Goal: Task Accomplishment & Management: Use online tool/utility

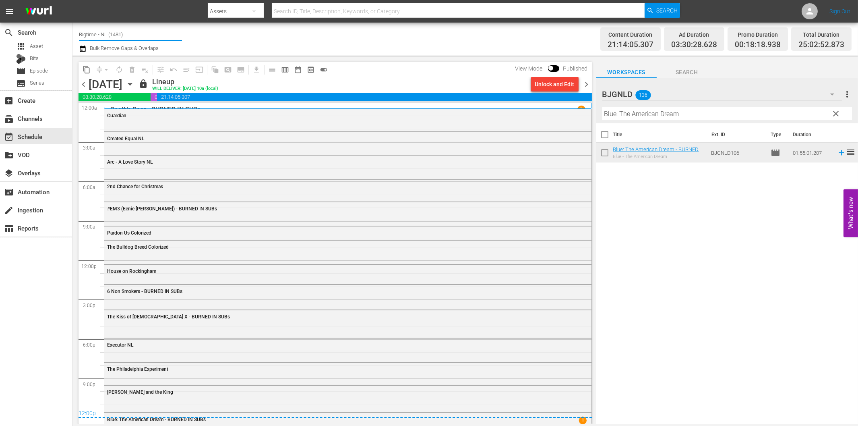
drag, startPoint x: 97, startPoint y: 35, endPoint x: 152, endPoint y: 34, distance: 54.8
click at [152, 34] on input "Bigtime - NL (1481)" at bounding box center [130, 34] width 103 height 19
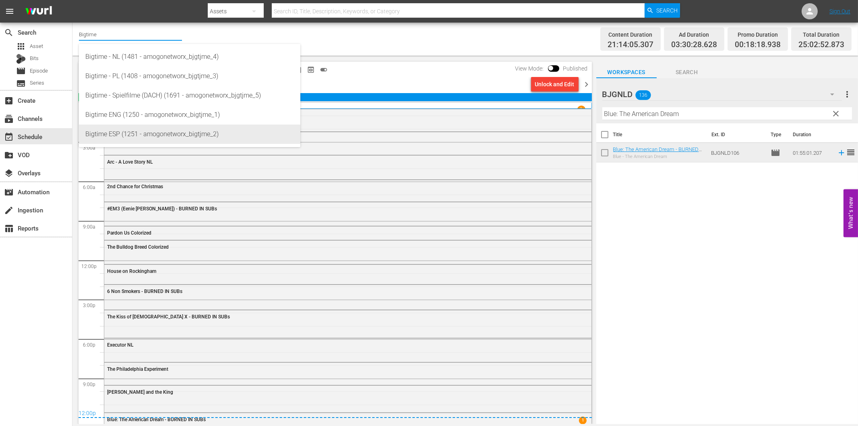
click at [150, 134] on div "Bigtime ESP (1251 - amogonetworx_bigtjme_2)" at bounding box center [189, 133] width 209 height 19
type input "Bigtime ESP (1251 - amogonetworx_bigtjme_2)"
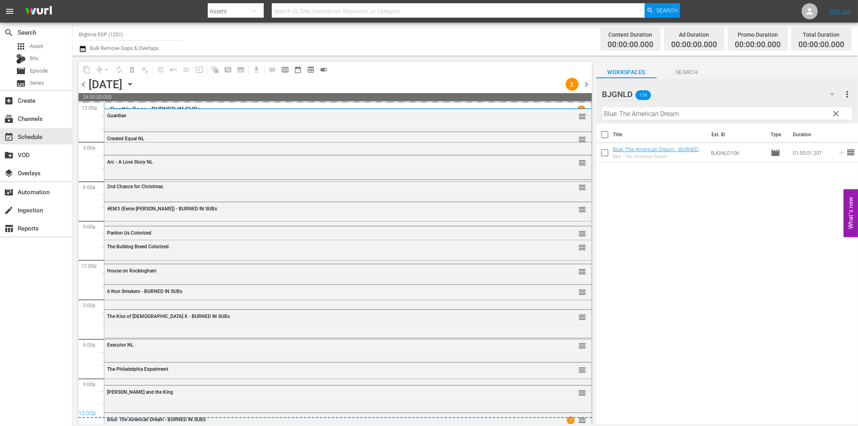
click at [835, 116] on span "clear" at bounding box center [836, 114] width 10 height 10
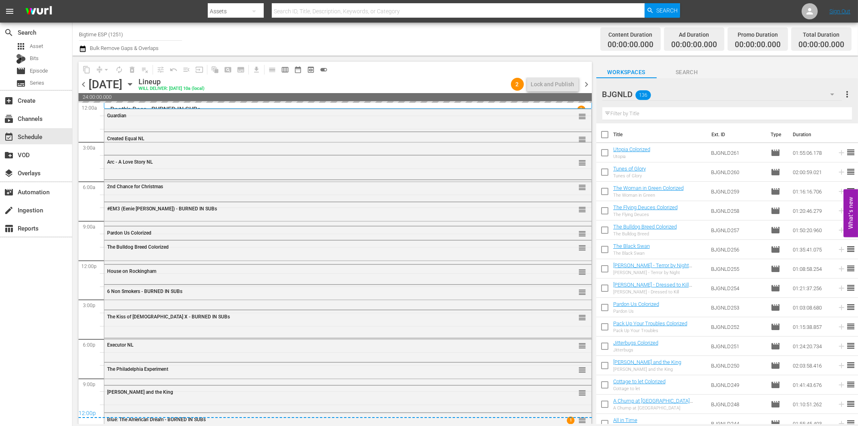
click at [833, 94] on icon "button" at bounding box center [832, 94] width 4 height 2
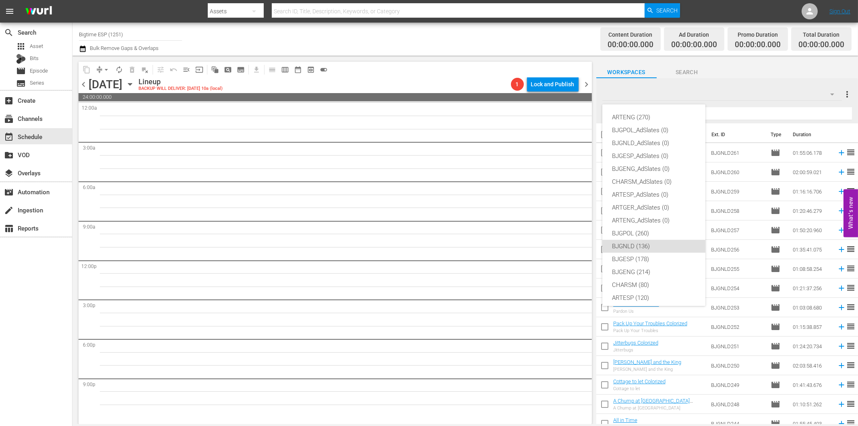
scroll to position [30, 0]
click at [780, 66] on div "ARTENG (270) BJGPOL_AdSlates (0) BJGNLD_AdSlates (0) BJGESP_AdSlates (0) BJGENG…" at bounding box center [429, 213] width 858 height 426
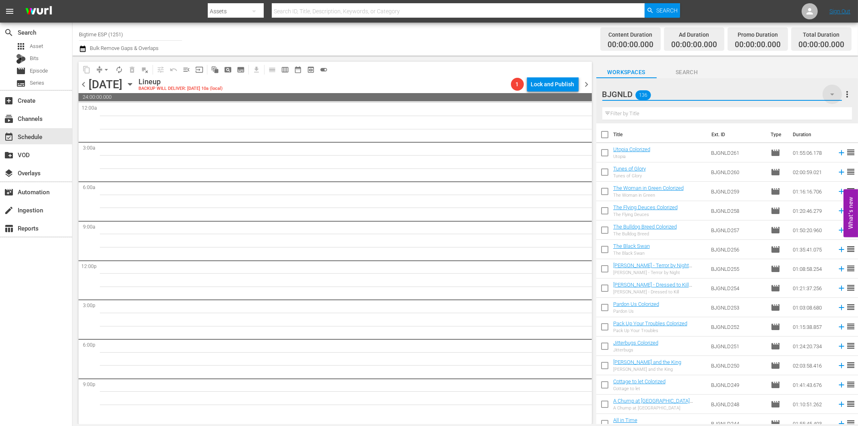
click at [831, 94] on icon "button" at bounding box center [832, 94] width 4 height 2
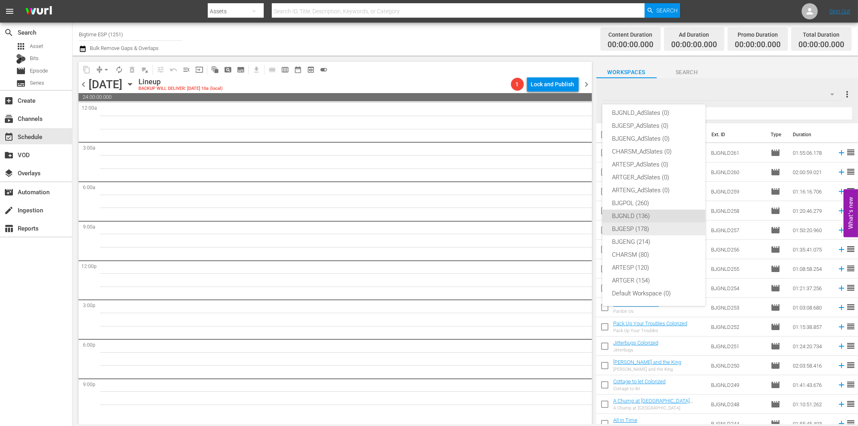
click at [641, 227] on div "BJGESP (178)" at bounding box center [654, 228] width 84 height 13
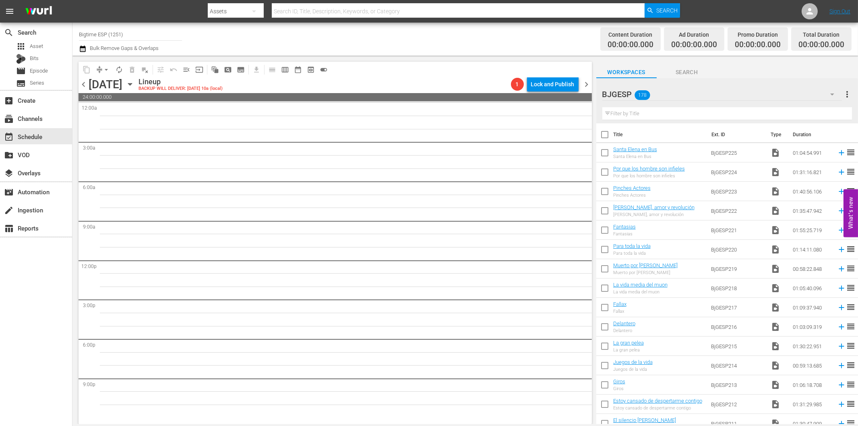
click at [640, 111] on input "text" at bounding box center [727, 113] width 250 height 13
paste input "Los Super"
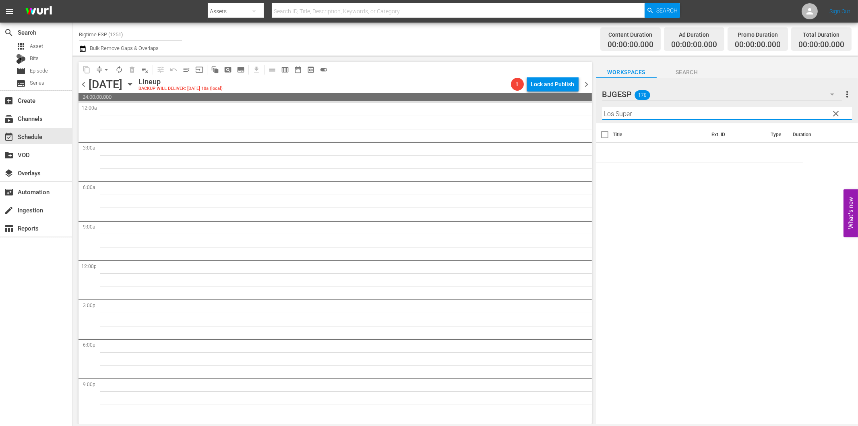
click at [132, 84] on icon "button" at bounding box center [130, 84] width 4 height 2
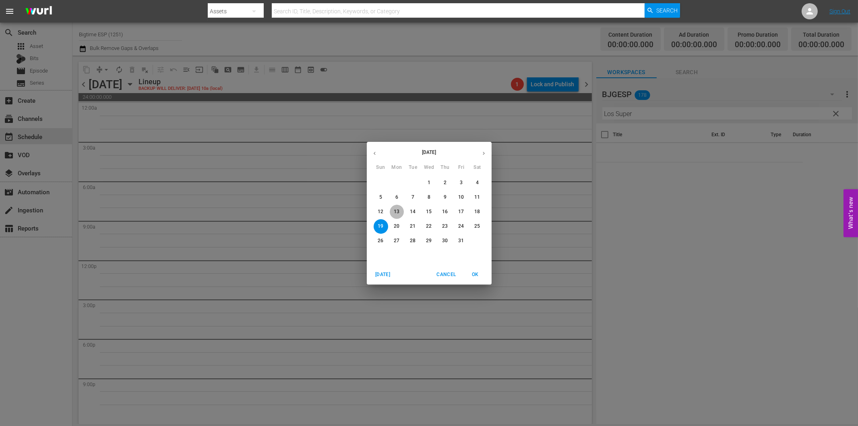
click at [395, 211] on p "13" at bounding box center [397, 211] width 6 height 7
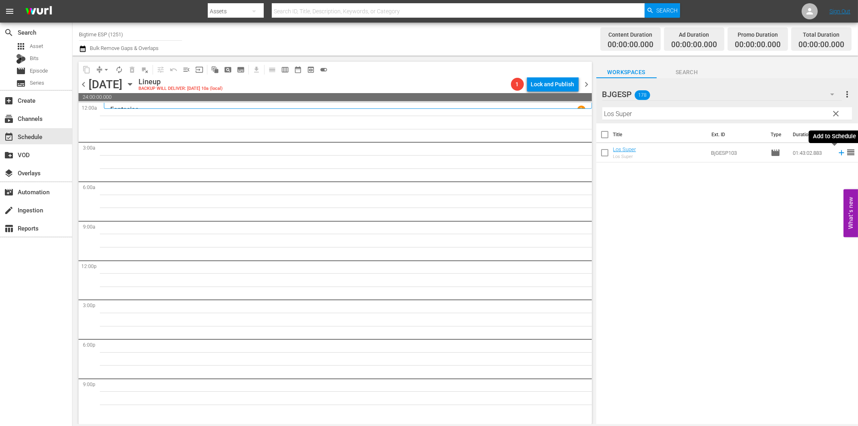
click at [837, 152] on icon at bounding box center [841, 152] width 9 height 9
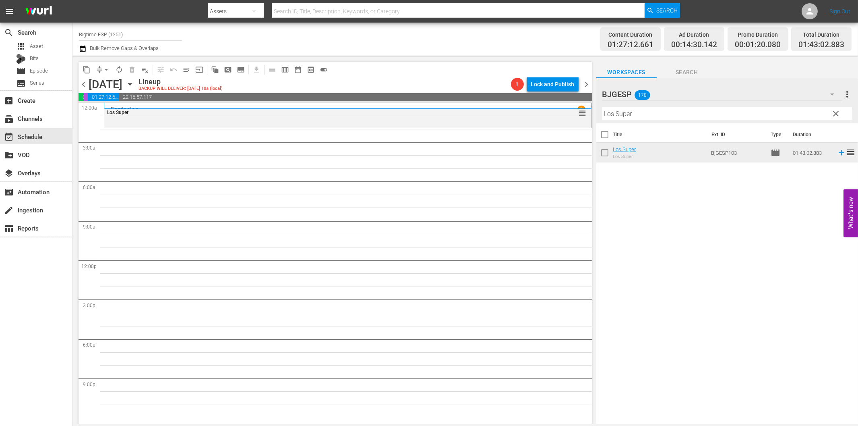
click at [649, 117] on input "Los Super" at bounding box center [727, 113] width 250 height 13
paste input "En primera línea ([GEOGRAPHIC_DATA])"
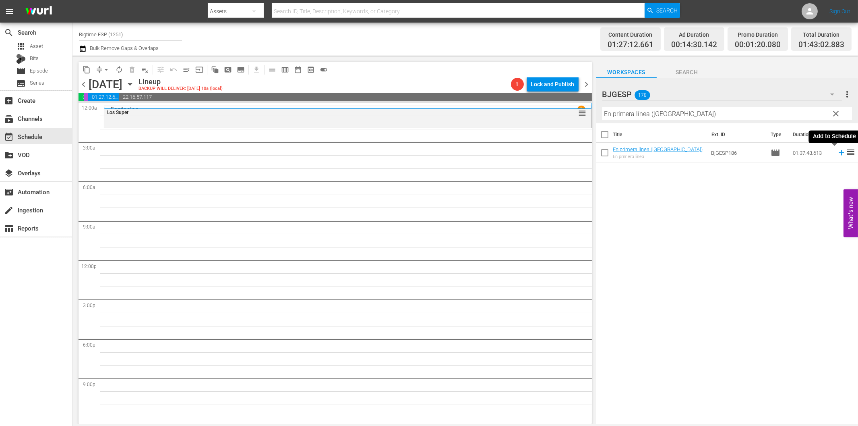
click at [839, 152] on icon at bounding box center [841, 152] width 5 height 5
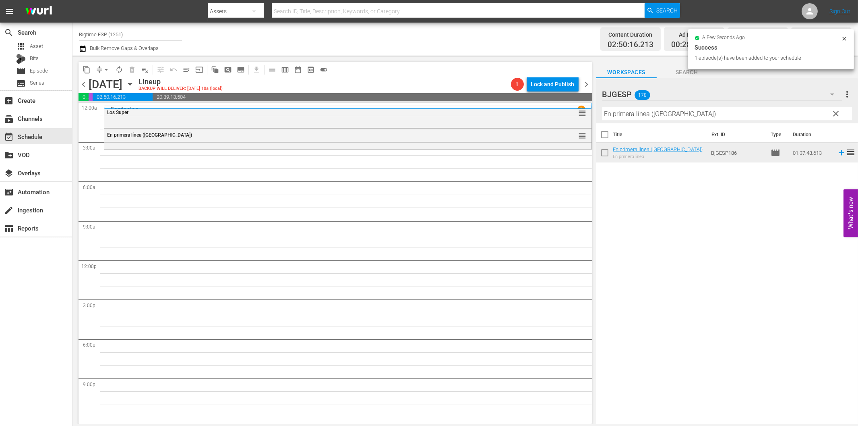
click at [649, 113] on input "En primera línea ([GEOGRAPHIC_DATA])" at bounding box center [727, 113] width 250 height 13
paste input "24 horas al límite ([PERSON_NAME]"
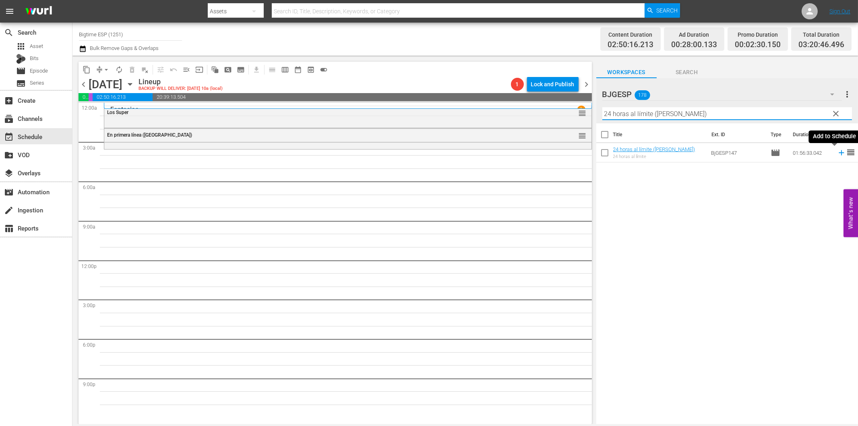
click at [837, 154] on icon at bounding box center [841, 152] width 9 height 9
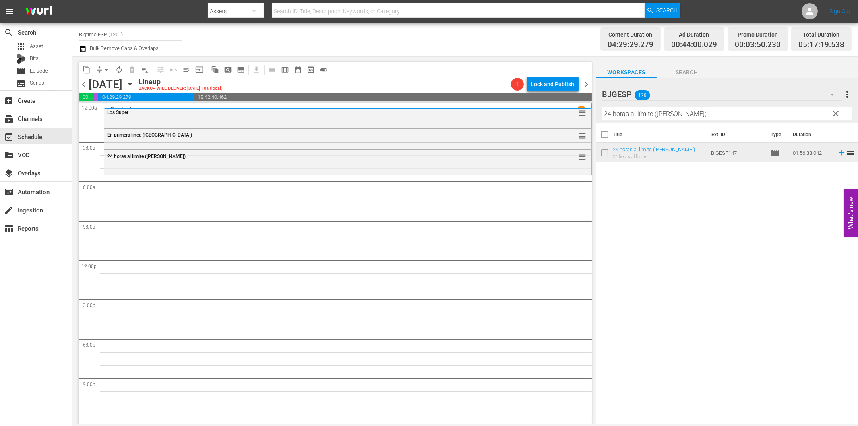
click at [687, 111] on input "24 horas al límite ([PERSON_NAME])" at bounding box center [727, 113] width 250 height 13
paste input "El jardín de la clase media"
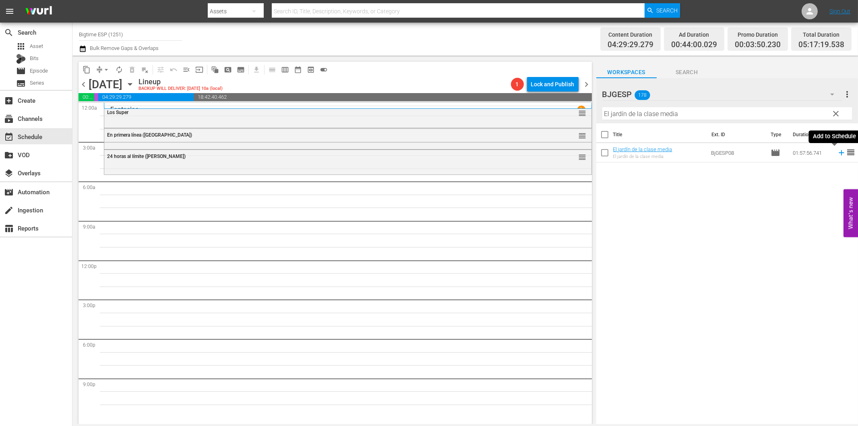
click at [837, 155] on icon at bounding box center [841, 152] width 9 height 9
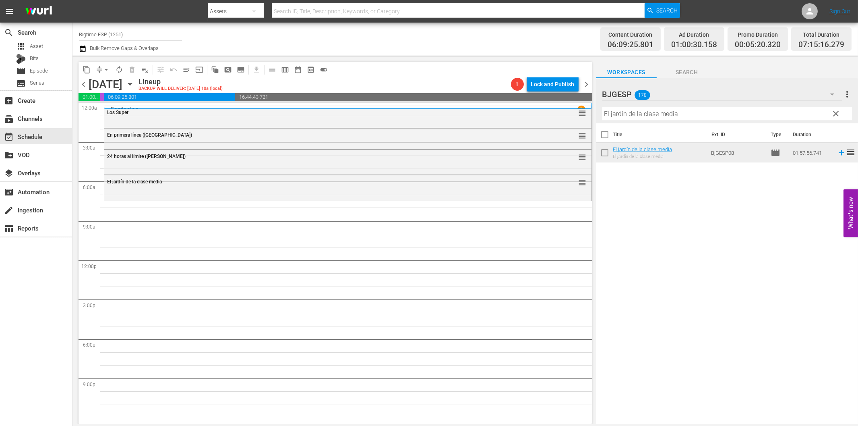
click at [633, 111] on input "El jardín de la clase media" at bounding box center [727, 113] width 250 height 13
paste input "7 soles"
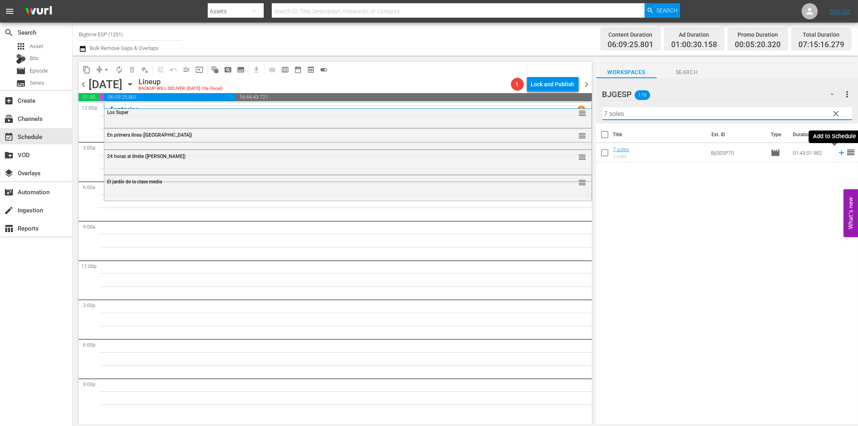
click at [839, 153] on icon at bounding box center [841, 152] width 5 height 5
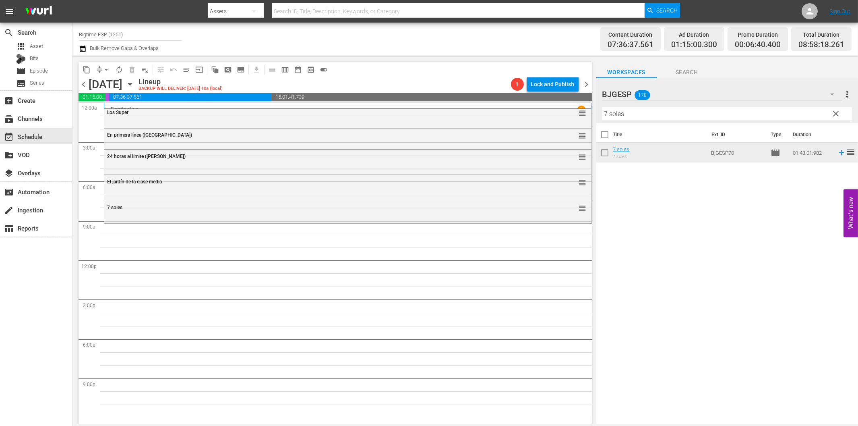
click at [612, 114] on input "7 soles" at bounding box center [727, 113] width 250 height 13
paste input "Una tumba para tr"
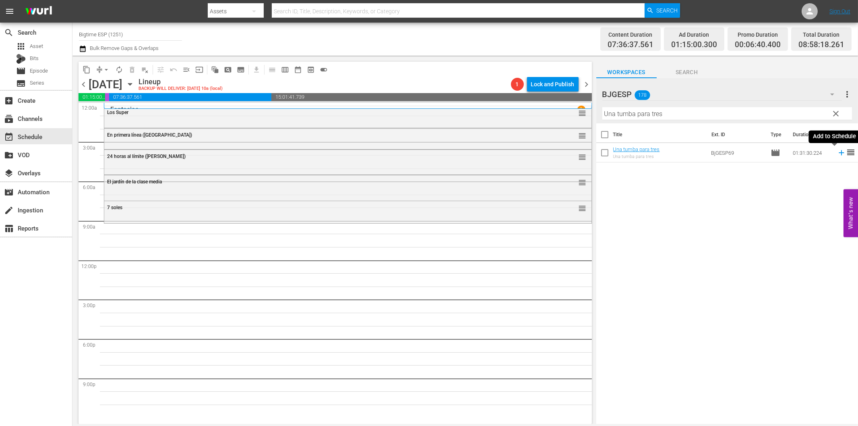
click at [837, 151] on icon at bounding box center [841, 152] width 9 height 9
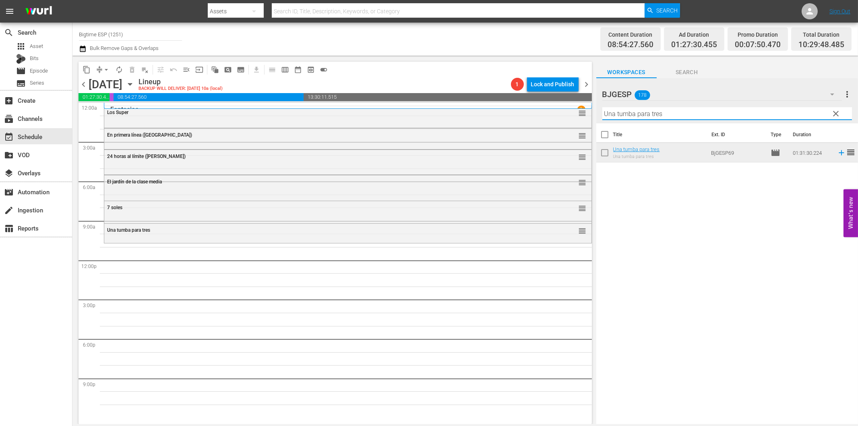
click at [723, 118] on input "Una tumba para tres" at bounding box center [727, 113] width 250 height 13
paste input "Jaque mate!"
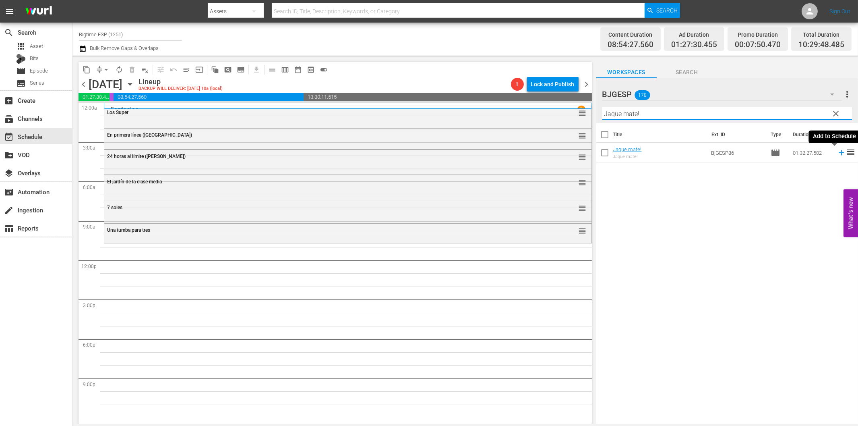
click at [839, 152] on icon at bounding box center [841, 152] width 5 height 5
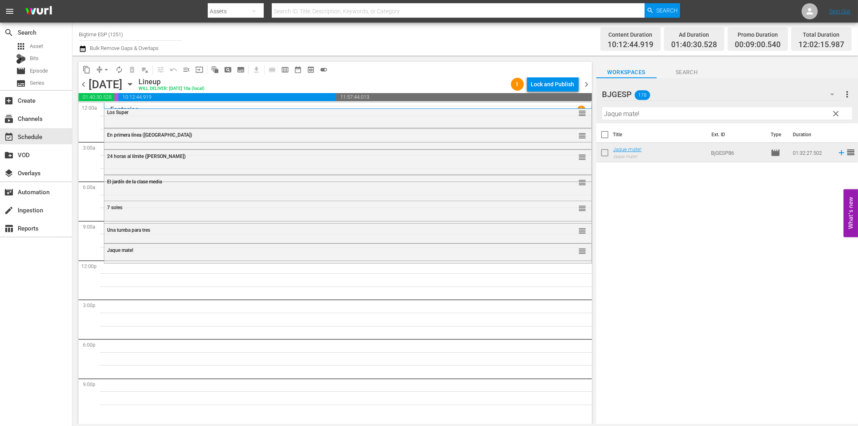
click at [610, 116] on input "Jaque mate!" at bounding box center [727, 113] width 250 height 13
paste input "Astronauta: El Último Impulso (Astronaut: The Last Push)"
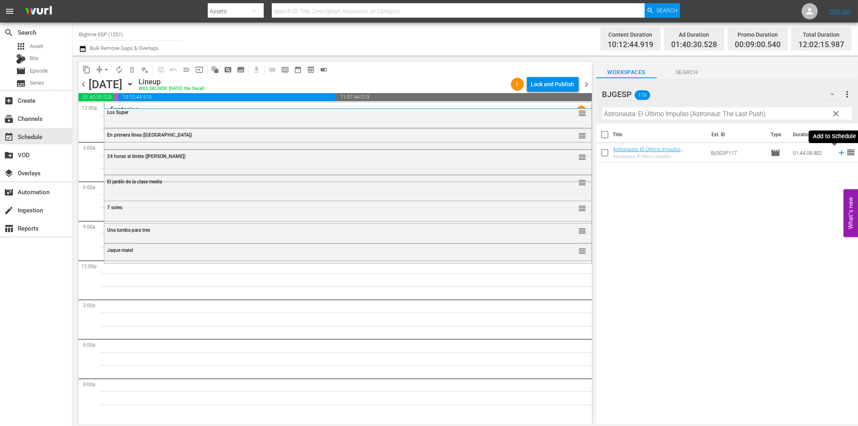
click at [837, 152] on icon at bounding box center [841, 152] width 9 height 9
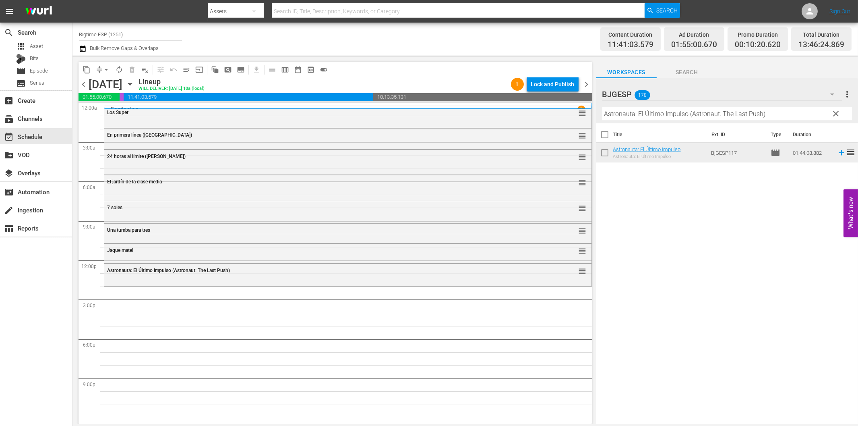
click at [658, 114] on input "Astronauta: El Último Impulso (Astronaut: The Last Push)" at bounding box center [727, 113] width 250 height 13
paste input "El Verano que te Vimos"
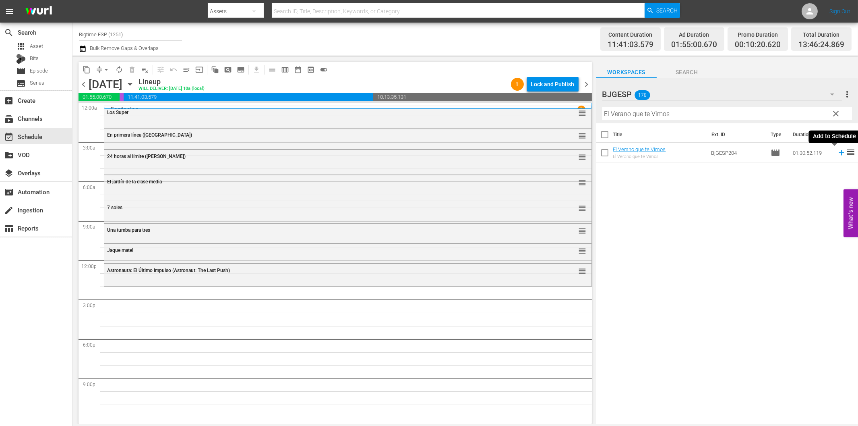
click at [837, 156] on icon at bounding box center [841, 152] width 9 height 9
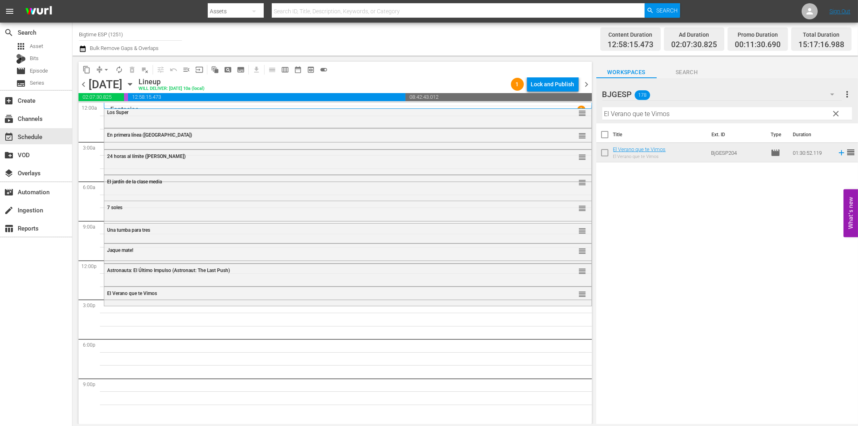
click at [661, 113] on input "El Verano que te Vimos" at bounding box center [727, 113] width 250 height 13
paste input "Choque mortal (Intersections)"
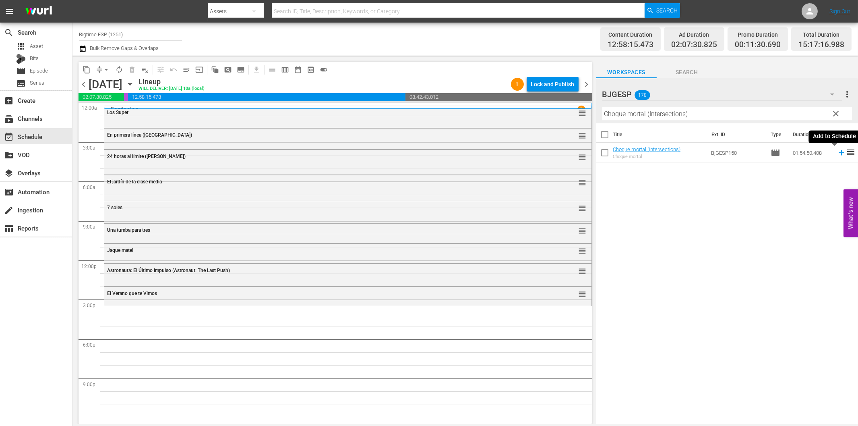
click at [839, 153] on icon at bounding box center [841, 152] width 5 height 5
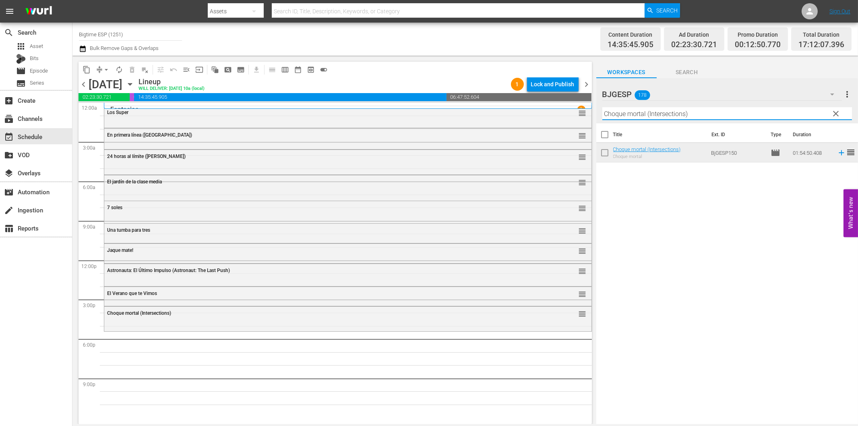
click at [658, 114] on input "Choque mortal (Intersections)" at bounding box center [727, 113] width 250 height 13
paste input "Santa Elena en Bus"
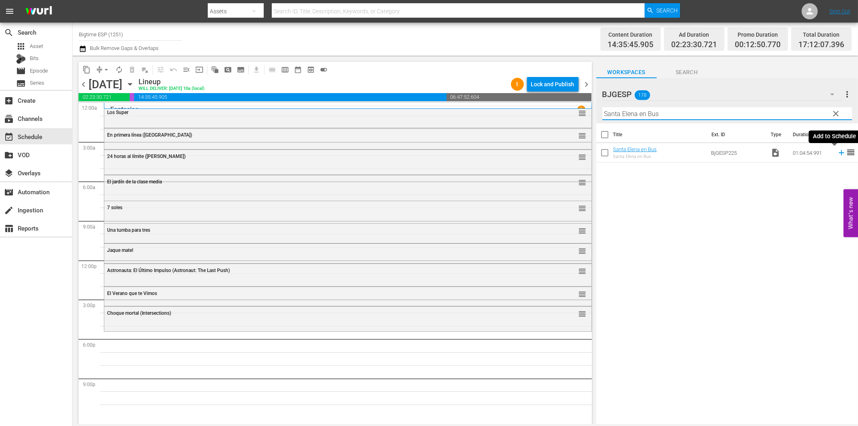
click at [839, 154] on icon at bounding box center [841, 152] width 5 height 5
click at [622, 113] on input "Santa Elena en Bus" at bounding box center [727, 113] width 250 height 13
paste input "Engañadas (Betrayed)"
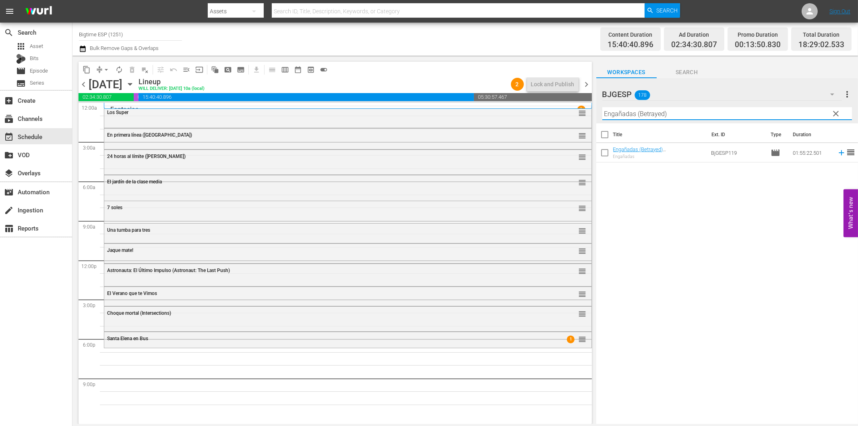
click at [839, 153] on icon at bounding box center [841, 152] width 5 height 5
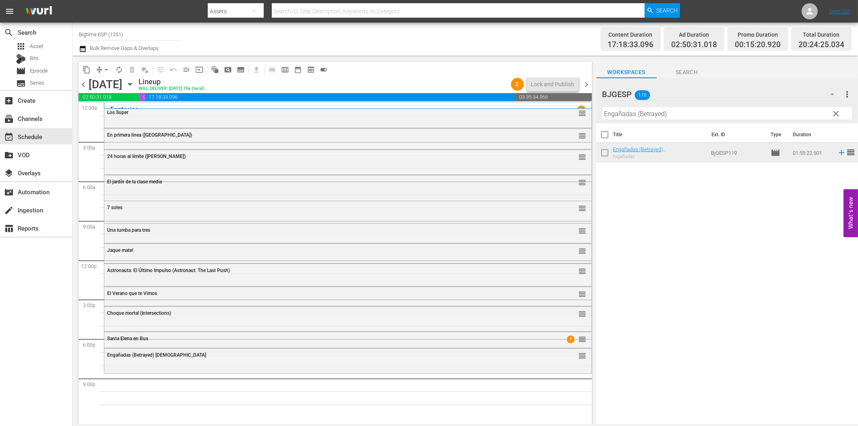
click at [697, 113] on input "Engañadas (Betrayed)" at bounding box center [727, 113] width 250 height 13
paste input "Lidice"
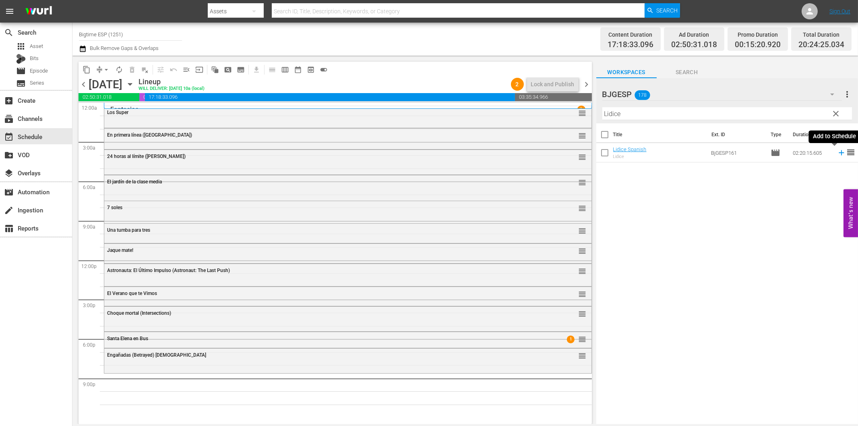
click at [837, 151] on icon at bounding box center [841, 152] width 9 height 9
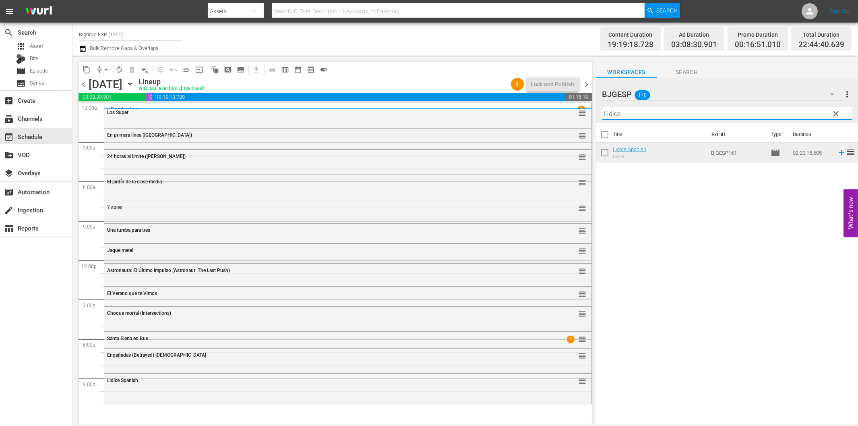
click at [627, 114] on input "Lidice" at bounding box center [727, 113] width 250 height 13
paste input "A la sombra (In the Shadow)"
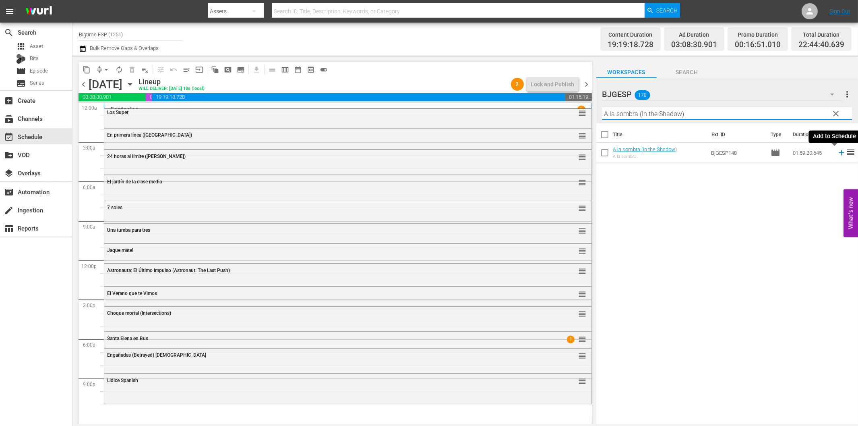
click at [837, 154] on icon at bounding box center [841, 152] width 9 height 9
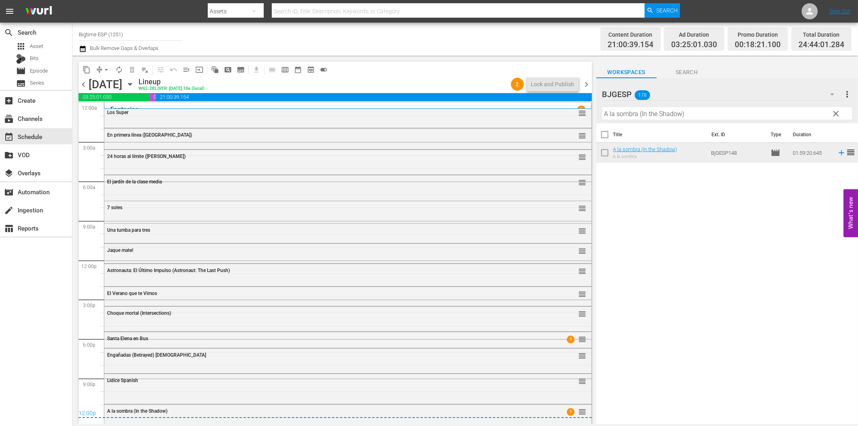
drag, startPoint x: 587, startPoint y: 85, endPoint x: 619, endPoint y: 135, distance: 59.6
click at [587, 85] on span "chevron_right" at bounding box center [587, 84] width 10 height 10
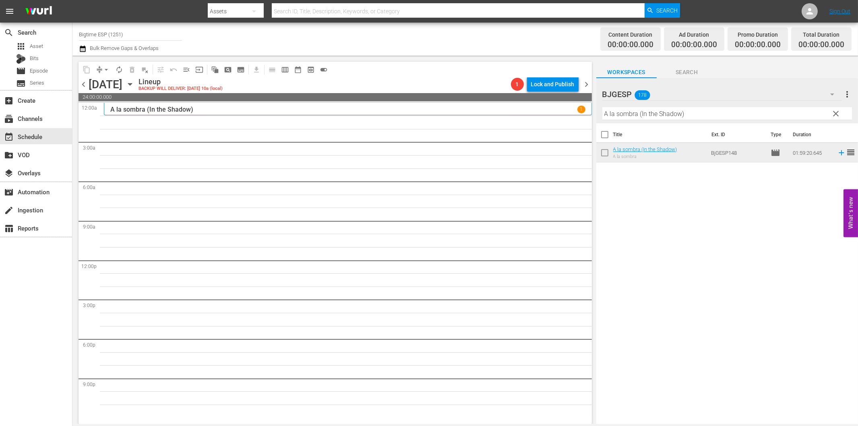
click at [682, 112] on input "A la sombra (In the Shadow)" at bounding box center [727, 113] width 250 height 13
paste input "En Sus Pasos (In His Steps"
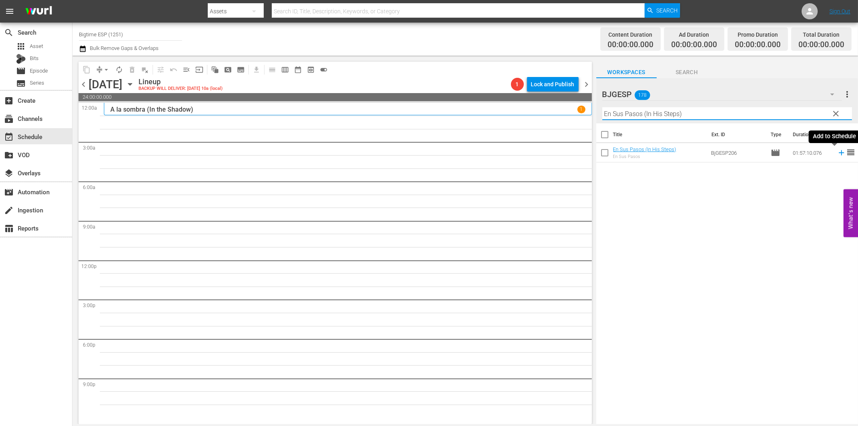
click at [837, 151] on icon at bounding box center [841, 152] width 9 height 9
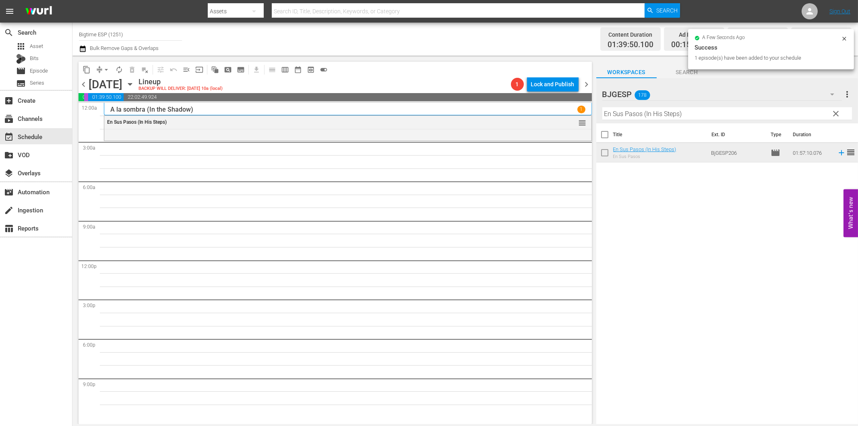
click at [615, 114] on input "En Sus Pasos (In His Steps)" at bounding box center [727, 113] width 250 height 13
paste input "[DATE] ([DEMOGRAPHIC_DATA] of [PERSON_NAME]"
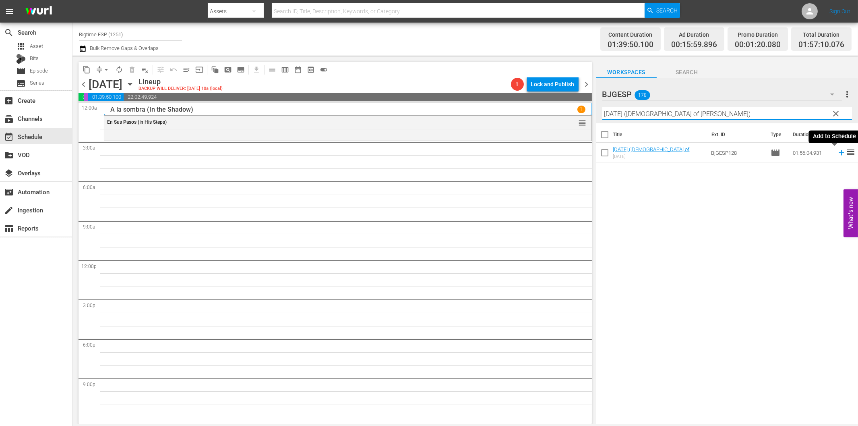
click at [839, 152] on icon at bounding box center [841, 152] width 5 height 5
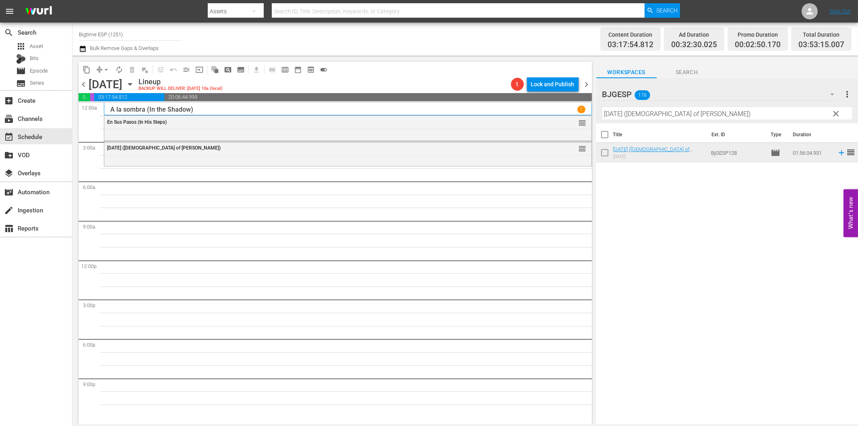
click at [643, 113] on input "[DATE] ([DEMOGRAPHIC_DATA] of [PERSON_NAME])" at bounding box center [727, 113] width 250 height 13
paste input "Cada día (Every Day"
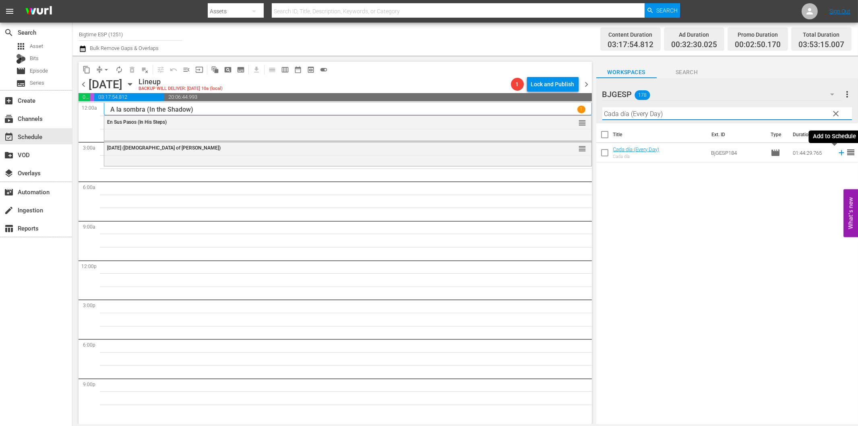
drag, startPoint x: 833, startPoint y: 151, endPoint x: 829, endPoint y: 154, distance: 4.9
click at [837, 152] on icon at bounding box center [841, 152] width 9 height 9
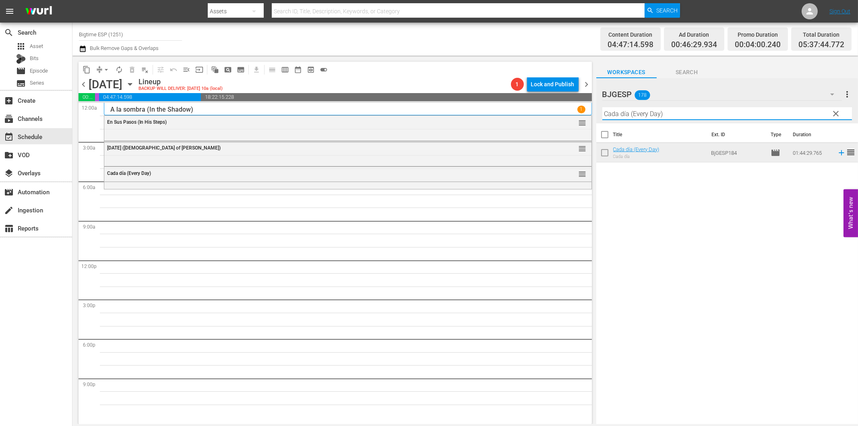
click at [634, 117] on input "Cada día (Every Day)" at bounding box center [727, 113] width 250 height 13
paste input "McCanick (Spanish"
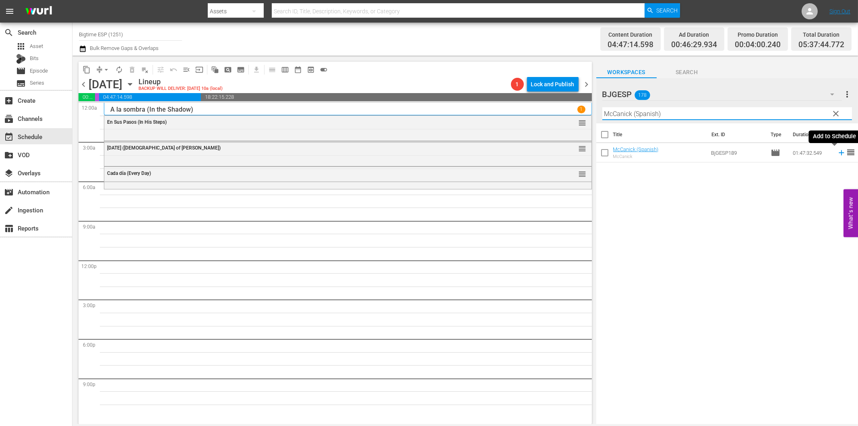
click at [839, 154] on icon at bounding box center [841, 152] width 5 height 5
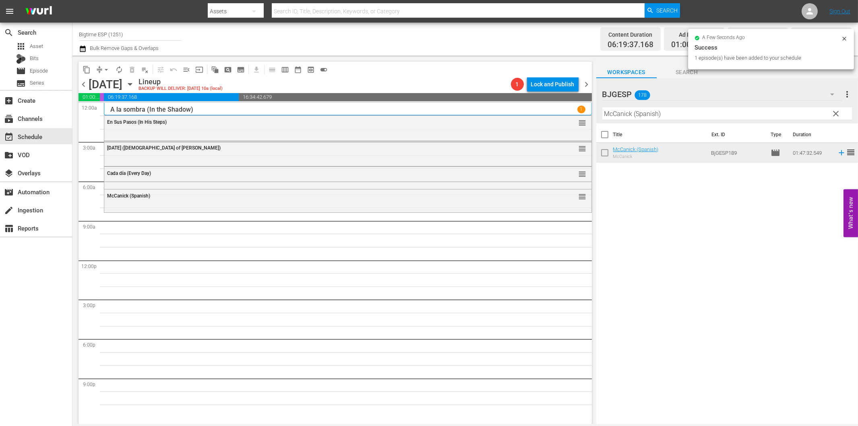
click at [647, 114] on input "McCanick (Spanish)" at bounding box center [727, 113] width 250 height 13
paste input "Terra Nova Spanish"
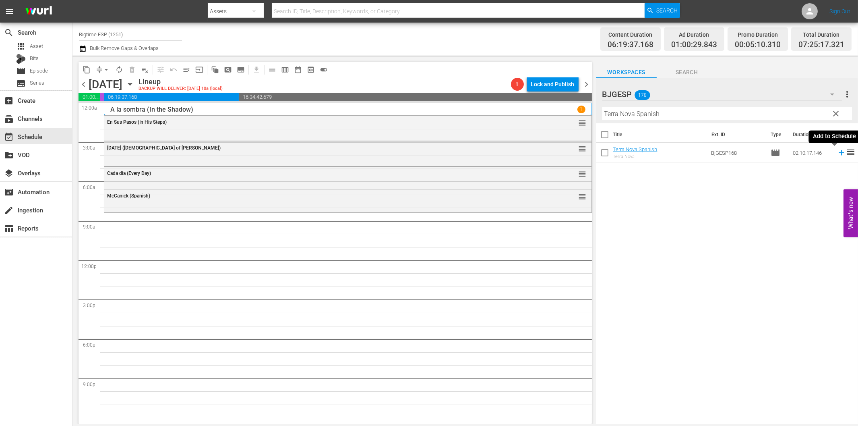
click at [837, 151] on icon at bounding box center [841, 152] width 9 height 9
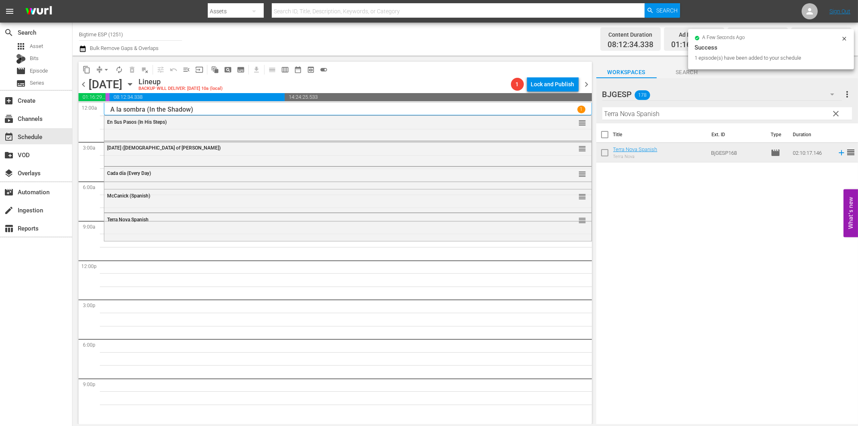
click at [667, 112] on input "Terra Nova Spanish" at bounding box center [727, 113] width 250 height 13
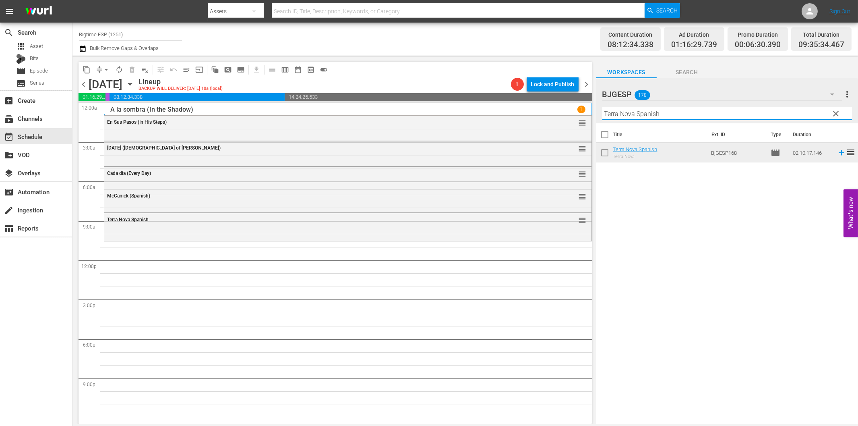
paste input "Un Año y algo más (A Year and Change)"
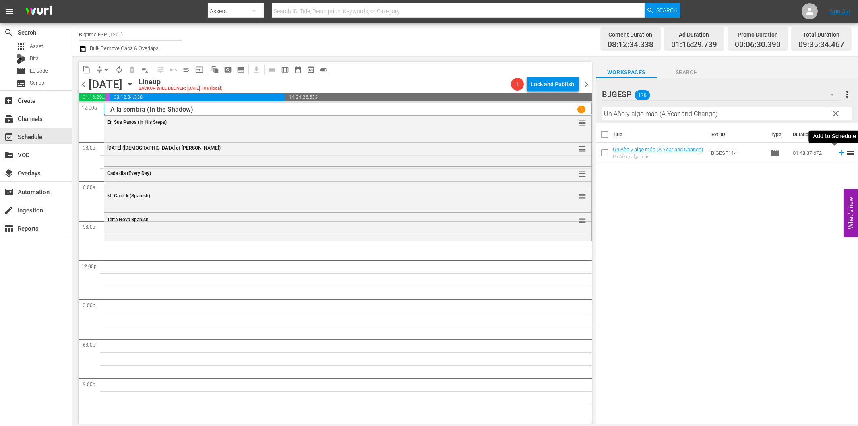
click at [837, 153] on icon at bounding box center [841, 152] width 9 height 9
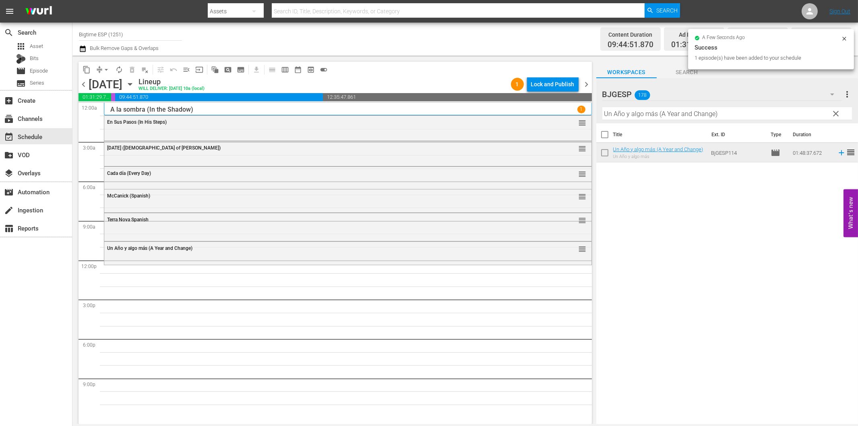
click at [653, 117] on input "Un Año y algo más (A Year and Change)" at bounding box center [727, 113] width 250 height 13
paste input "[PERSON_NAME] (A Horse Called Hop"
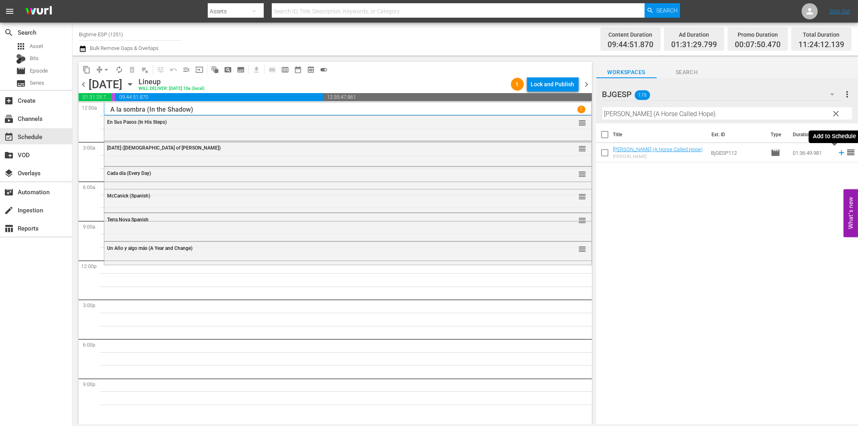
click at [837, 151] on icon at bounding box center [841, 152] width 9 height 9
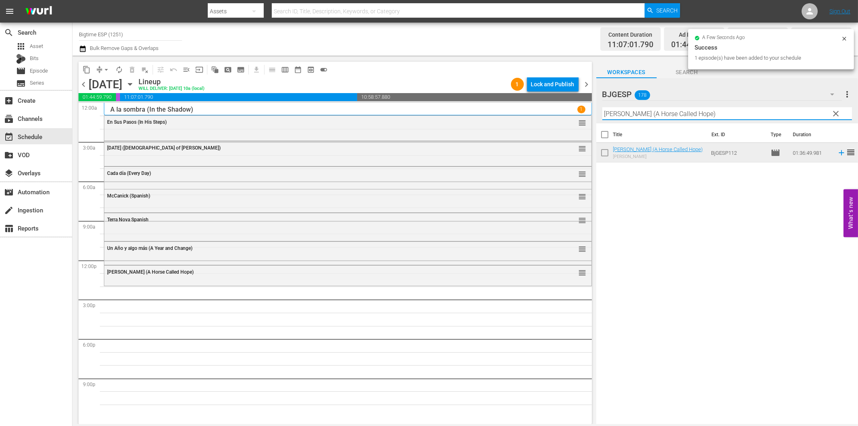
click at [654, 116] on input "[PERSON_NAME] (A Horse Called Hope)" at bounding box center [727, 113] width 250 height 13
paste input "5 Bodas (5 Weddings"
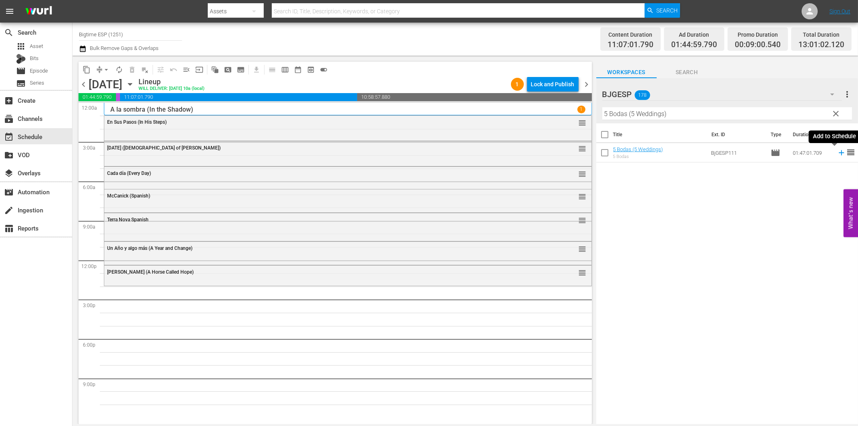
click at [837, 150] on icon at bounding box center [841, 152] width 9 height 9
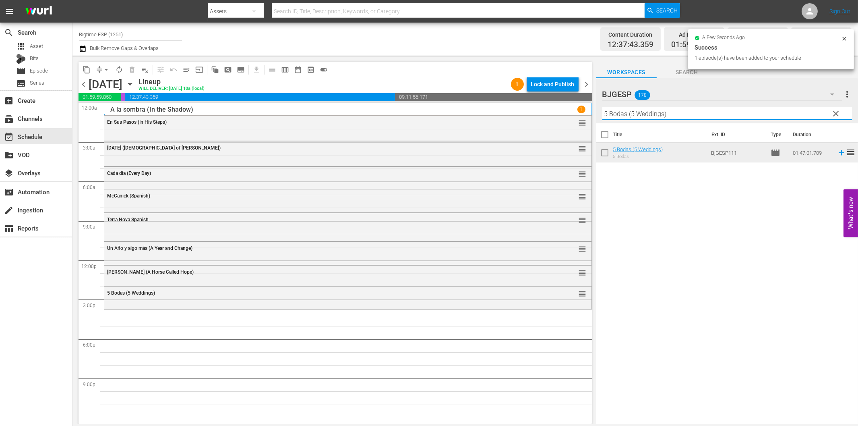
click at [642, 110] on input "5 Bodas (5 Weddings)" at bounding box center [727, 113] width 250 height 13
paste input "October [PERSON_NAME] (Spanish"
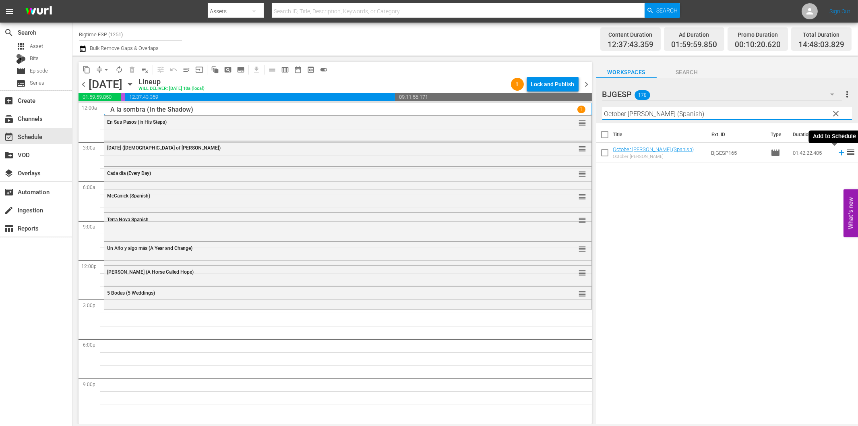
click at [839, 153] on icon at bounding box center [841, 152] width 5 height 5
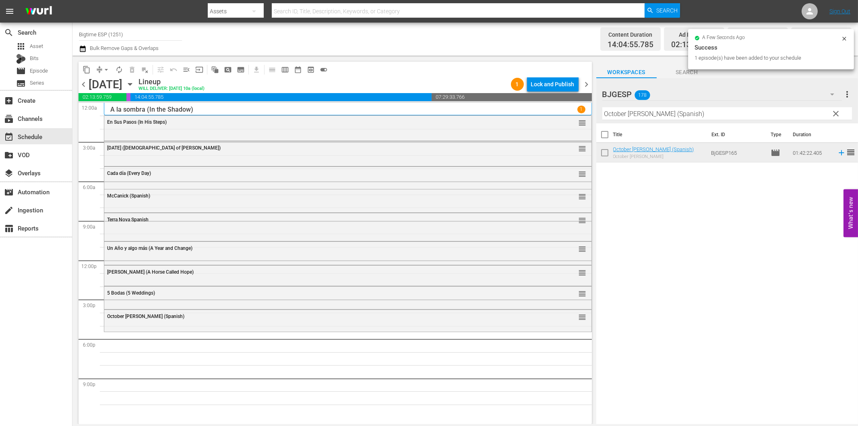
click at [665, 111] on input "October [PERSON_NAME] (Spanish)" at bounding box center [727, 113] width 250 height 13
paste input "Hijos Nuestros"
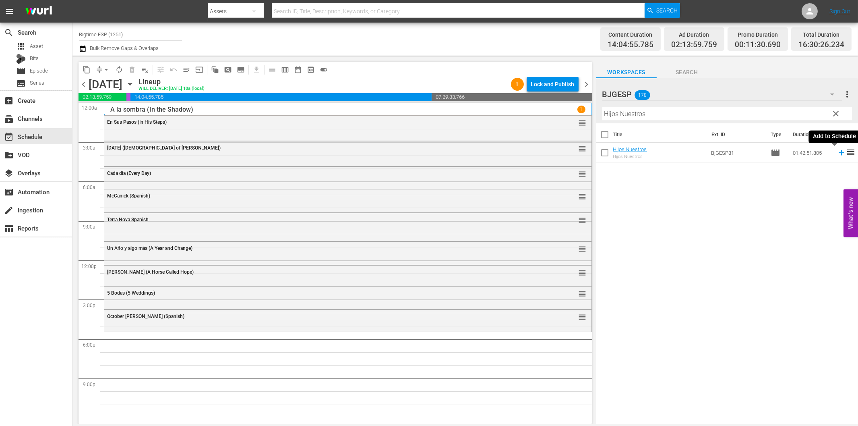
click at [837, 151] on icon at bounding box center [841, 152] width 9 height 9
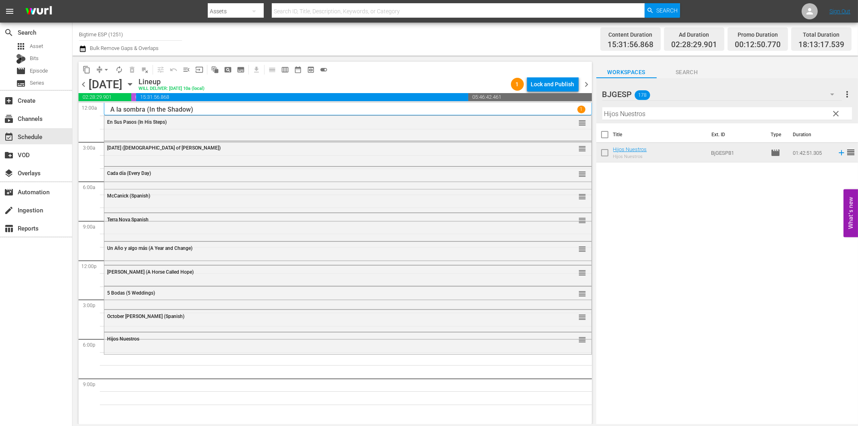
click at [678, 113] on input "Hijos Nuestros" at bounding box center [727, 113] width 250 height 13
paste input "Cápsula"
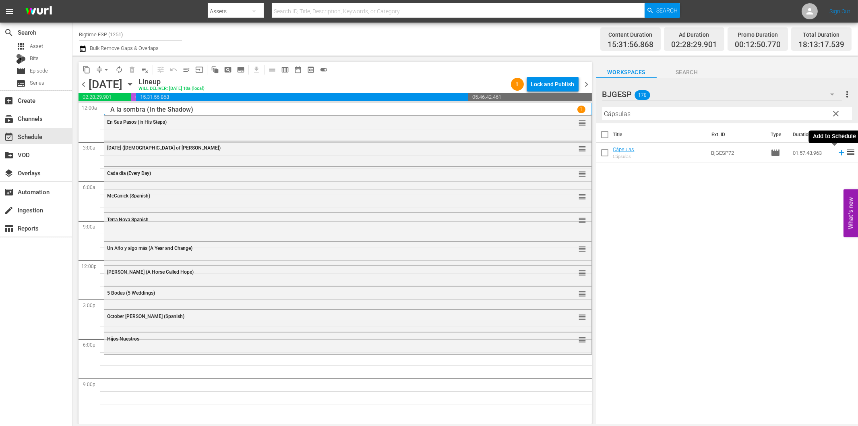
click at [837, 152] on icon at bounding box center [841, 152] width 9 height 9
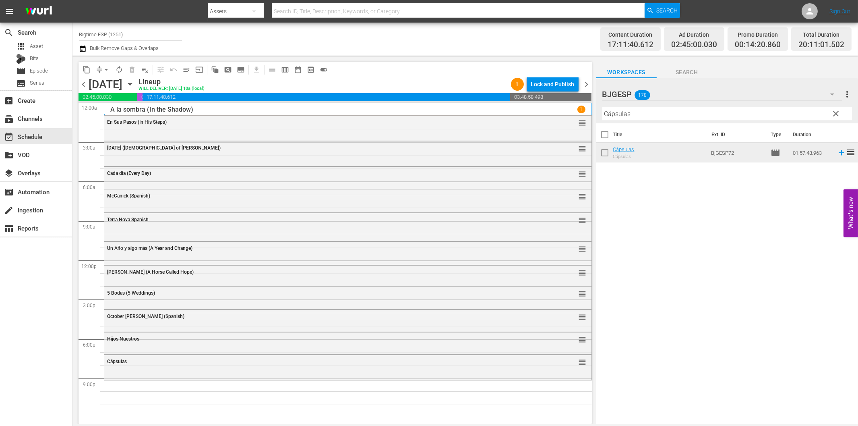
click at [729, 114] on input "Cápsulas" at bounding box center [727, 113] width 250 height 13
paste input "555"
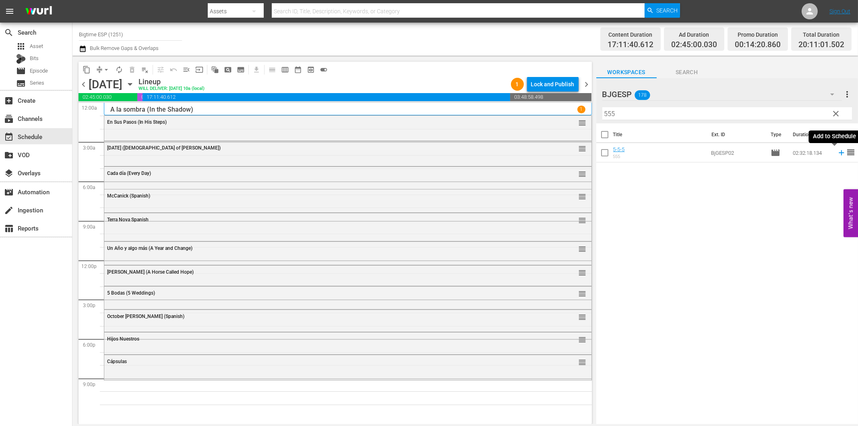
click at [837, 154] on icon at bounding box center [841, 152] width 9 height 9
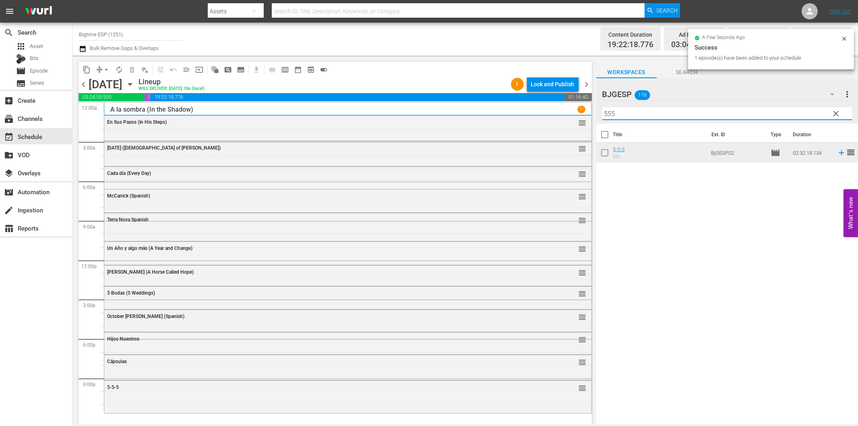
click at [626, 114] on input "555" at bounding box center [727, 113] width 250 height 13
paste input "Entre dos mundos (Murder Without Motive)"
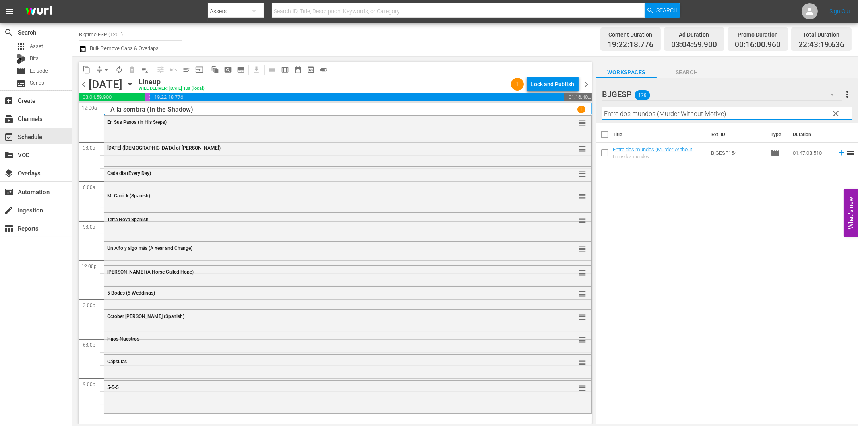
click at [837, 151] on icon at bounding box center [841, 152] width 9 height 9
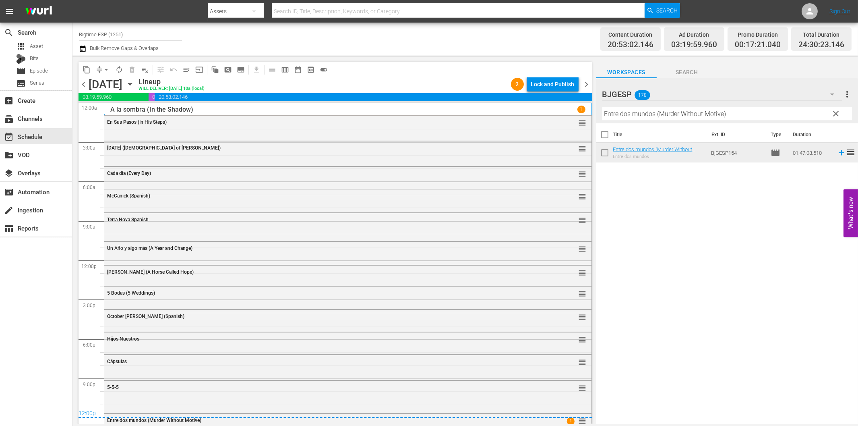
click at [589, 85] on span "chevron_right" at bounding box center [587, 84] width 10 height 10
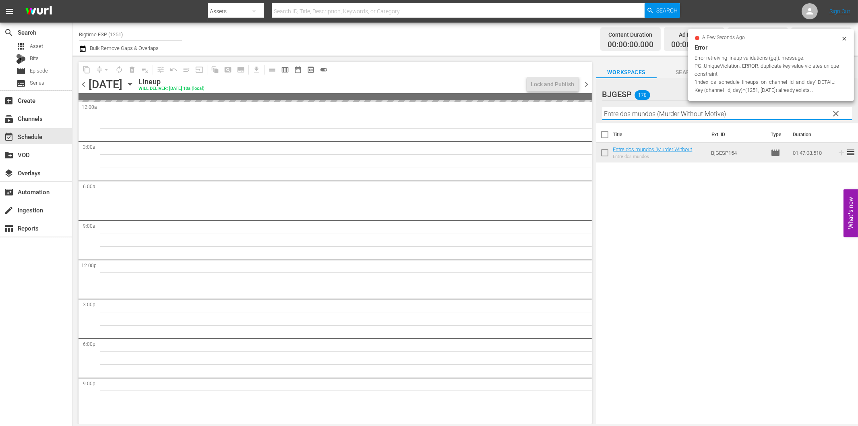
drag, startPoint x: 685, startPoint y: 116, endPoint x: 689, endPoint y: 118, distance: 4.9
click at [686, 116] on input "Entre dos mundos (Murder Without Motive)" at bounding box center [727, 113] width 250 height 13
paste input "[PERSON_NAME] (Kill [PERSON_NAME]"
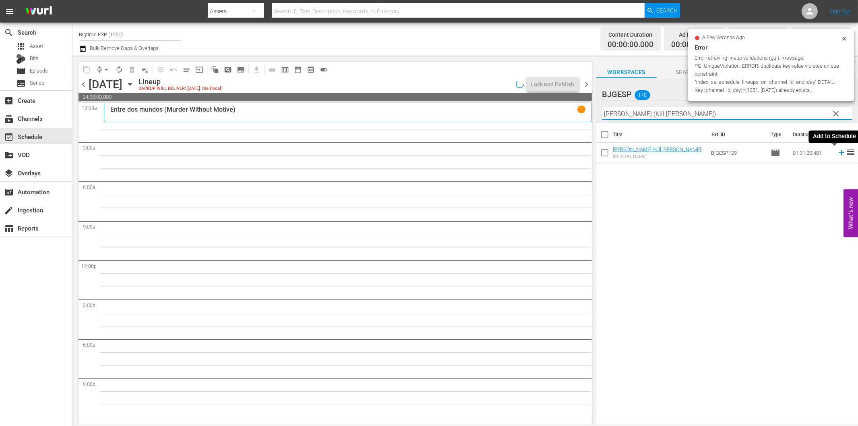
click at [839, 153] on icon at bounding box center [841, 152] width 5 height 5
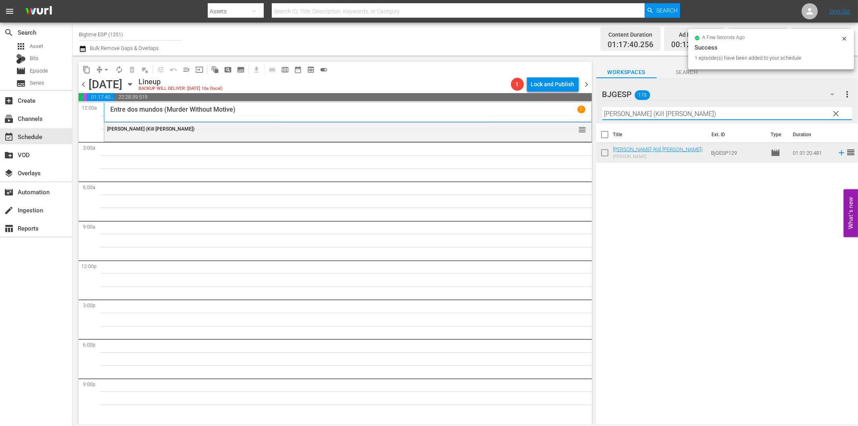
click at [615, 115] on input "[PERSON_NAME] (Kill [PERSON_NAME])" at bounding box center [727, 113] width 250 height 13
paste input "Juntos en combate (Come Out Fighting"
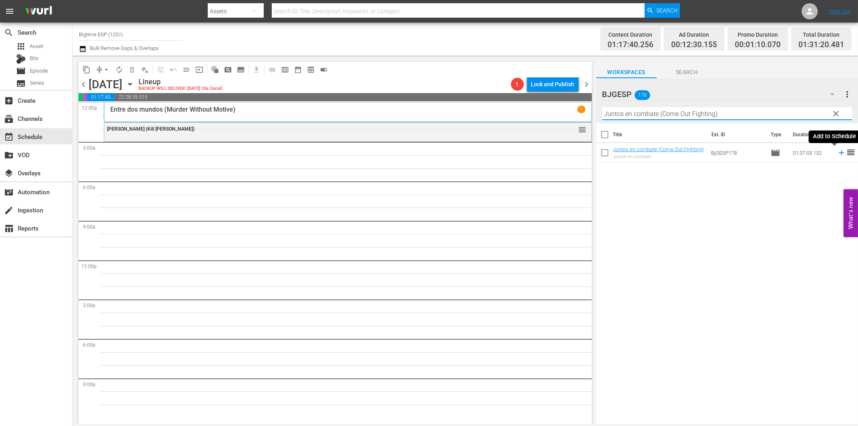
click at [837, 154] on icon at bounding box center [841, 152] width 9 height 9
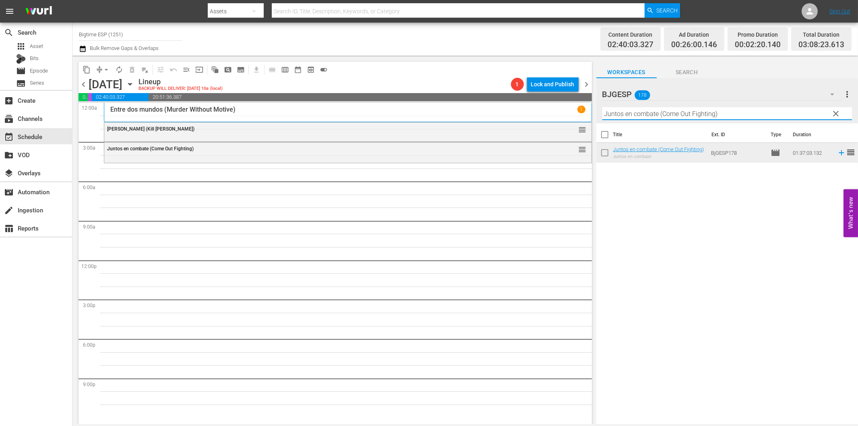
click at [633, 117] on input "Juntos en combate (Come Out Fighting)" at bounding box center [727, 113] width 250 height 13
paste input "Los timadores (The Grifters"
click at [837, 152] on icon at bounding box center [841, 152] width 9 height 9
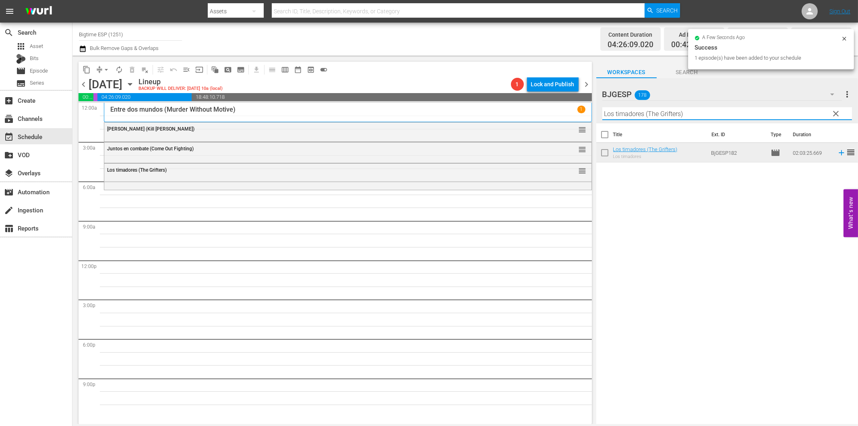
click at [616, 114] on input "Los timadores (The Grifters)" at bounding box center [727, 113] width 250 height 13
paste input "Diallelos"
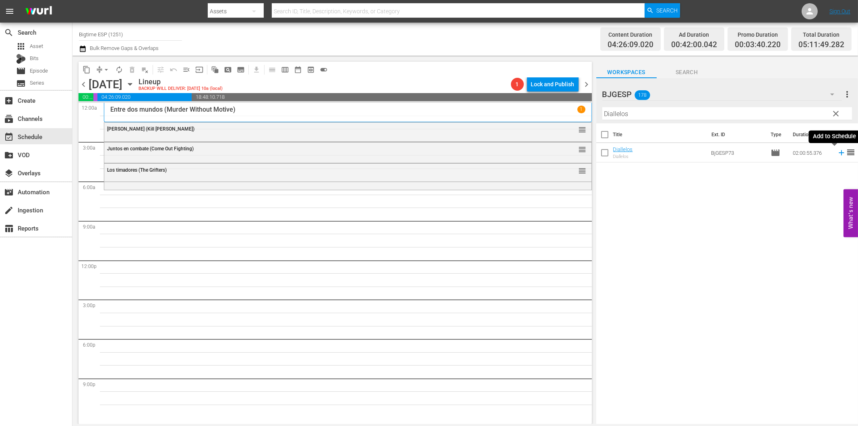
click at [837, 154] on icon at bounding box center [841, 152] width 9 height 9
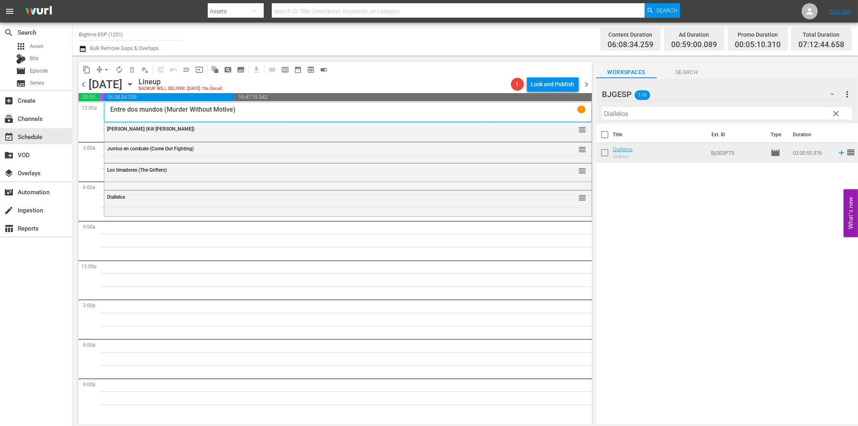
click at [674, 113] on input "Diallelos" at bounding box center [727, 113] width 250 height 13
paste input "Exploradores, en compañía de extraños (Pathfinders - In the Company of Stranger…"
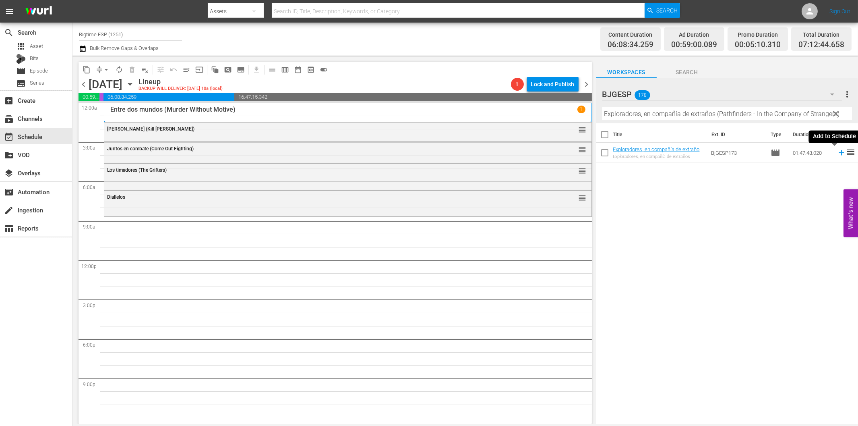
click at [837, 151] on icon at bounding box center [841, 152] width 9 height 9
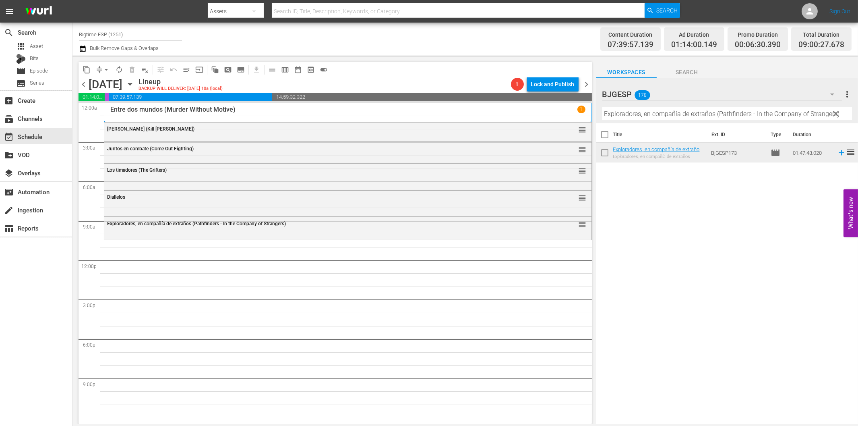
click at [682, 114] on input "Exploradores, en compañía de extraños (Pathfinders - In the Company of Stranger…" at bounding box center [727, 113] width 250 height 13
paste input "Haz caso a tu corazón (Listen to Your Heart"
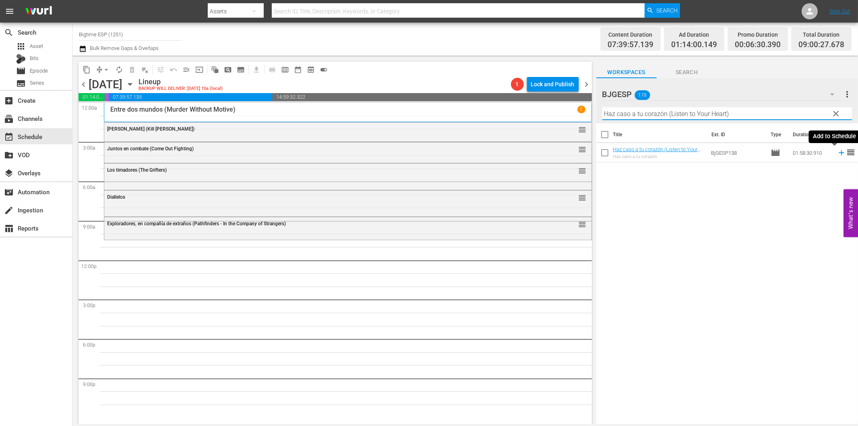
click at [837, 153] on icon at bounding box center [841, 152] width 9 height 9
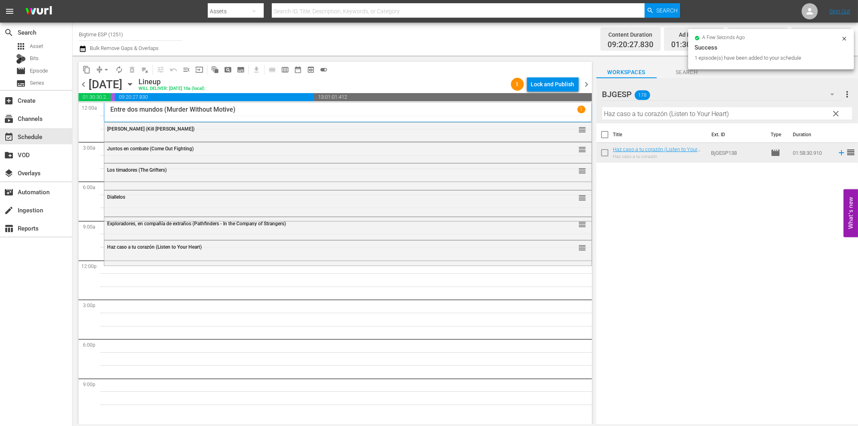
click at [654, 113] on input "Haz caso a tu corazón (Listen to Your Heart)" at bounding box center [727, 113] width 250 height 13
paste input "El pibe Cabeza"
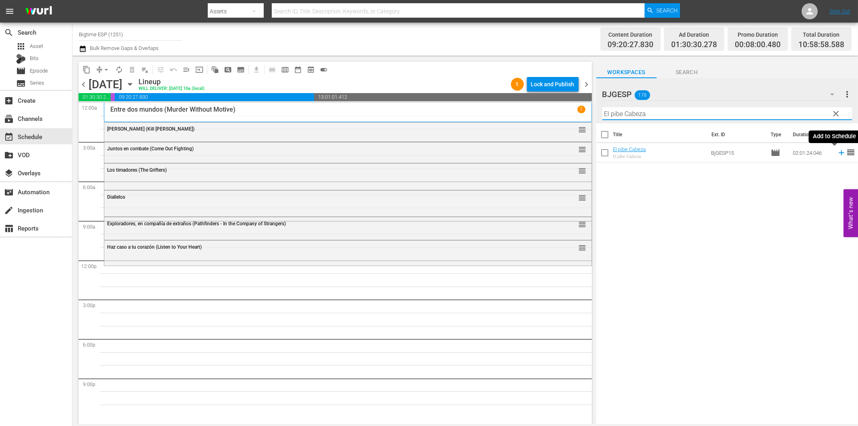
click at [839, 152] on icon at bounding box center [841, 152] width 5 height 5
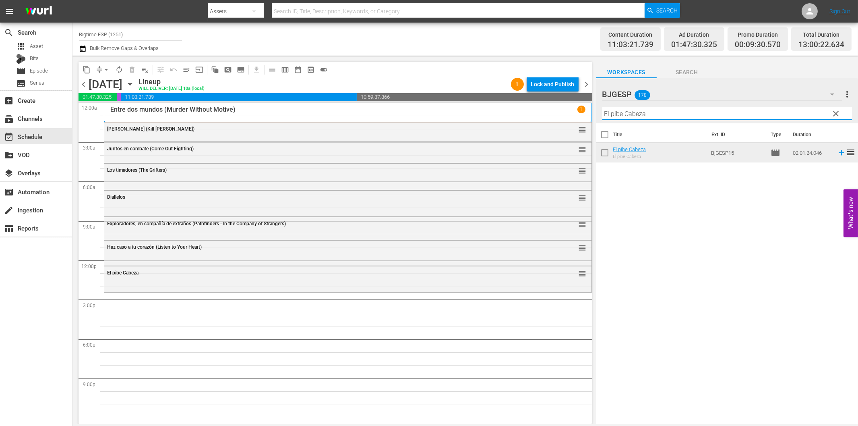
click at [655, 113] on input "El pibe Cabeza" at bounding box center [727, 113] width 250 height 13
paste input "Resistencia (Resistance)"
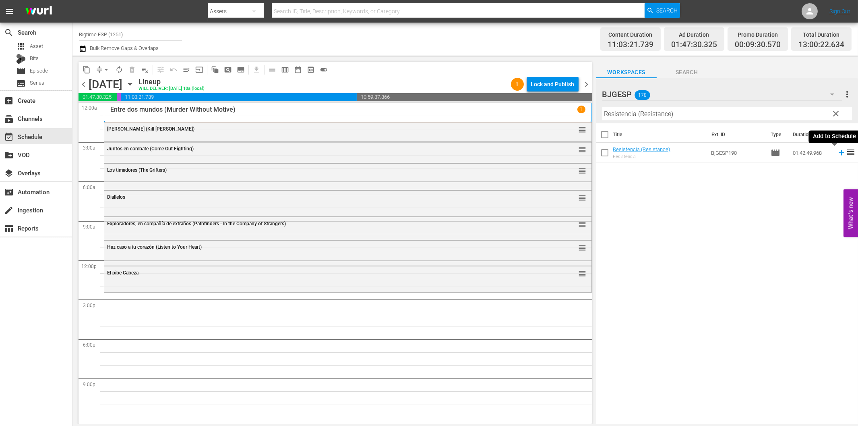
click at [839, 152] on icon at bounding box center [841, 152] width 5 height 5
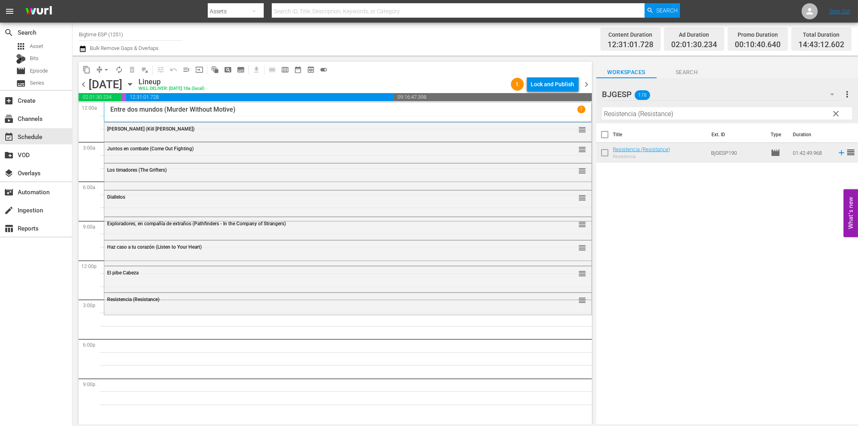
click at [629, 112] on input "Resistencia (Resistance)" at bounding box center [727, 113] width 250 height 13
paste input "Gigantes [PERSON_NAME]"
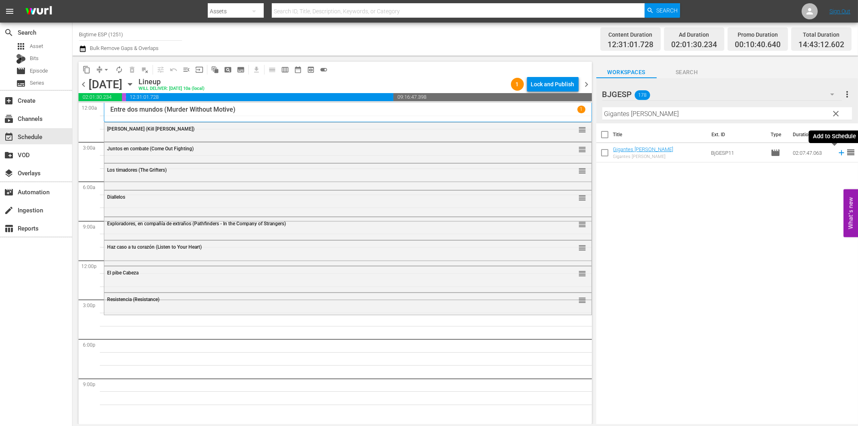
click at [837, 152] on icon at bounding box center [841, 152] width 9 height 9
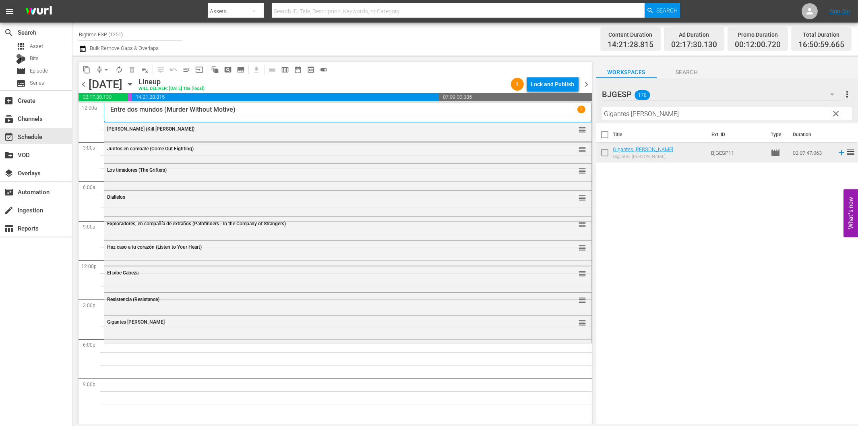
click at [705, 115] on input "Gigantes [PERSON_NAME]" at bounding box center [727, 113] width 250 height 13
paste input "Cualquier cosa el posible (Anything Is Possible)"
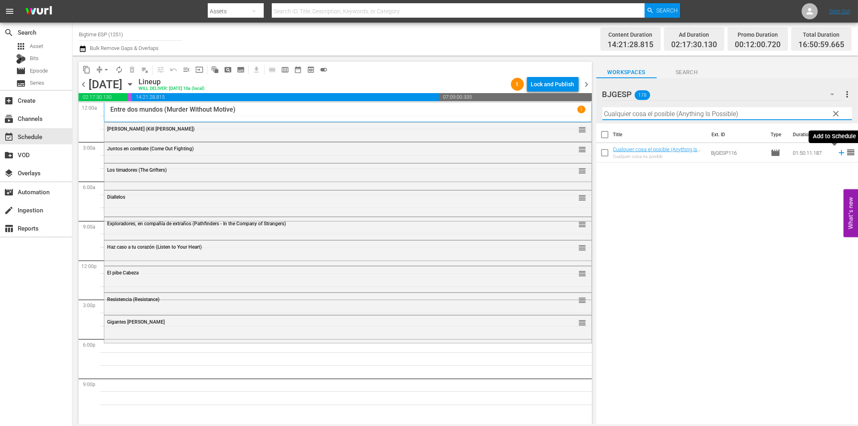
click at [839, 153] on icon at bounding box center [841, 152] width 5 height 5
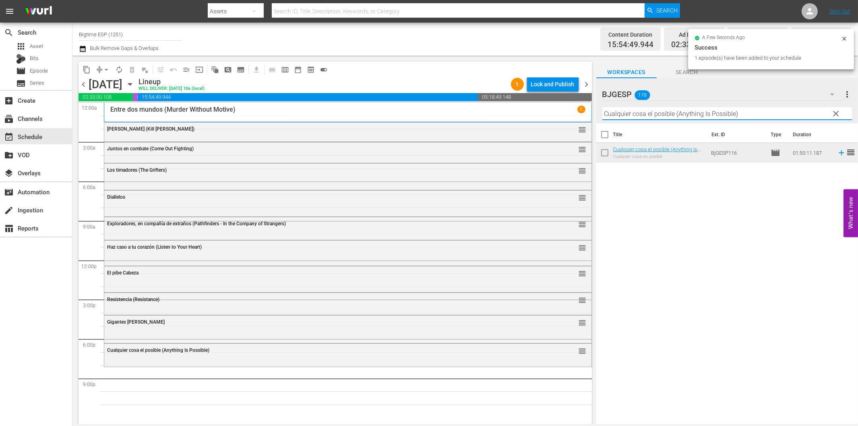
click at [647, 117] on input "Cualquier cosa el posible (Anything Is Possible)" at bounding box center [727, 113] width 250 height 13
paste input "El cobrador de deudas 2 (The Debt Collector 2"
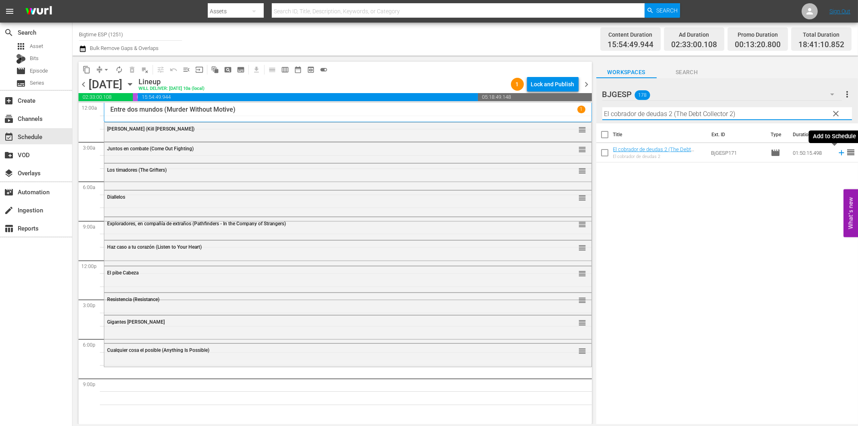
click at [837, 155] on icon at bounding box center [841, 152] width 9 height 9
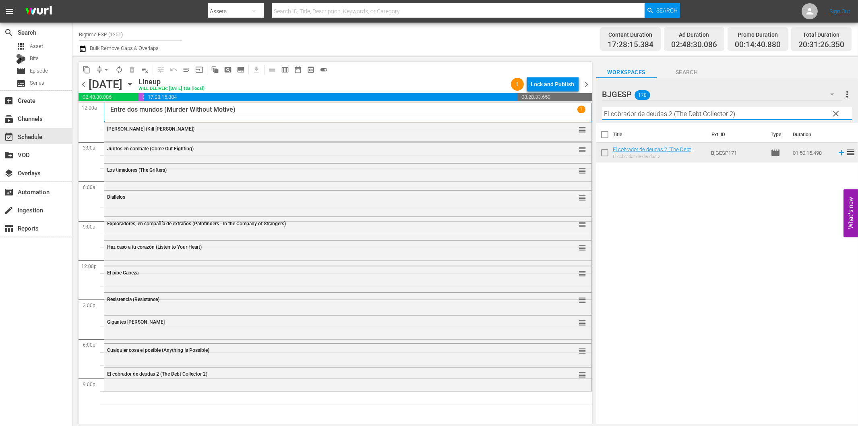
click at [639, 116] on input "El cobrador de deudas 2 (The Debt Collector 2)" at bounding box center [727, 113] width 250 height 13
paste input "The Challenger"
click at [839, 152] on icon at bounding box center [841, 152] width 5 height 5
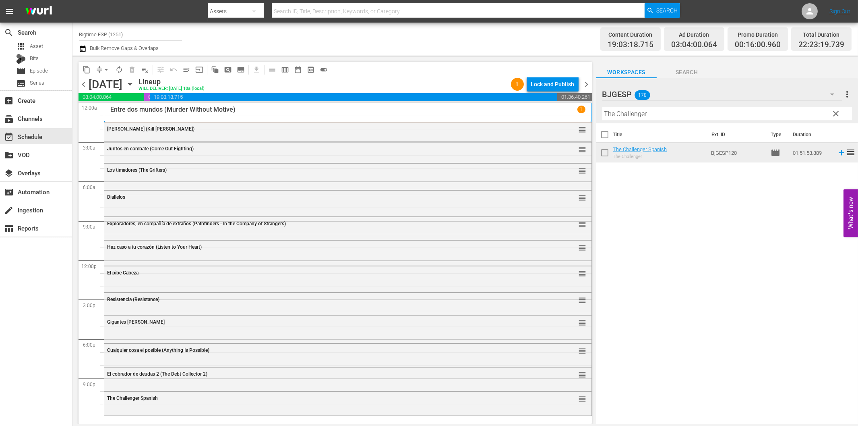
click at [618, 110] on input "The Challenger" at bounding box center [727, 113] width 250 height 13
paste input "Marginados (The Outcasts)"
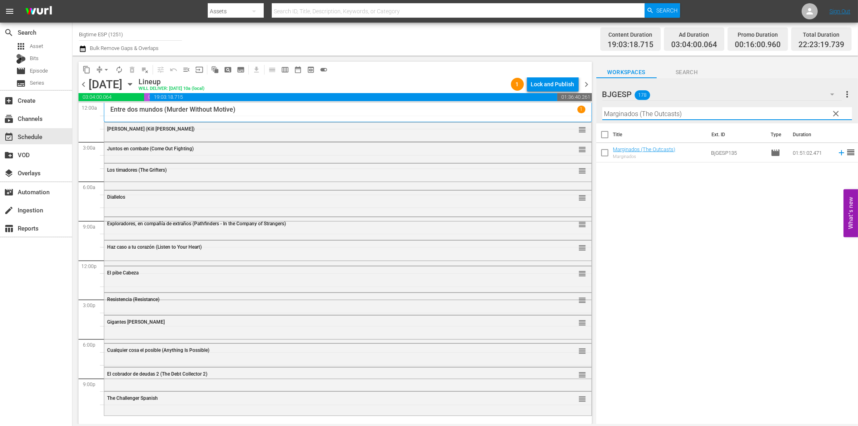
click at [838, 154] on icon at bounding box center [841, 152] width 9 height 9
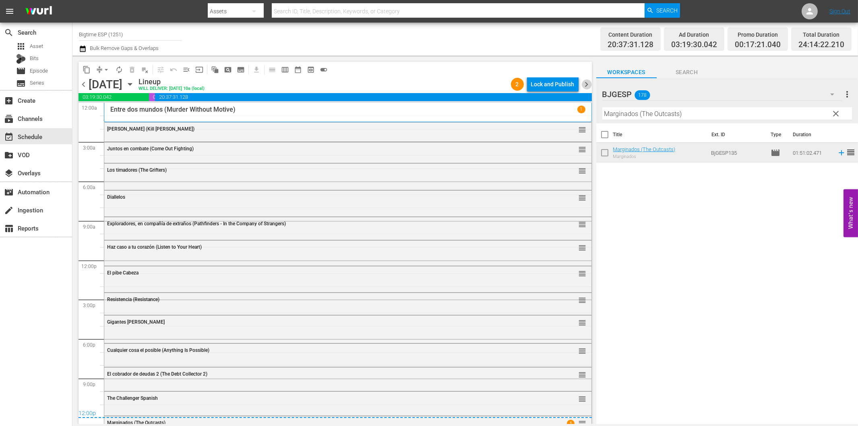
click at [588, 85] on span "chevron_right" at bounding box center [587, 84] width 10 height 10
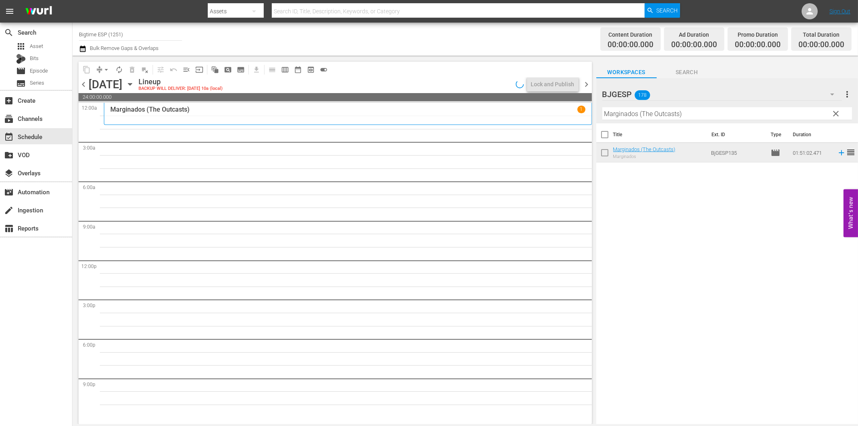
click at [633, 114] on input "Marginados (The Outcasts)" at bounding box center [727, 113] width 250 height 13
paste input "Lo peor de los deseos"
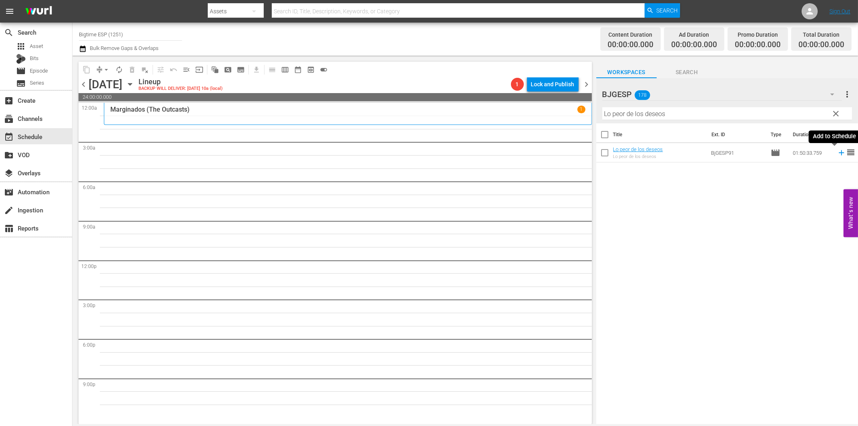
click at [837, 151] on icon at bounding box center [841, 152] width 9 height 9
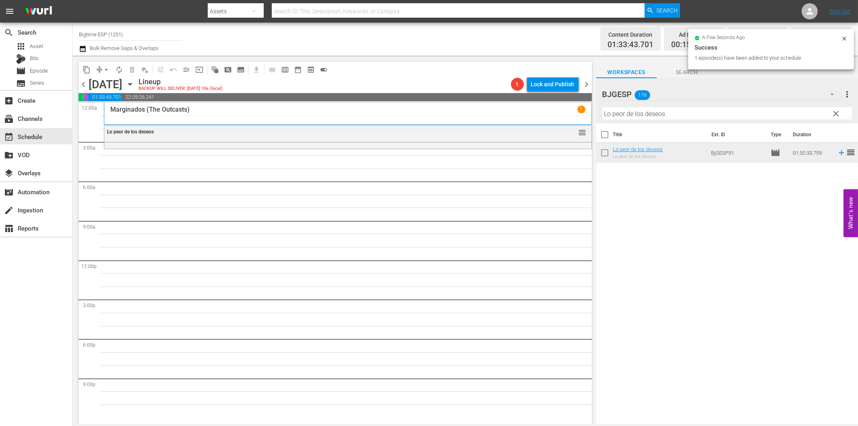
click at [623, 118] on input "Lo peor de los deseos" at bounding box center [727, 113] width 250 height 13
paste input "Una mujer"
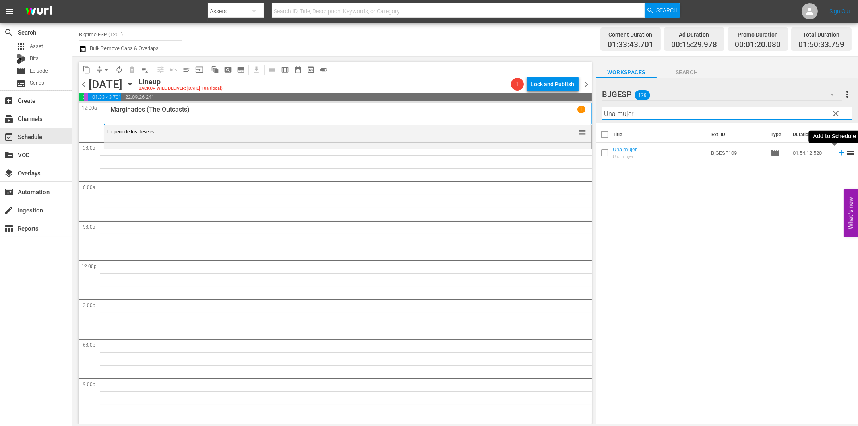
click at [839, 152] on icon at bounding box center [841, 152] width 5 height 5
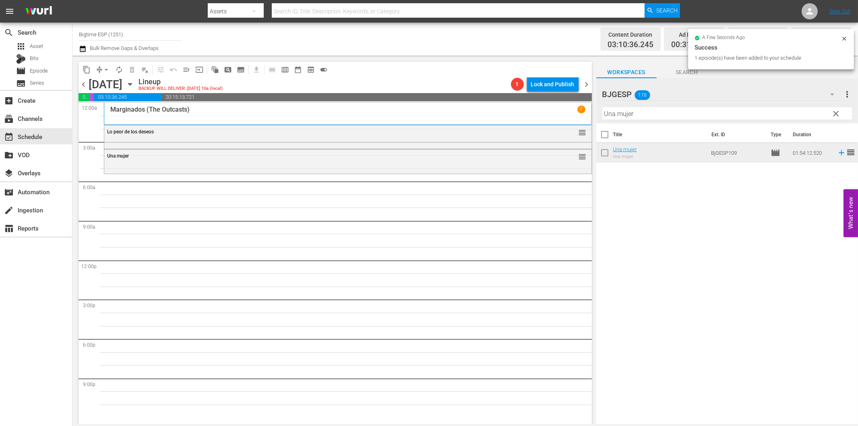
click at [686, 114] on input "Una mujer" at bounding box center [727, 113] width 250 height 13
paste input "La Última Noticia"
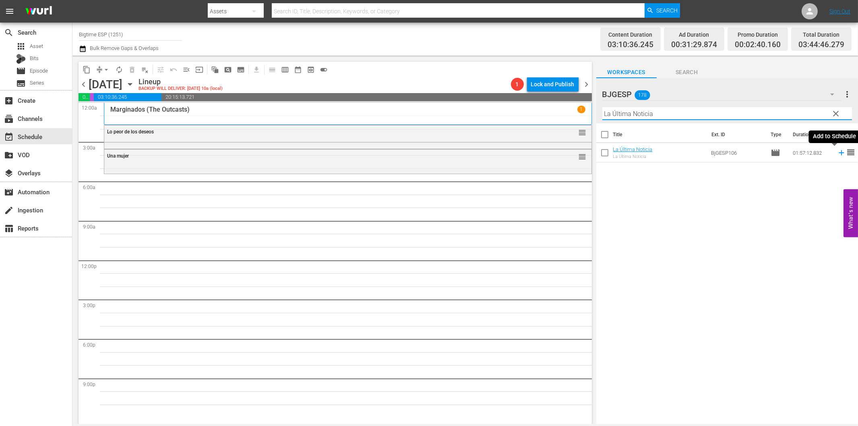
click at [837, 152] on icon at bounding box center [841, 152] width 9 height 9
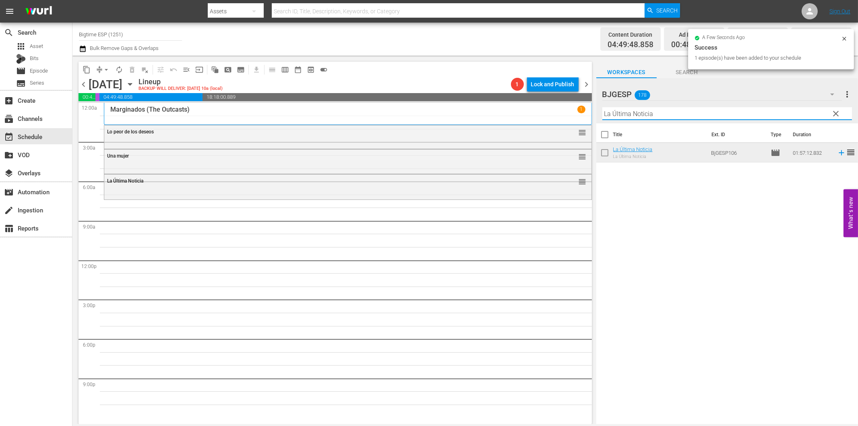
click at [624, 113] on input "La Última Noticia" at bounding box center [727, 113] width 250 height 13
paste input "os Nadies"
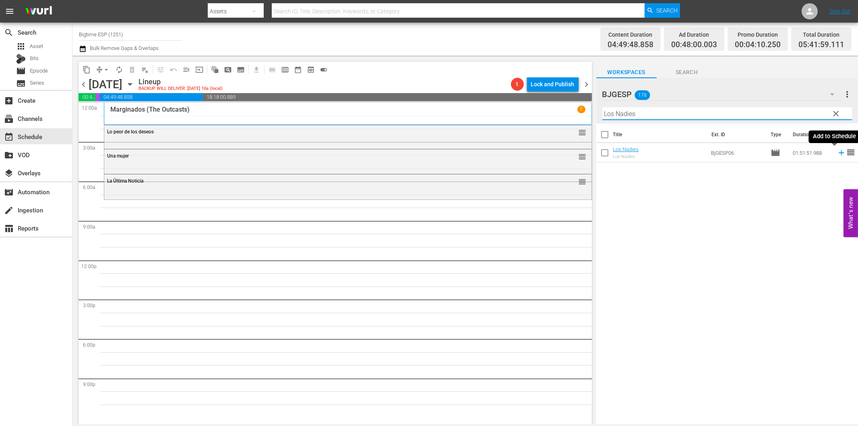
click at [837, 154] on icon at bounding box center [841, 152] width 9 height 9
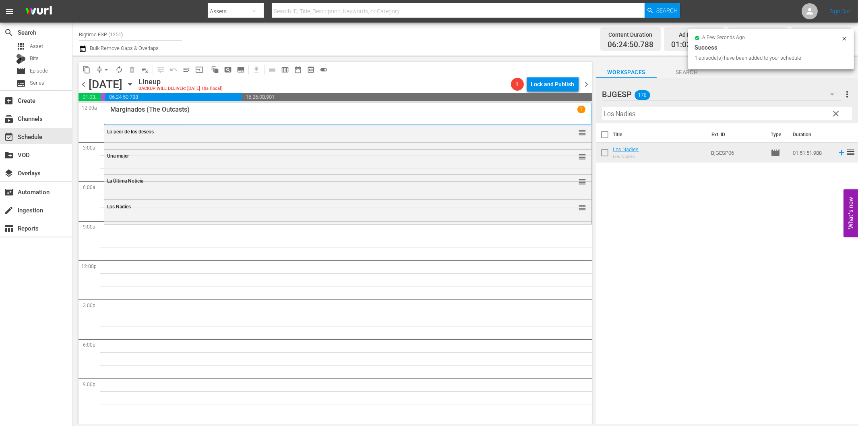
click at [634, 116] on input "Los Nadies" at bounding box center [727, 113] width 250 height 13
paste input "Reina Amazona (Amazon Queen)"
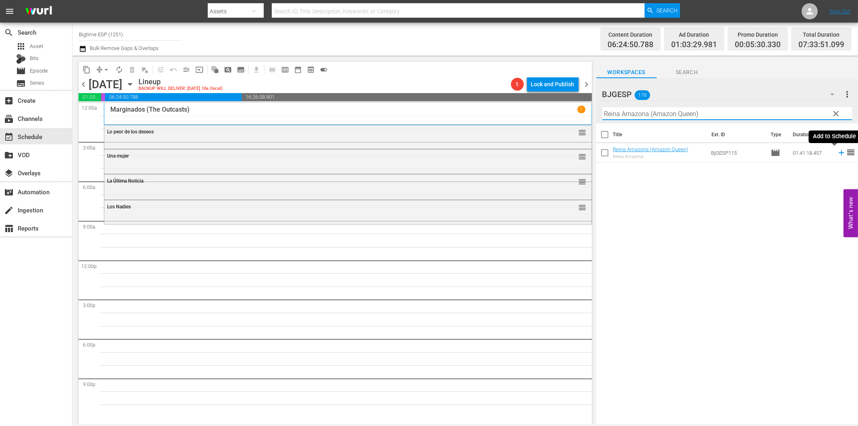
click at [837, 155] on icon at bounding box center [841, 152] width 9 height 9
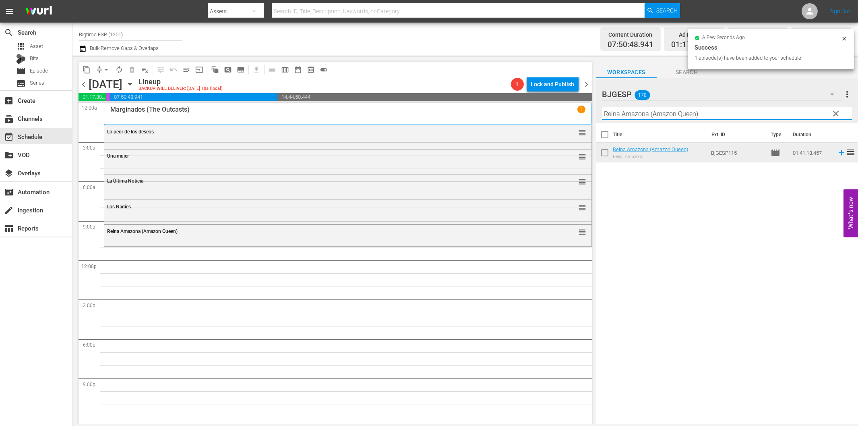
click at [651, 114] on input "Reina Amazona (Amazon Queen)" at bounding box center [727, 113] width 250 height 13
paste input "Las toninas van [PERSON_NAME]"
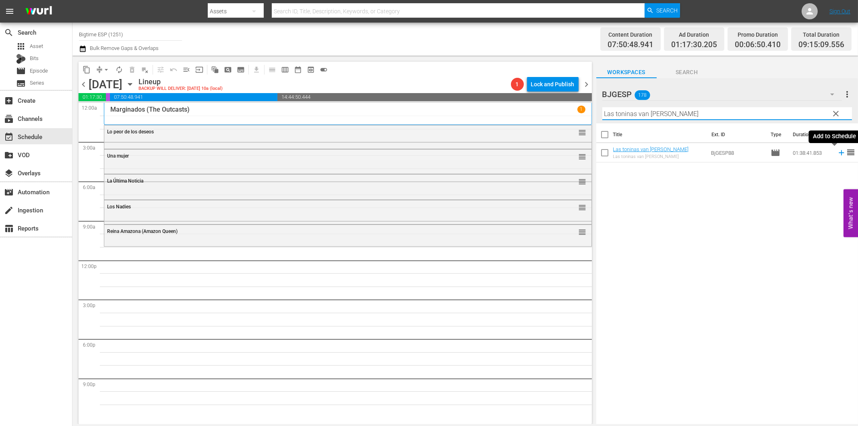
click at [837, 150] on icon at bounding box center [841, 152] width 9 height 9
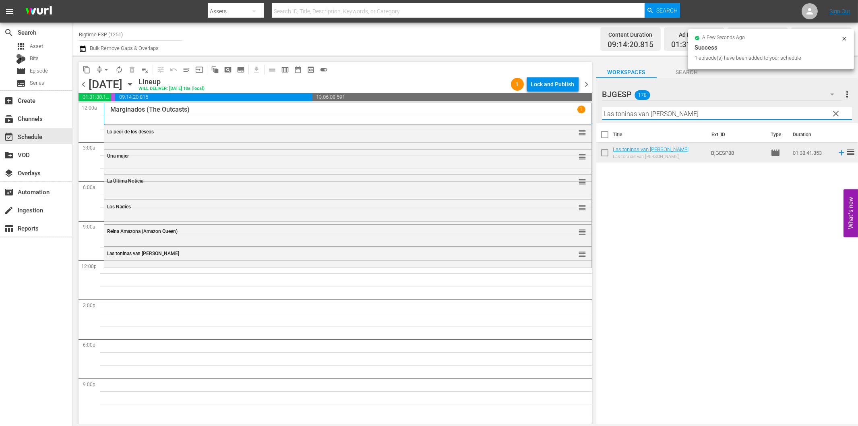
click at [670, 114] on input "Las toninas van [PERSON_NAME]" at bounding box center [727, 113] width 250 height 13
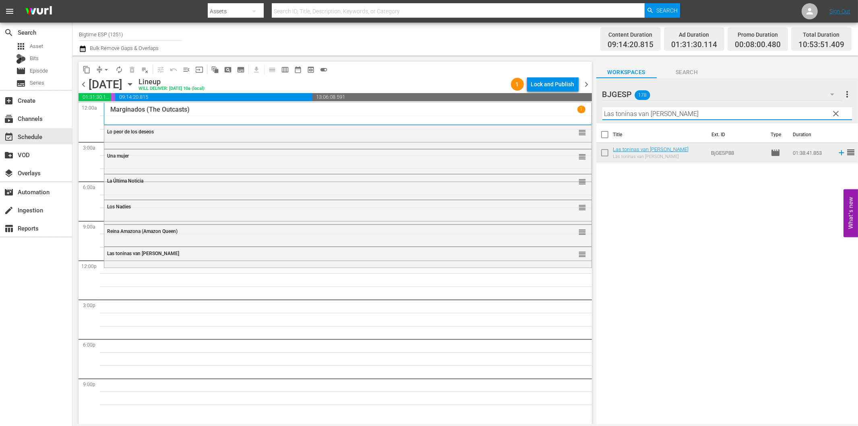
paste input "11 Grados de Culpa"
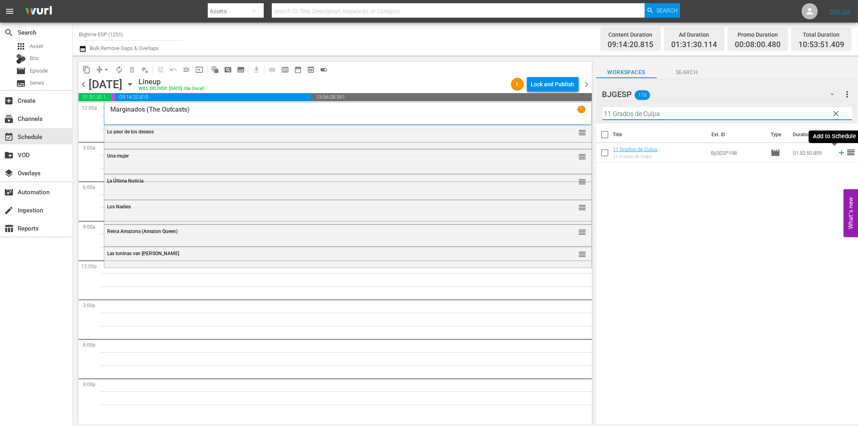
click at [837, 150] on icon at bounding box center [841, 152] width 9 height 9
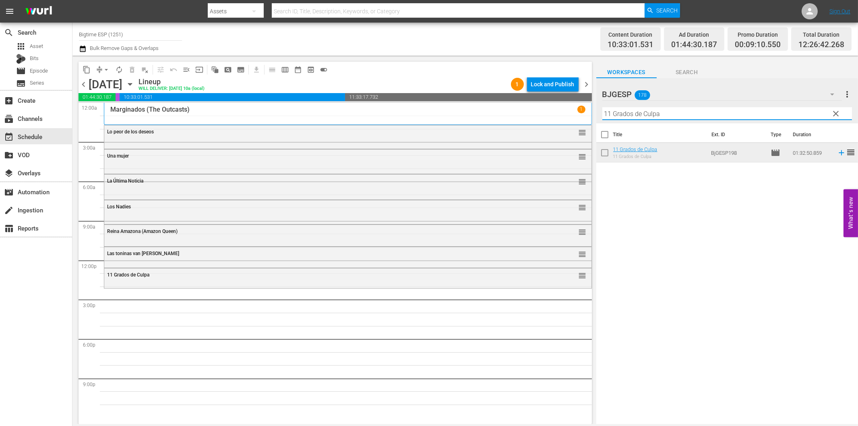
click at [614, 118] on input "11 Grados de Culpa" at bounding box center [727, 113] width 250 height 13
paste input "Dossier K."
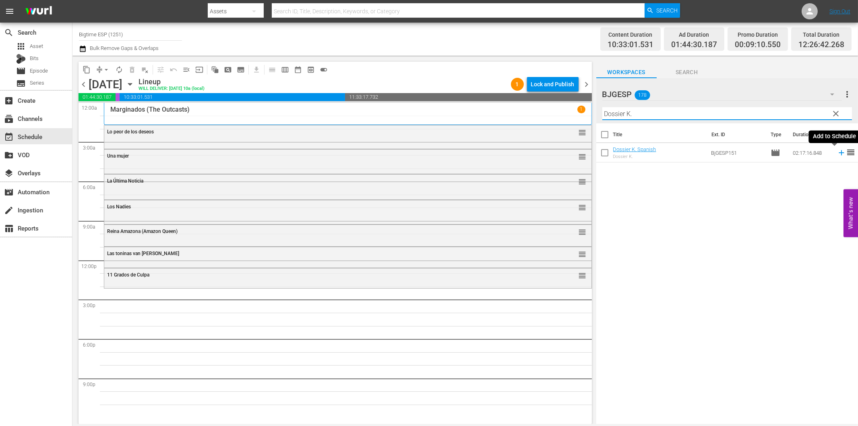
click at [837, 151] on icon at bounding box center [841, 152] width 9 height 9
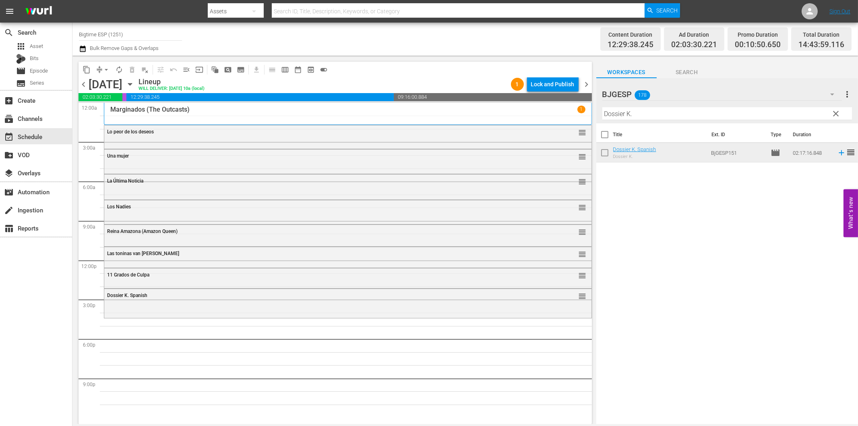
click at [719, 116] on input "Dossier K." at bounding box center [727, 113] width 250 height 13
paste input "Tiempo perdido"
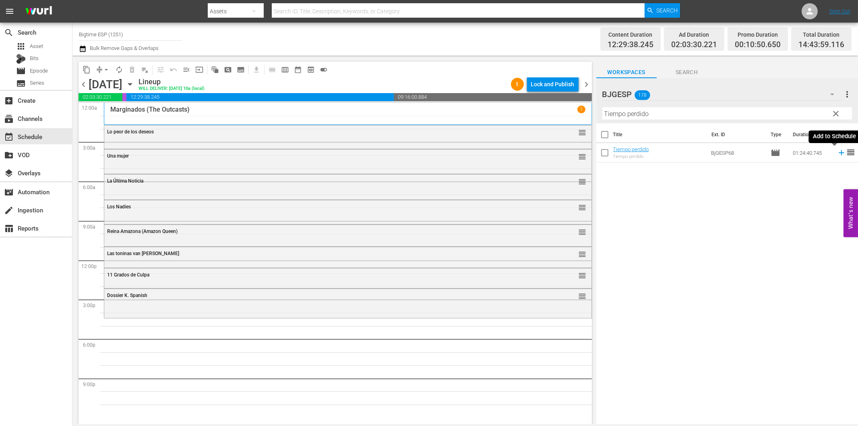
click at [838, 155] on icon at bounding box center [841, 152] width 9 height 9
click at [837, 154] on icon at bounding box center [841, 152] width 9 height 9
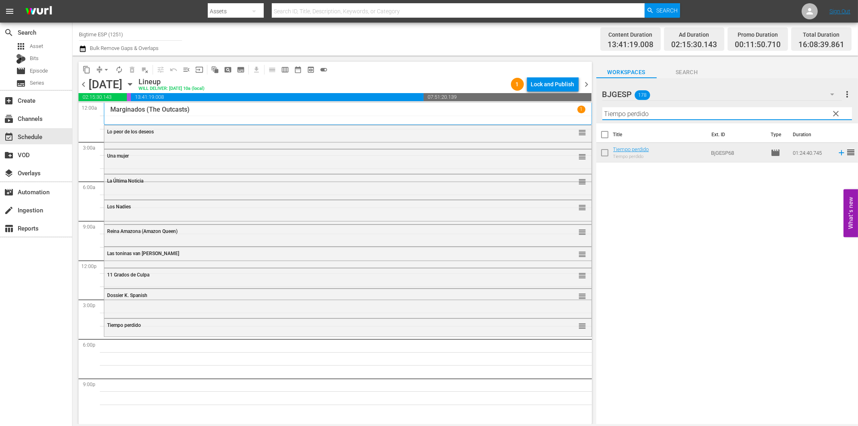
click at [665, 116] on input "Tiempo perdido" at bounding box center [727, 113] width 250 height 13
paste input "Llamarada solar (Solar Flare)"
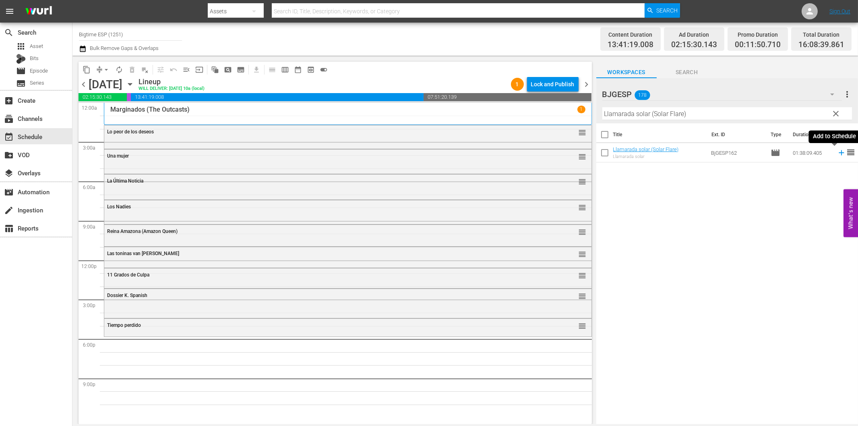
click at [839, 152] on icon at bounding box center [841, 152] width 5 height 5
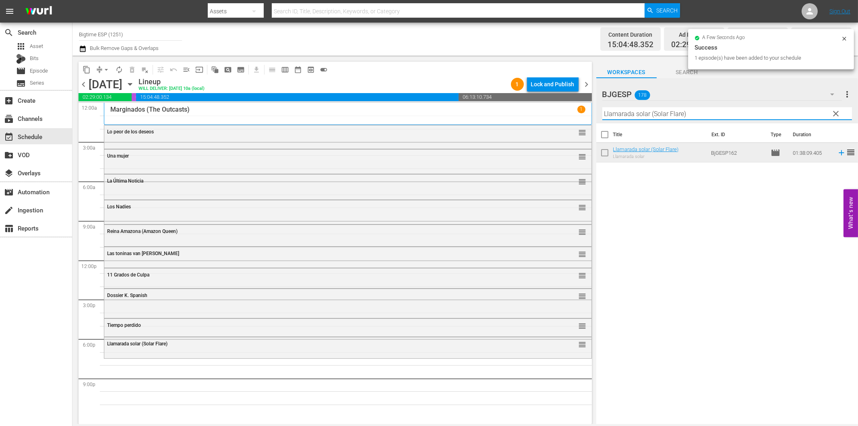
click at [691, 114] on input "Llamarada solar (Solar Flare)" at bounding box center [727, 113] width 250 height 13
paste input "Colours: Los Rostros sin Nombre"
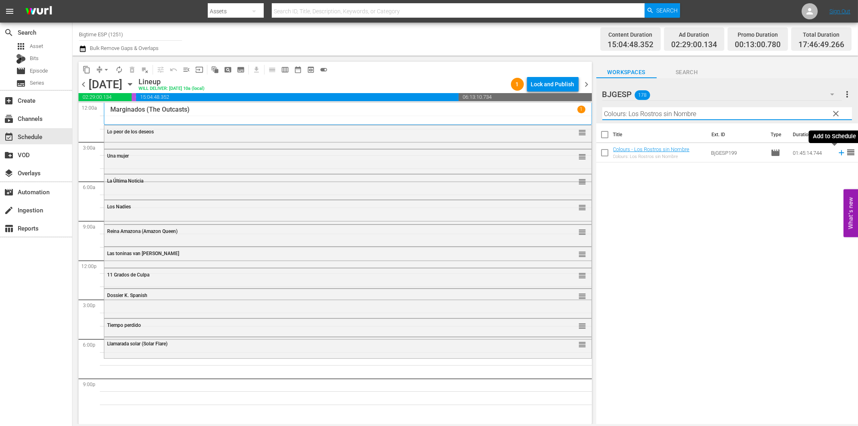
click at [839, 152] on icon at bounding box center [841, 152] width 5 height 5
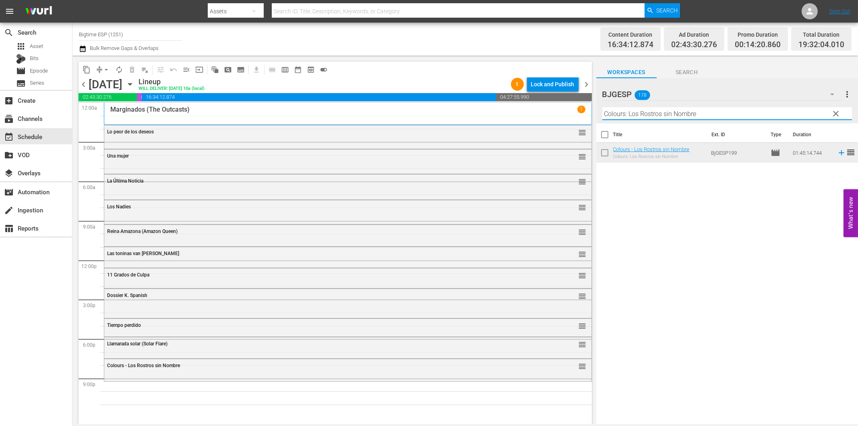
click at [629, 118] on input "Colours: Los Rostros sin Nombre" at bounding box center [727, 113] width 250 height 13
paste input "Virus paraíso (The Paradise Virus)"
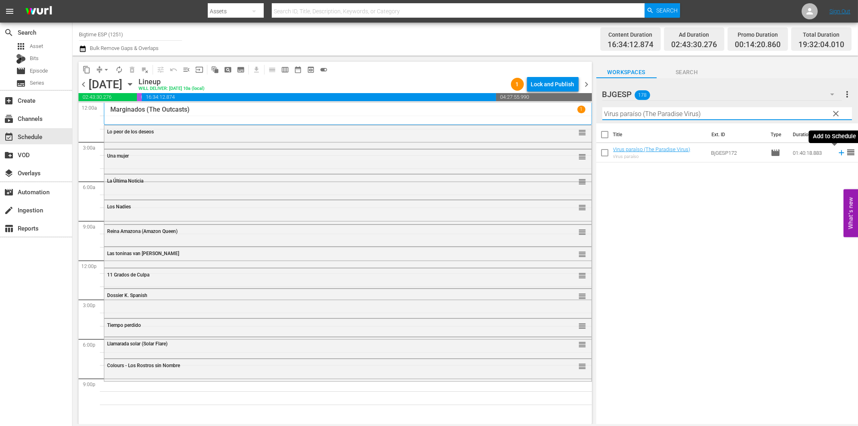
click at [839, 152] on icon at bounding box center [841, 152] width 5 height 5
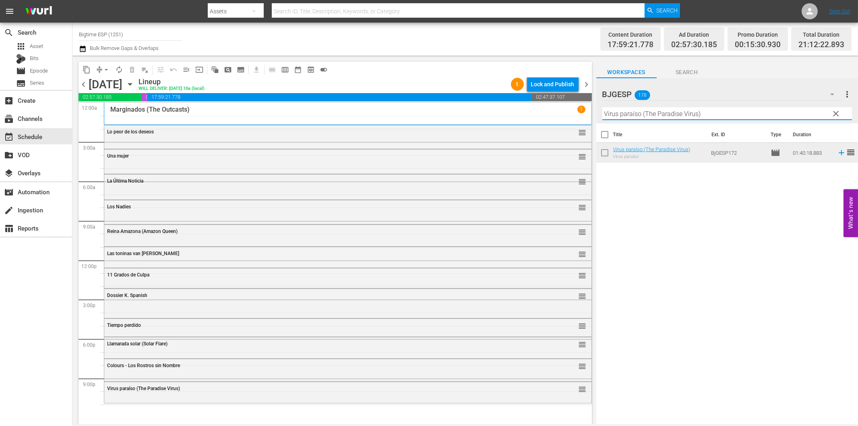
click at [645, 117] on input "Virus paraíso (The Paradise Virus)" at bounding box center [727, 113] width 250 height 13
paste input "Not Forgotten (Spanish"
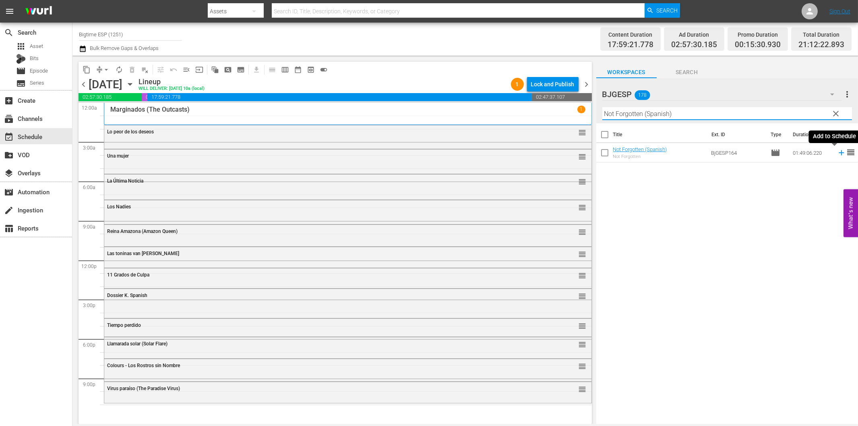
click at [837, 151] on icon at bounding box center [841, 152] width 9 height 9
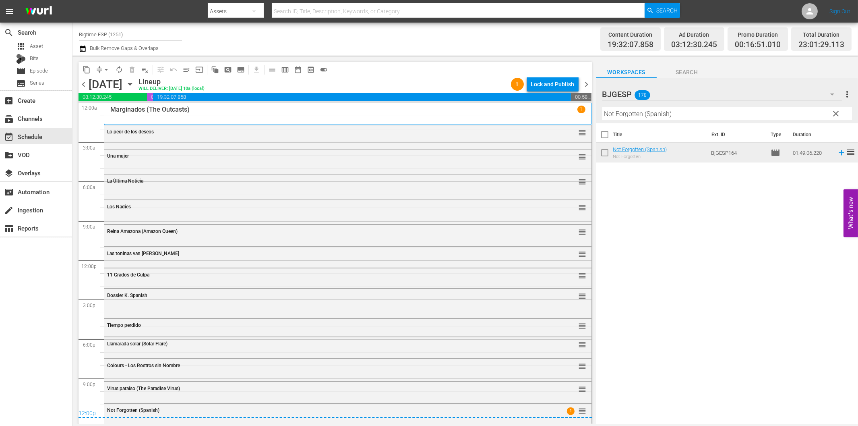
click at [586, 86] on span "chevron_right" at bounding box center [587, 84] width 10 height 10
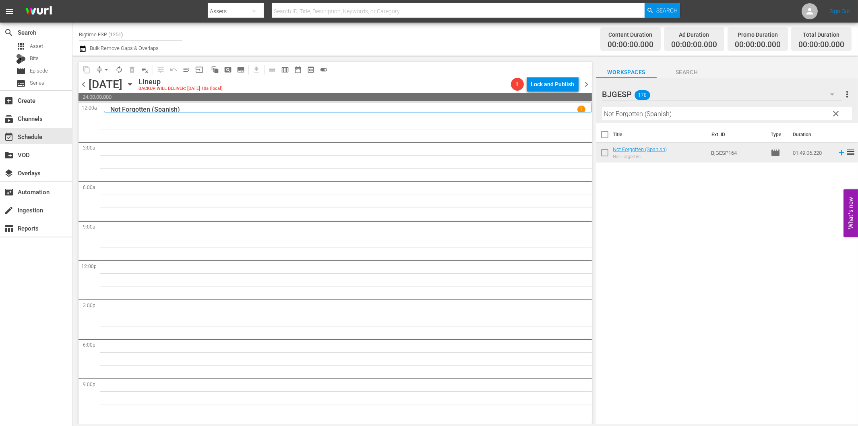
click at [651, 115] on input "Not Forgotten (Spanish)" at bounding box center [727, 113] width 250 height 13
paste input "Exit Speed"
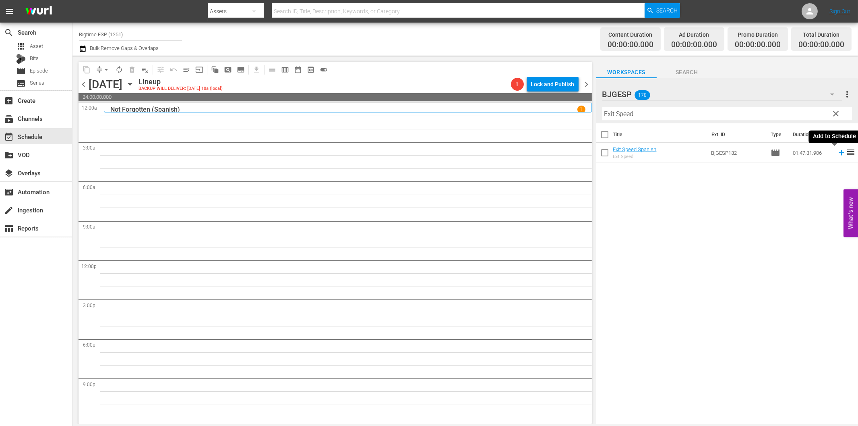
click at [839, 152] on icon at bounding box center [841, 152] width 5 height 5
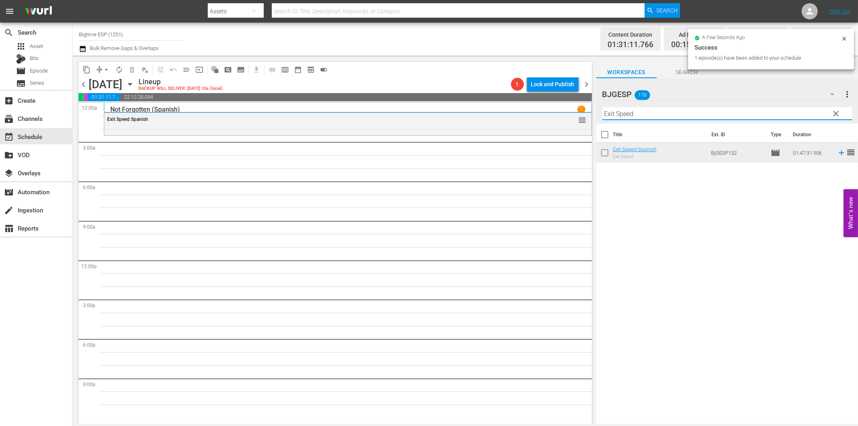
click at [620, 117] on input "Exit Speed" at bounding box center [727, 113] width 250 height 13
paste input "l maestro"
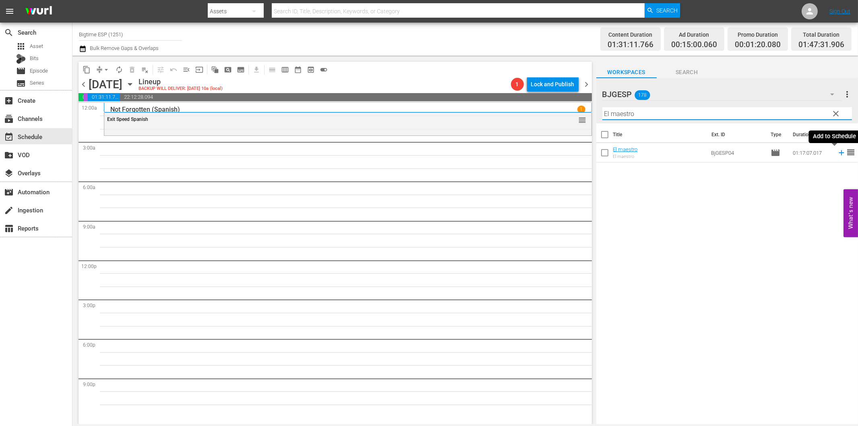
click at [837, 151] on icon at bounding box center [841, 152] width 9 height 9
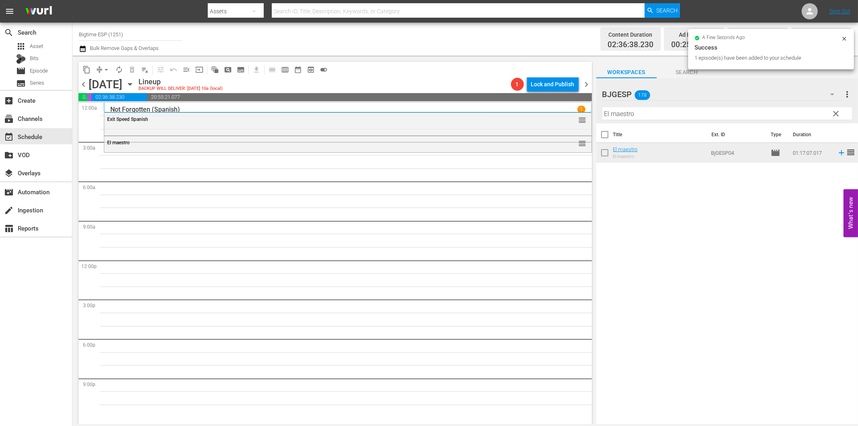
click at [710, 112] on input "El maestro" at bounding box center [727, 113] width 250 height 13
paste input "QTH"
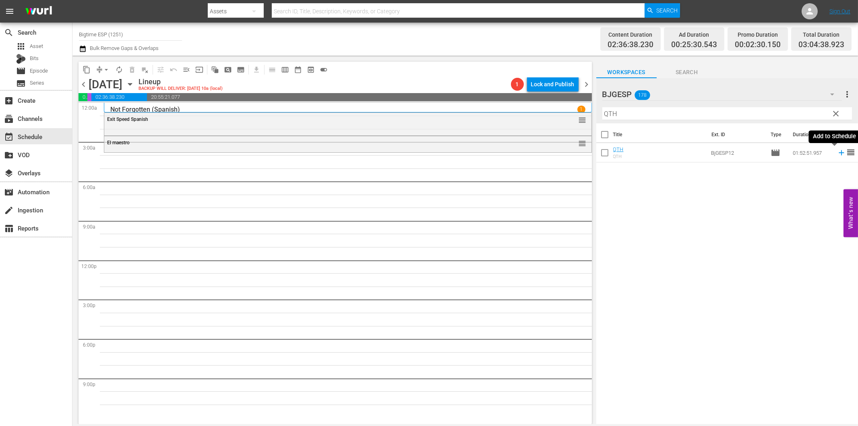
click at [839, 152] on icon at bounding box center [841, 152] width 5 height 5
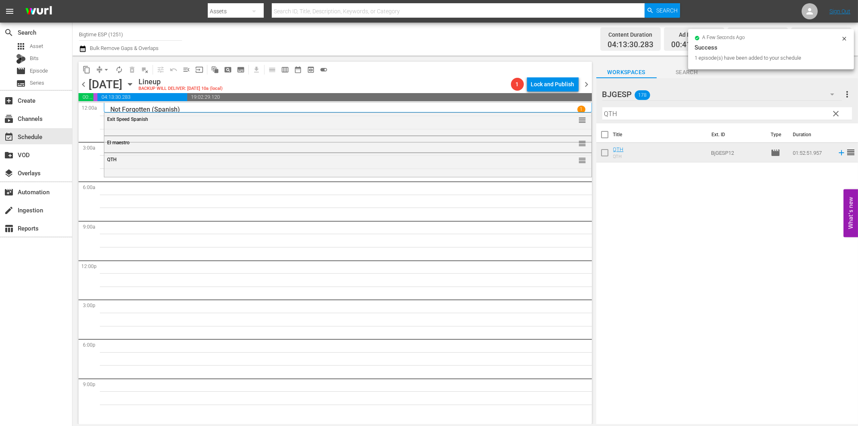
click at [677, 114] on input "QTH" at bounding box center [727, 113] width 250 height 13
paste input "La Guarida del Lobo"
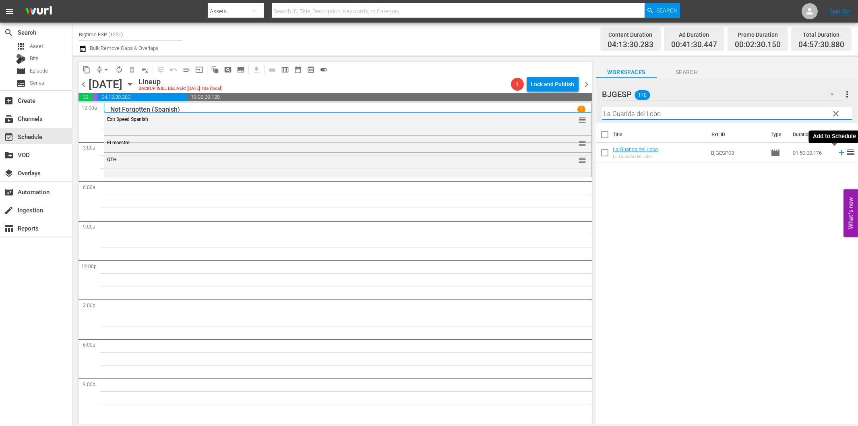
click at [839, 153] on icon at bounding box center [841, 152] width 5 height 5
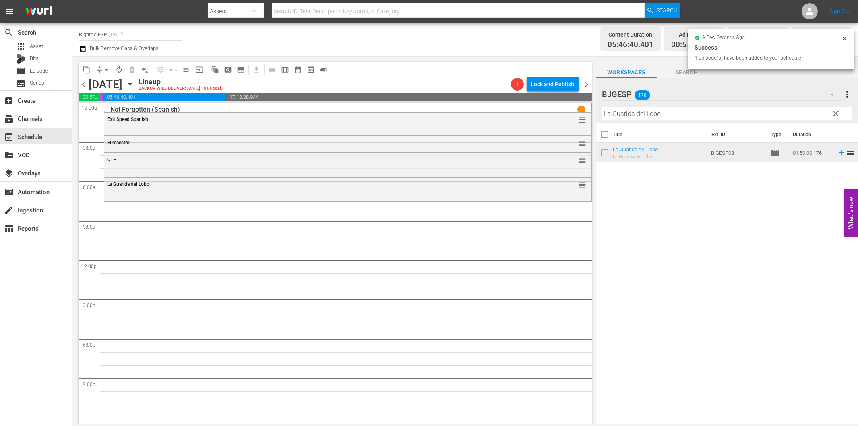
click at [675, 112] on input "La Guarida del Lobo" at bounding box center [727, 113] width 250 height 13
paste input "Industria [GEOGRAPHIC_DATA]"
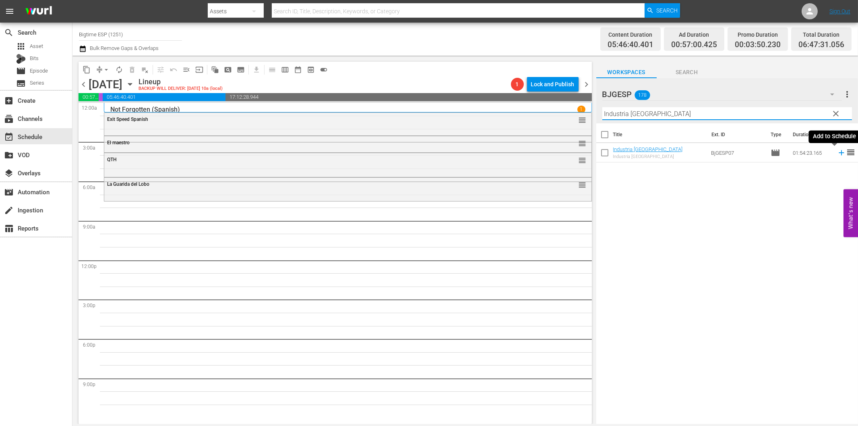
click at [839, 153] on icon at bounding box center [841, 152] width 5 height 5
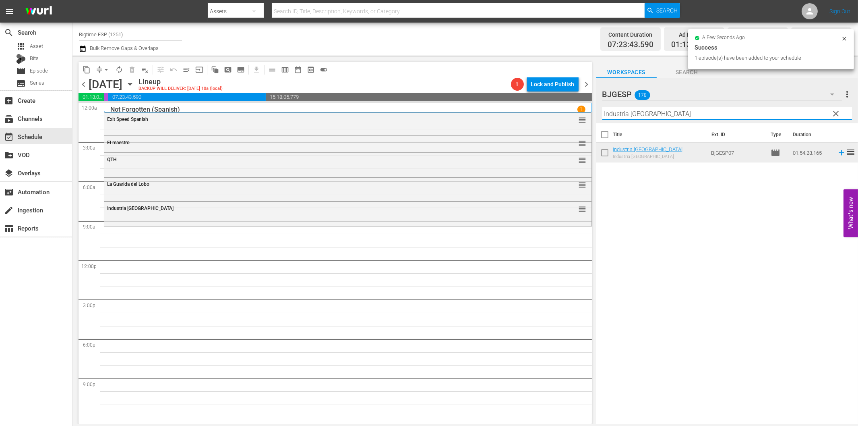
click at [670, 111] on input "Industria [GEOGRAPHIC_DATA]" at bounding box center [727, 113] width 250 height 13
paste input "El país de las últimas cosas (In the Country of Last Things)"
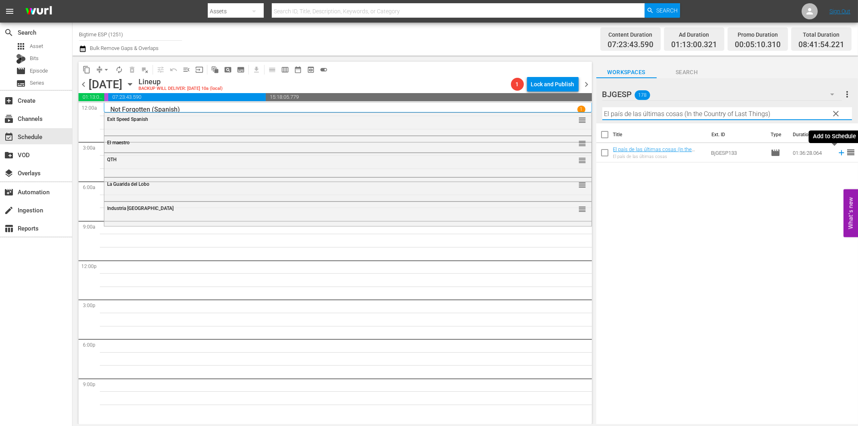
click at [839, 151] on icon at bounding box center [841, 152] width 5 height 5
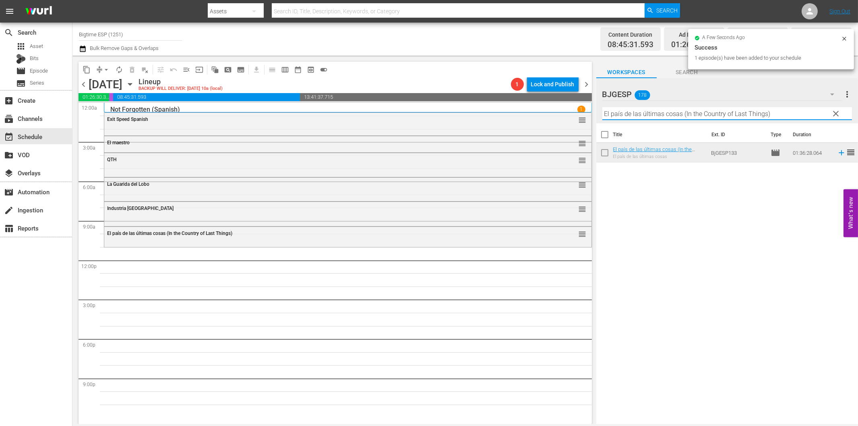
click at [670, 117] on input "El país de las últimas cosas (In the Country of Last Things)" at bounding box center [727, 113] width 250 height 13
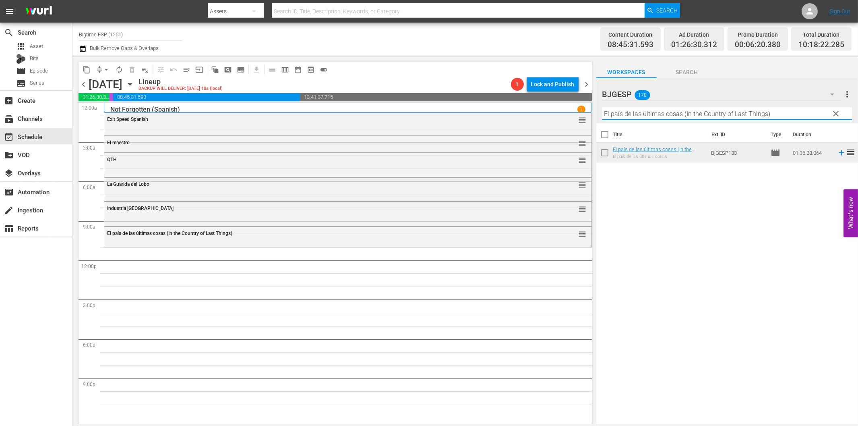
paste input "[PERSON_NAME]: el regreso del sueño"
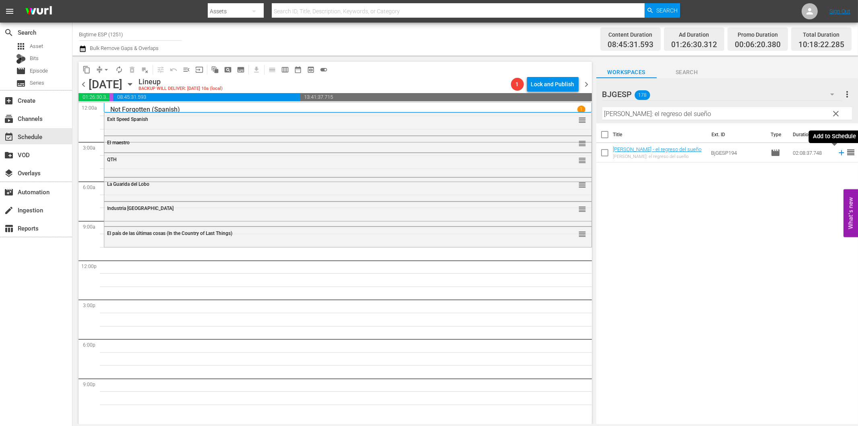
click at [837, 155] on icon at bounding box center [841, 152] width 9 height 9
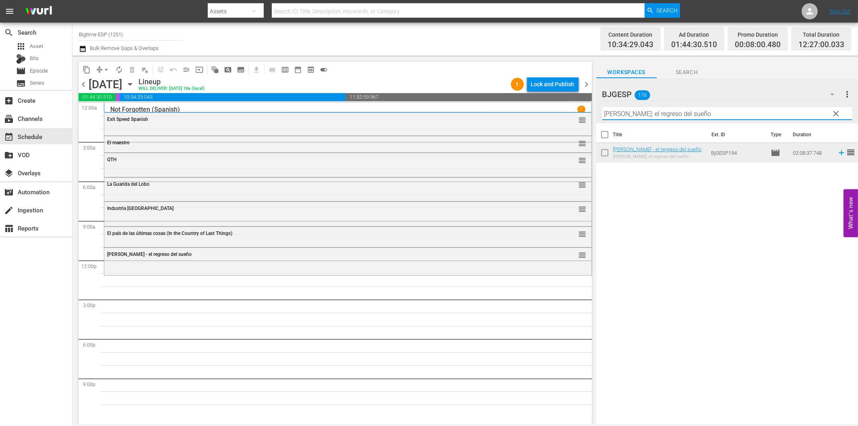
click at [670, 116] on input "[PERSON_NAME]: el regreso del sueño" at bounding box center [727, 113] width 250 height 13
paste input "Mi Multimillonario Secreto (My Secret Billionaire) Spanish"
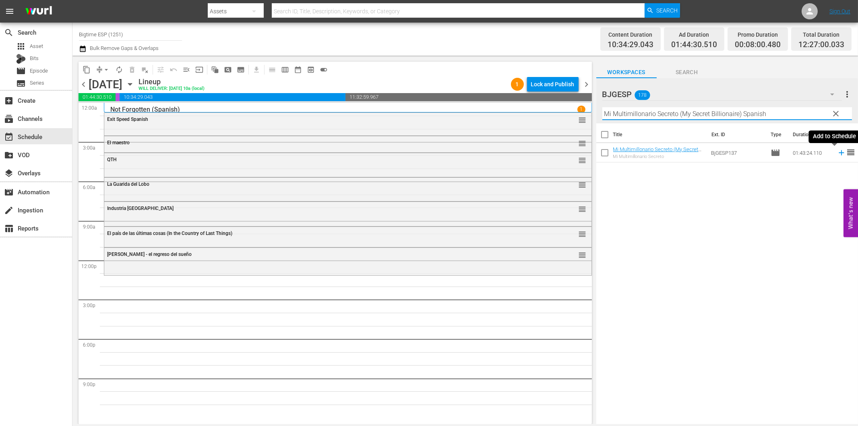
click at [839, 152] on icon at bounding box center [841, 152] width 5 height 5
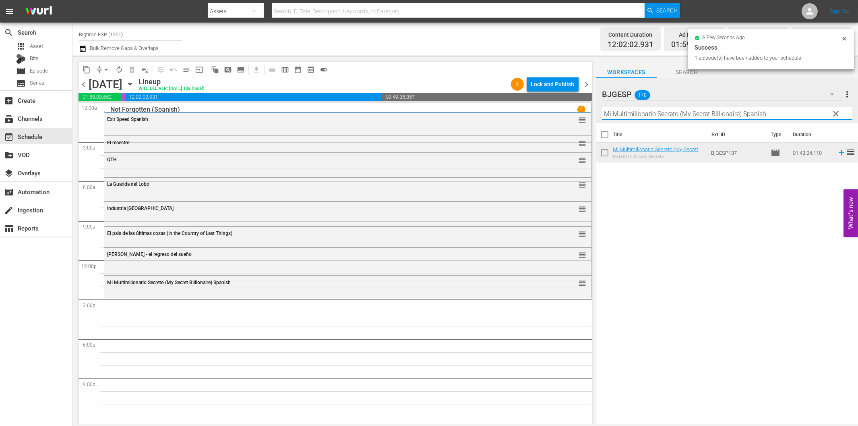
click at [641, 114] on input "Mi Multimillonario Secreto (My Secret Billionaire) Spanish" at bounding box center [727, 113] width 250 height 13
paste input "Barrancas"
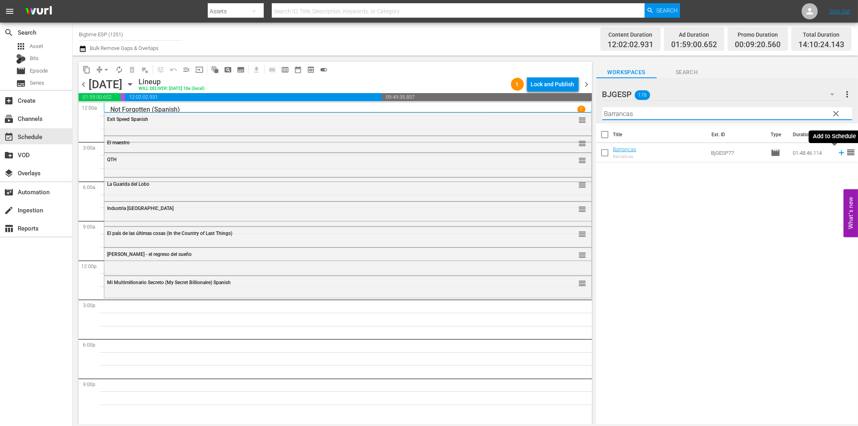
click at [839, 153] on icon at bounding box center [841, 152] width 5 height 5
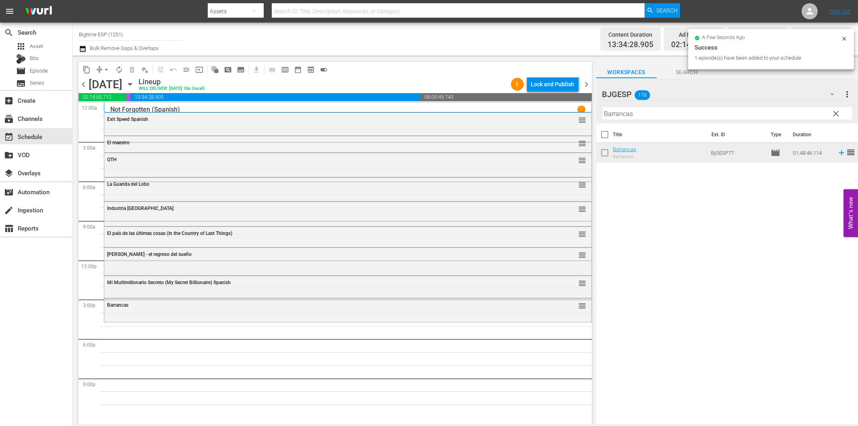
click at [649, 114] on input "Barrancas" at bounding box center [727, 113] width 250 height 13
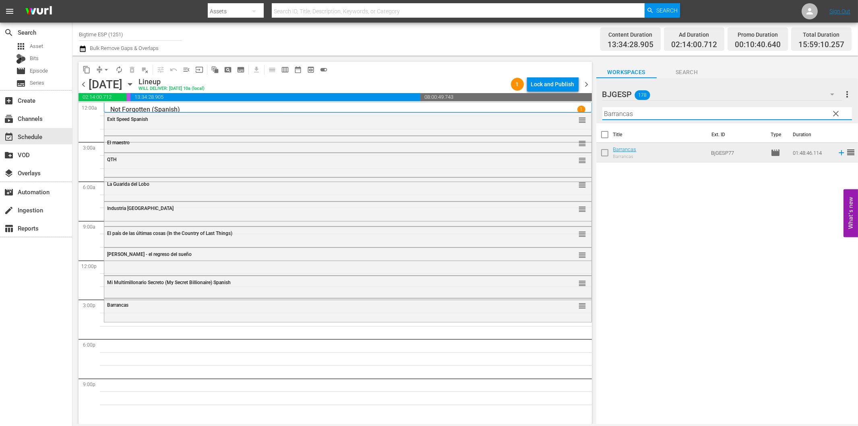
paste input "[PERSON_NAME]"
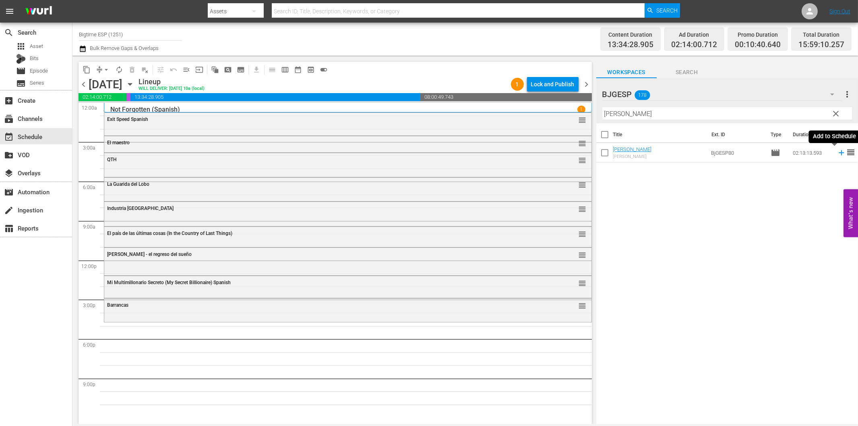
click at [837, 154] on icon at bounding box center [841, 152] width 9 height 9
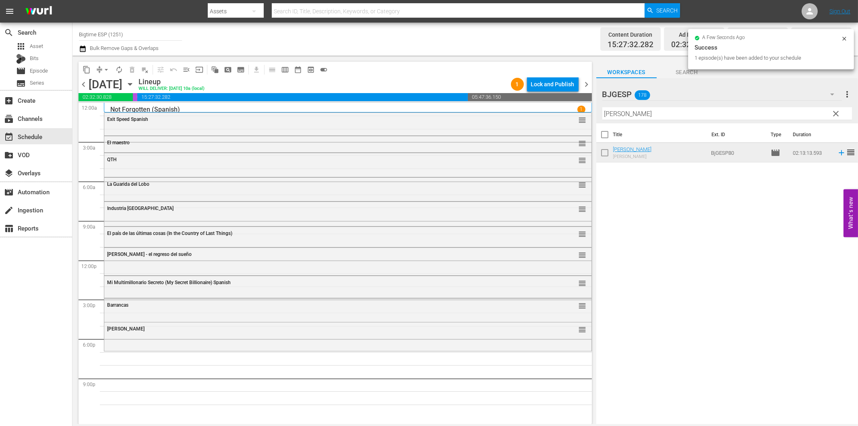
click at [652, 121] on div "Filter by Title [PERSON_NAME]" at bounding box center [727, 113] width 250 height 19
click at [656, 116] on input "[PERSON_NAME]" at bounding box center [727, 113] width 250 height 13
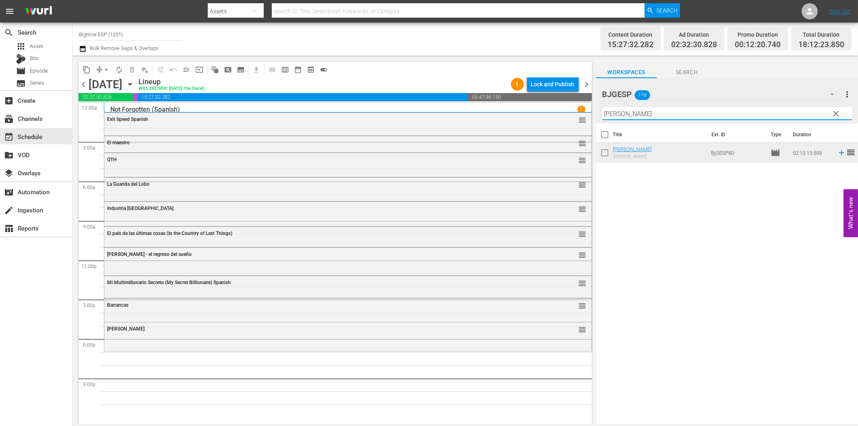
paste input "Desbord"
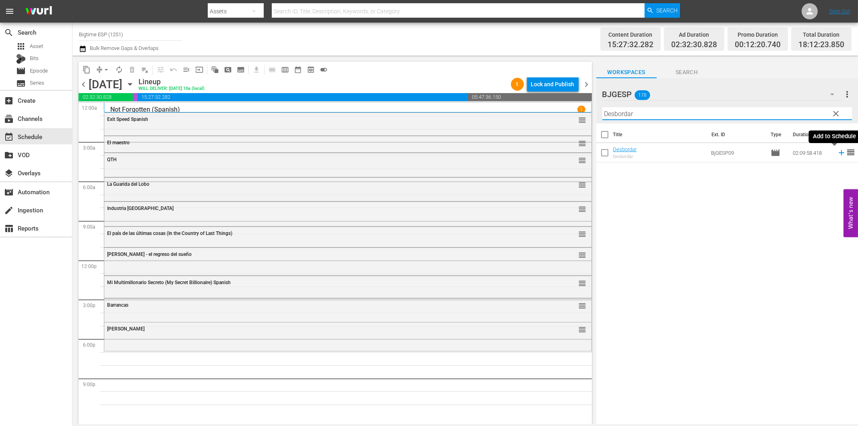
click at [837, 154] on icon at bounding box center [841, 152] width 9 height 9
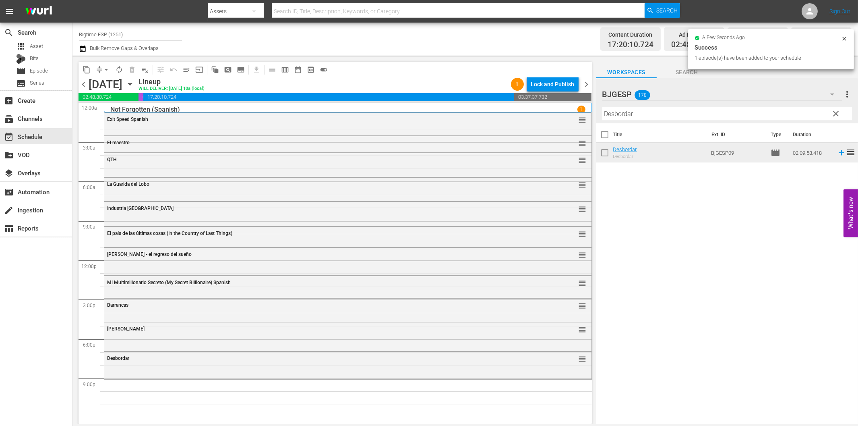
click at [666, 111] on input "Desbordar" at bounding box center [727, 113] width 250 height 13
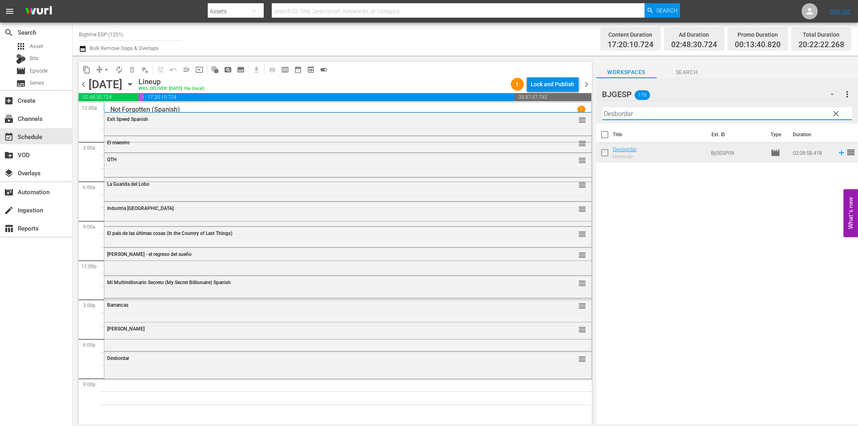
paste input "Fuera del menú (Off the Menu)"
click at [837, 153] on icon at bounding box center [841, 152] width 9 height 9
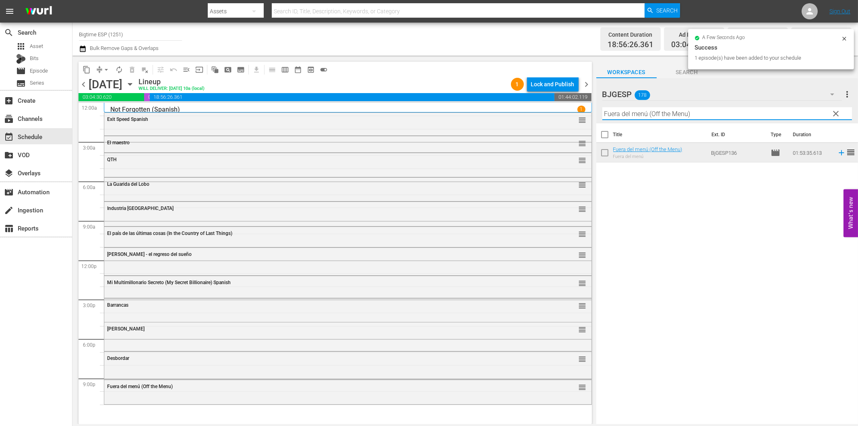
click at [705, 111] on input "Fuera del menú (Off the Menu)" at bounding box center [727, 113] width 250 height 13
paste input "Speed asesino (Kill Speed"
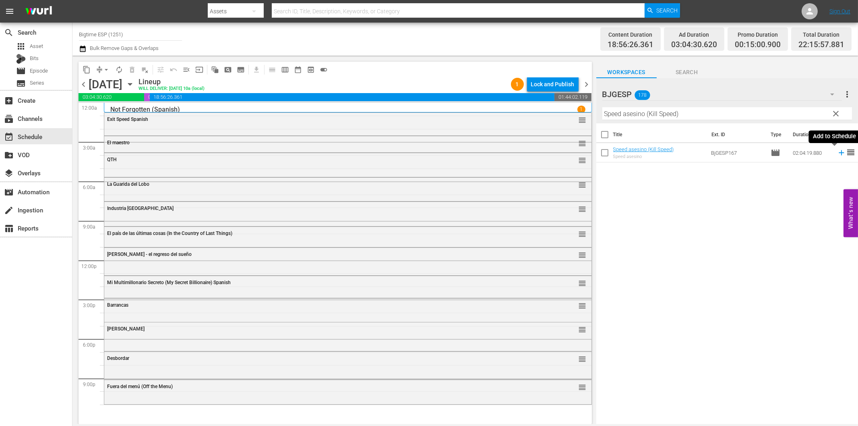
click at [839, 153] on icon at bounding box center [841, 152] width 5 height 5
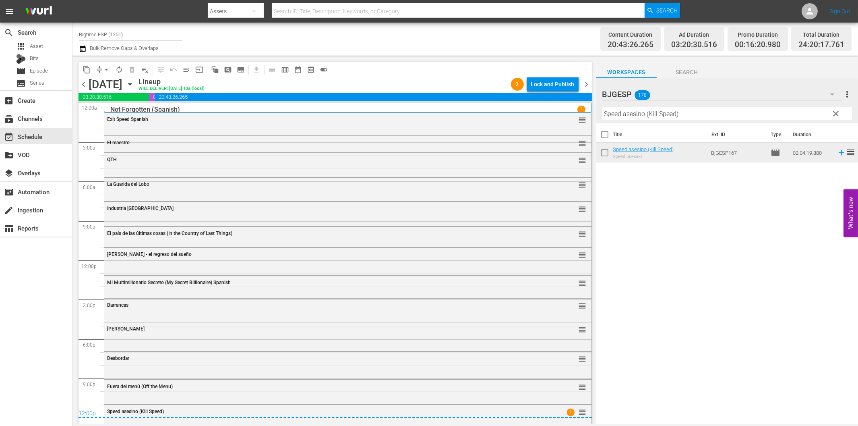
click at [588, 83] on span "chevron_right" at bounding box center [587, 84] width 10 height 10
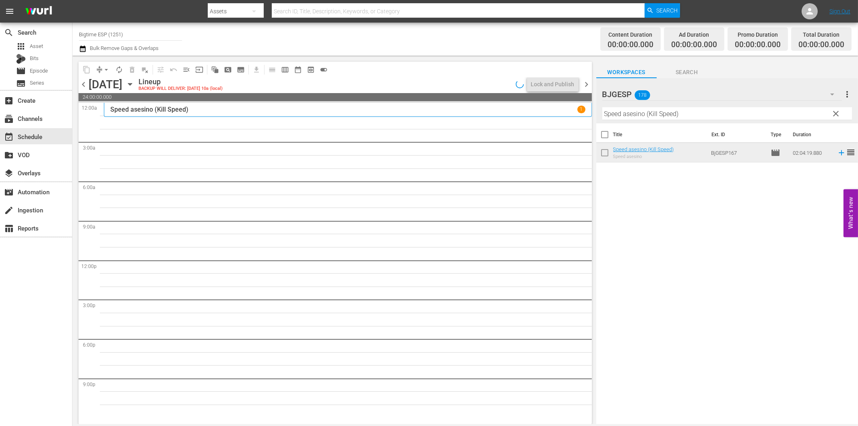
click at [645, 114] on input "Speed asesino (Kill Speed)" at bounding box center [727, 113] width 250 height 13
paste input "Toque de Queda"
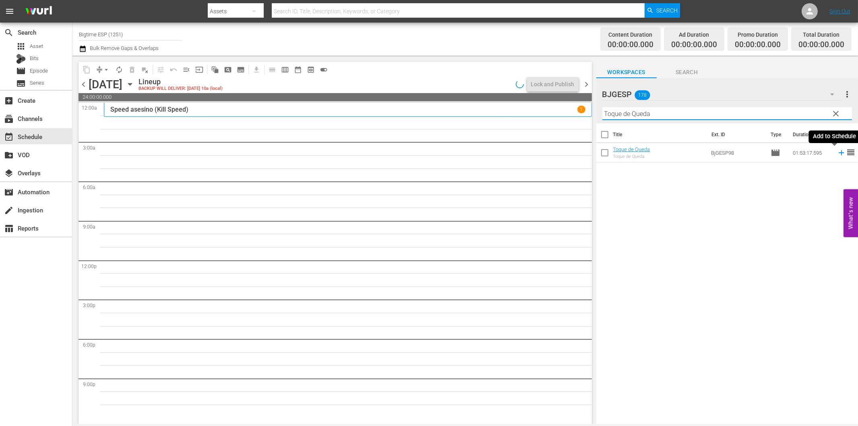
click at [839, 151] on icon at bounding box center [841, 152] width 5 height 5
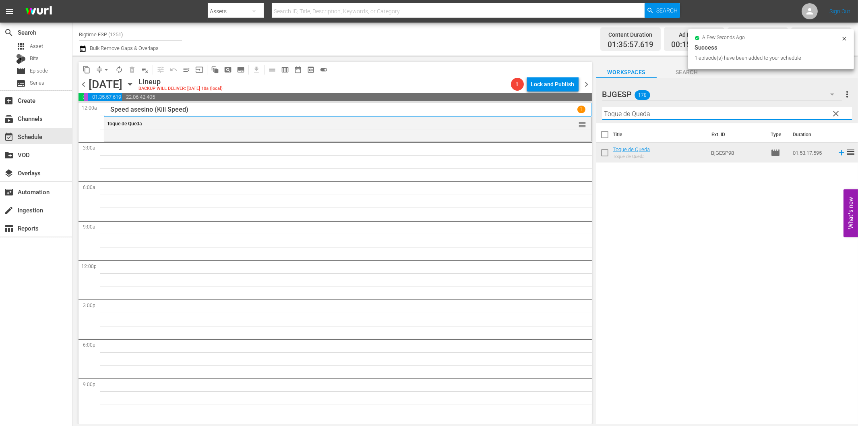
click at [671, 113] on input "Toque de Queda" at bounding box center [727, 113] width 250 height 13
paste input "El Callejón"
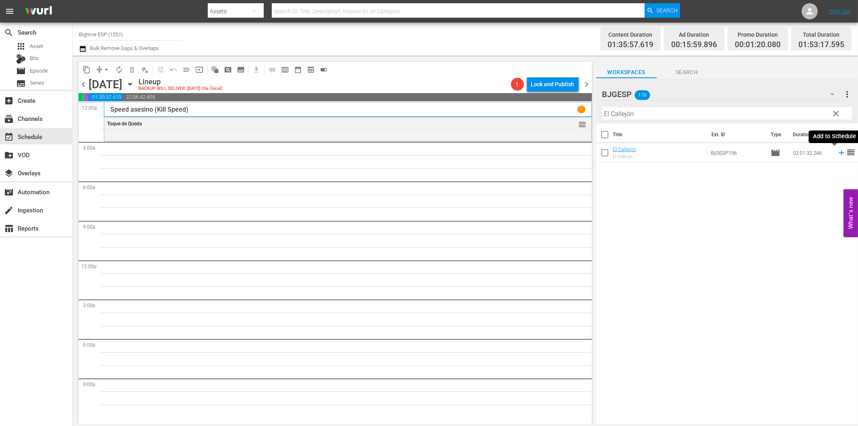
click at [839, 152] on icon at bounding box center [841, 152] width 5 height 5
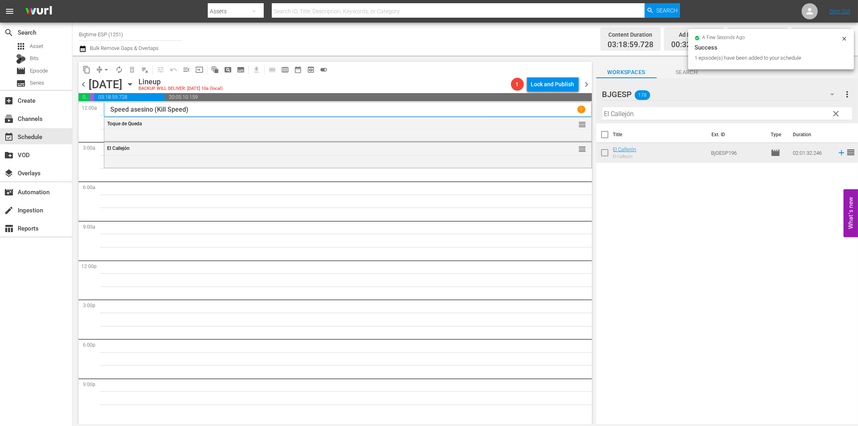
click at [710, 112] on input "El Callejón" at bounding box center [727, 113] width 250 height 13
paste input "Instrucciones para la poligamia"
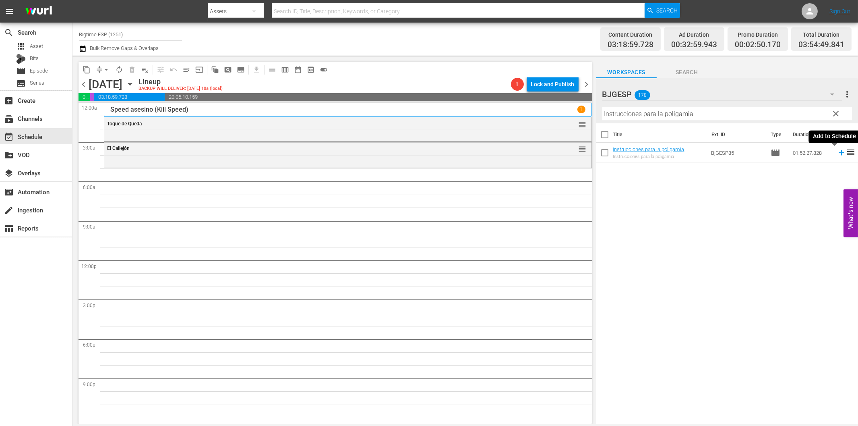
drag, startPoint x: 833, startPoint y: 151, endPoint x: 815, endPoint y: 154, distance: 18.3
click at [837, 151] on icon at bounding box center [841, 152] width 9 height 9
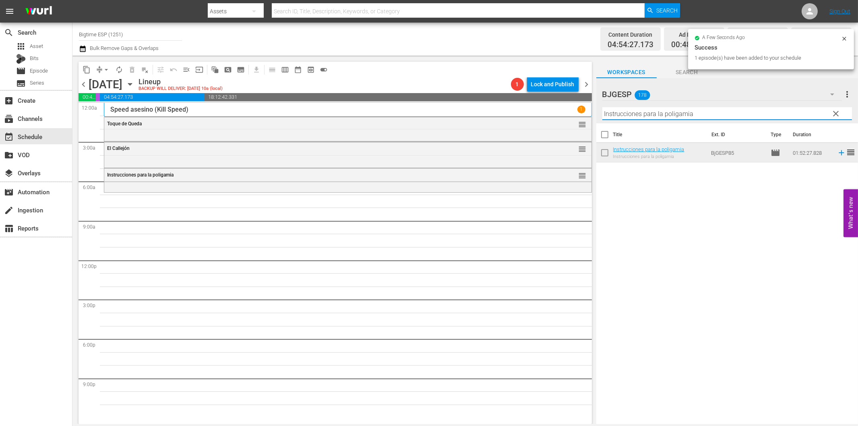
click at [649, 109] on input "Instrucciones para la poligamia" at bounding box center [727, 113] width 250 height 13
paste input "¡Al Ritmo! (To the Beat!)"
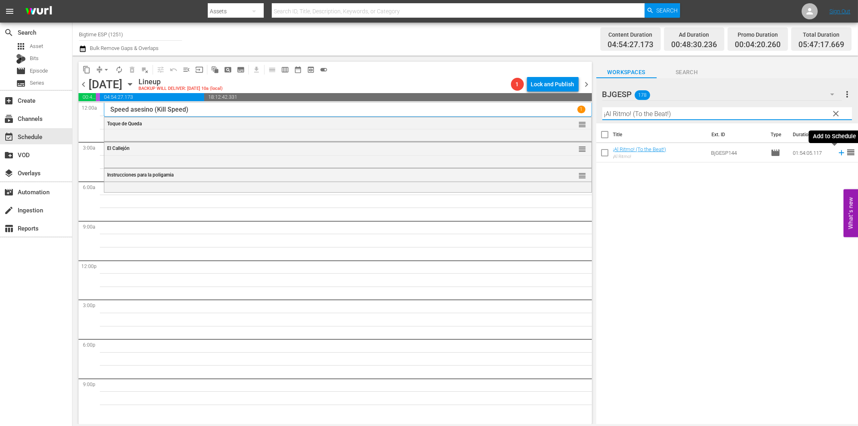
click at [837, 152] on icon at bounding box center [841, 152] width 9 height 9
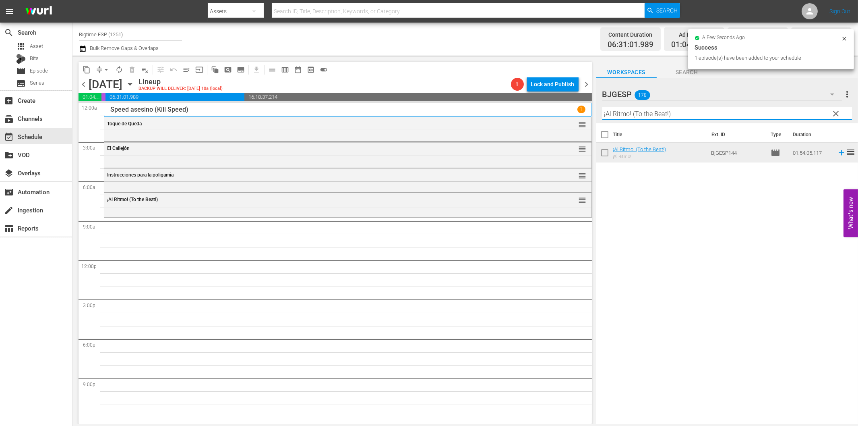
click at [695, 118] on input "¡Al Ritmo! (To the Beat!)" at bounding box center [727, 113] width 250 height 13
paste input "Hijos Nuestros"
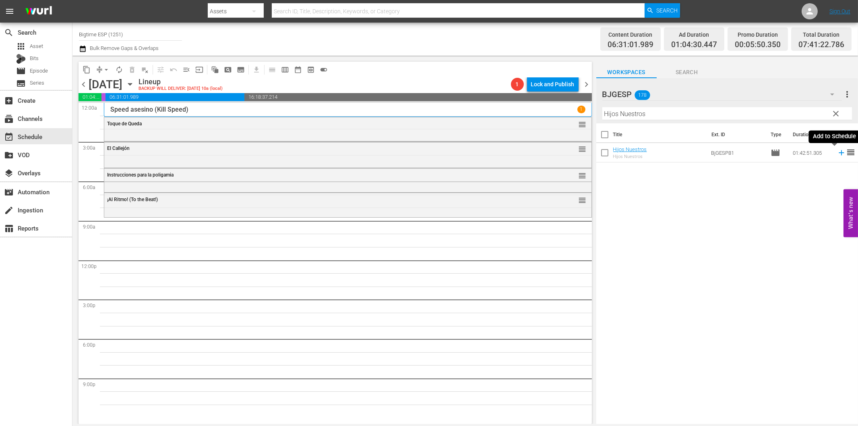
click at [837, 155] on icon at bounding box center [841, 152] width 9 height 9
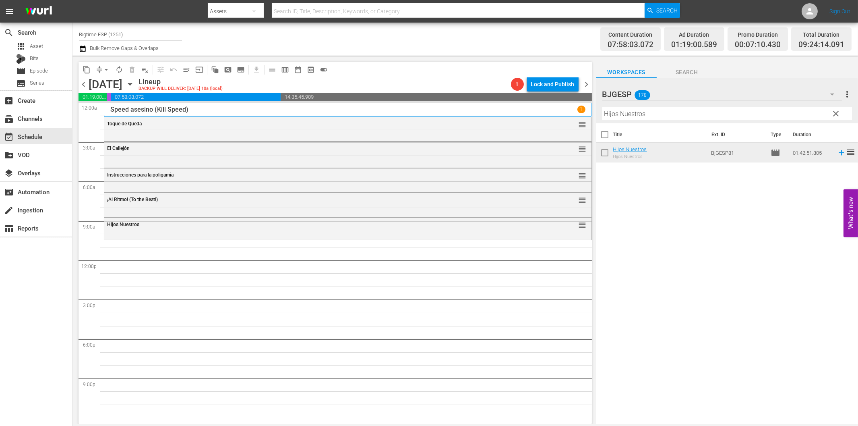
click at [634, 110] on input "Hijos Nuestros" at bounding box center [727, 113] width 250 height 13
paste input "Una mujer"
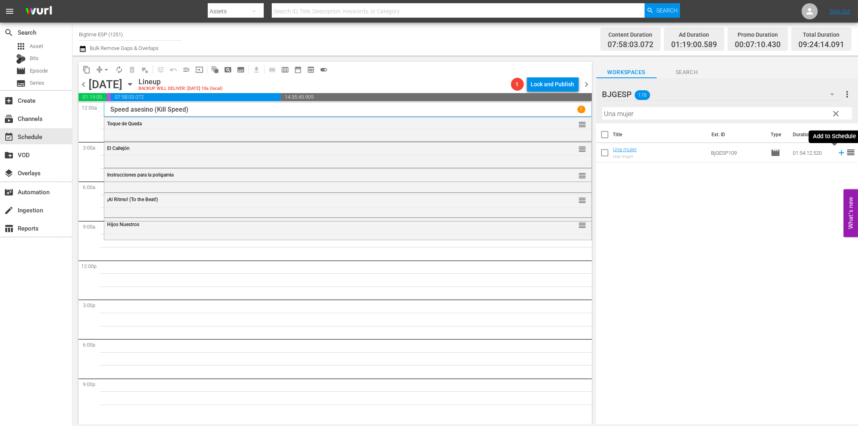
click at [837, 152] on icon at bounding box center [841, 152] width 9 height 9
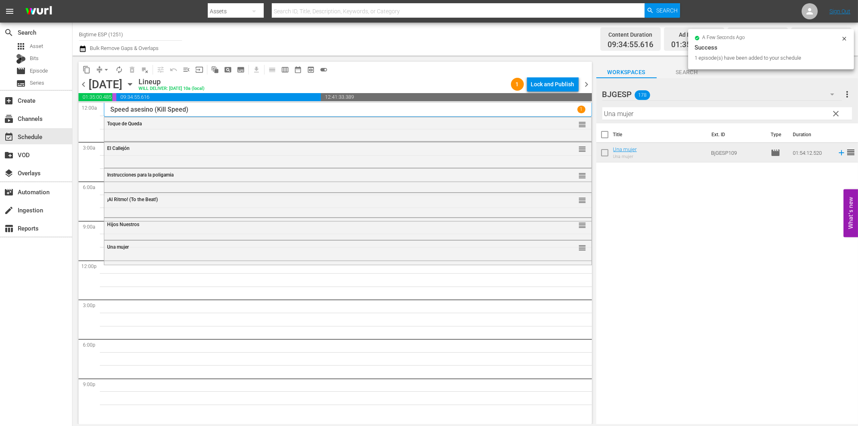
click at [627, 114] on input "Una mujer" at bounding box center [727, 113] width 250 height 13
paste input "Corazón de melón"
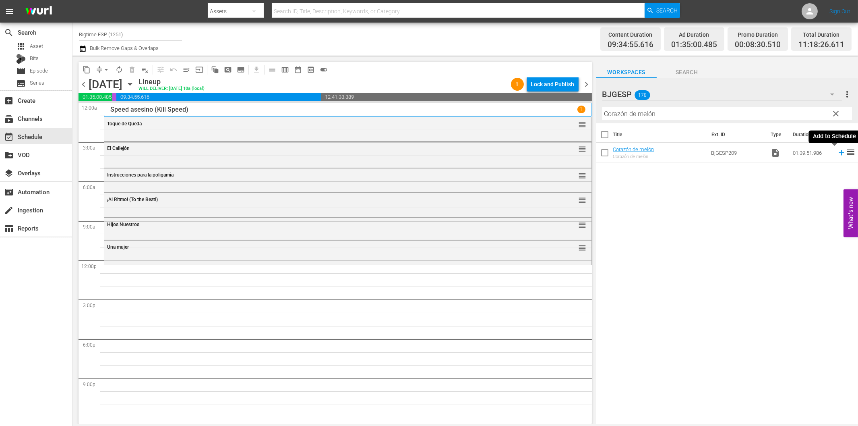
click at [837, 152] on icon at bounding box center [841, 152] width 9 height 9
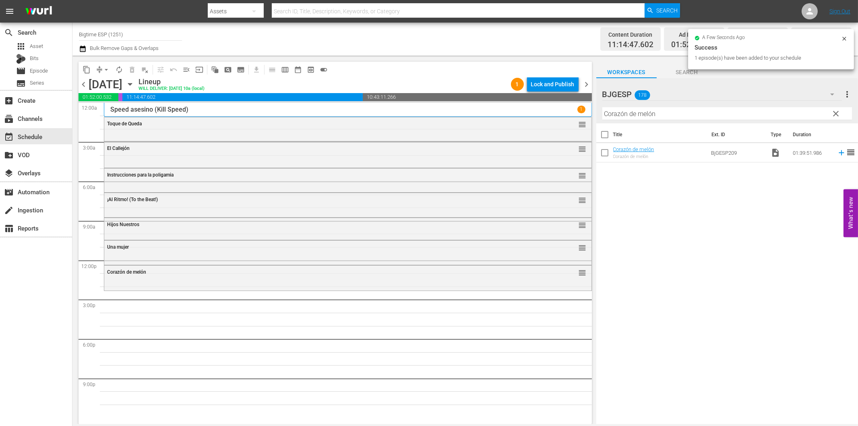
click at [645, 115] on input "Corazón de melón" at bounding box center [727, 113] width 250 height 13
paste input "Princesa de Larga Distancia (Long-Distance Princess)"
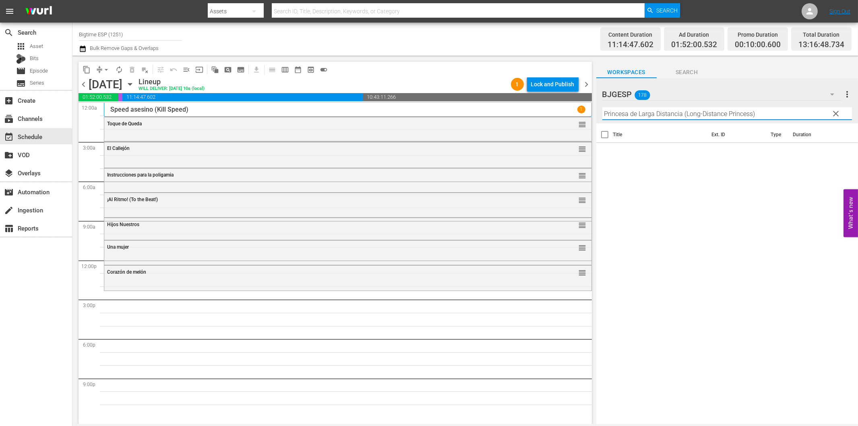
drag, startPoint x: 686, startPoint y: 114, endPoint x: 802, endPoint y: 118, distance: 116.8
click at [796, 117] on input "Princesa de Larga Distancia (Long-Distance Princess)" at bounding box center [727, 113] width 250 height 13
click at [837, 151] on icon at bounding box center [841, 152] width 9 height 9
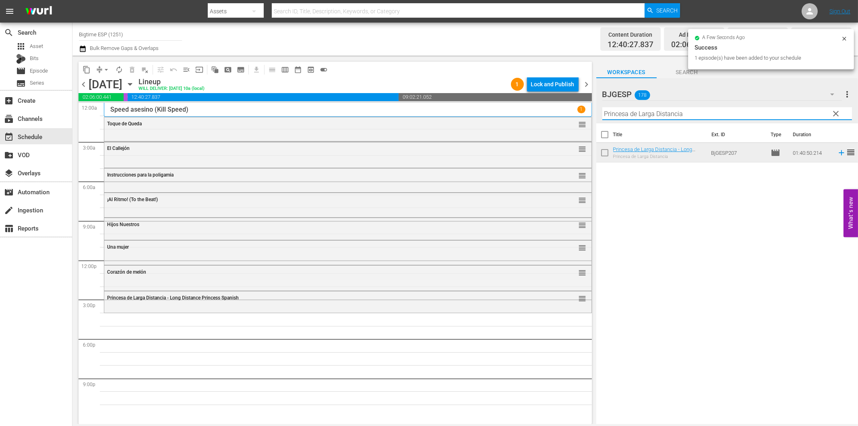
click at [676, 118] on input "Princesa de Larga Distancia" at bounding box center [727, 113] width 250 height 13
paste input "Belleza en lo Roto (Beauty in the Broken)"
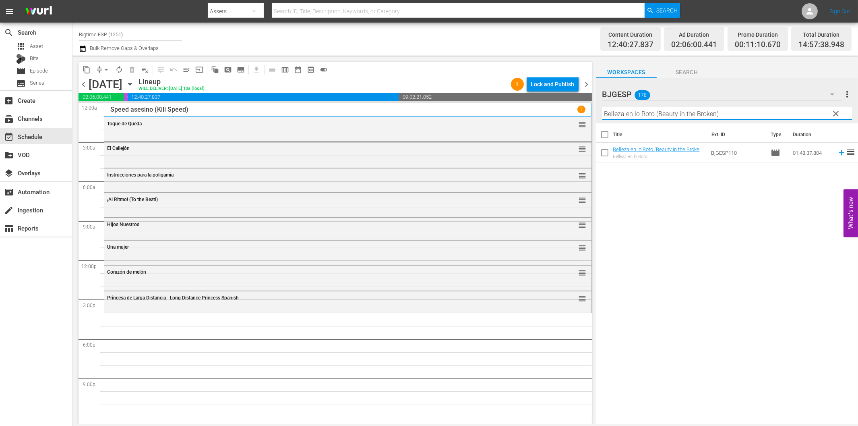
click at [837, 152] on icon at bounding box center [841, 152] width 9 height 9
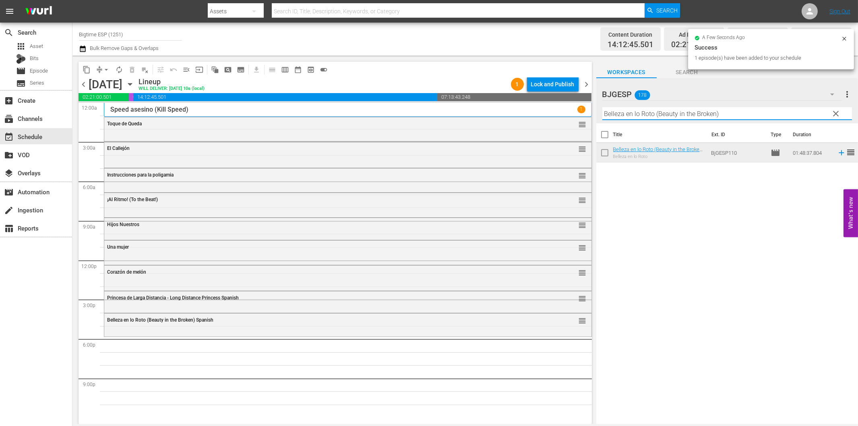
click at [670, 110] on input "Belleza en lo Roto (Beauty in the Broken)" at bounding box center [727, 113] width 250 height 13
paste input "Cualquier cosa el posible (Anything Is Possible"
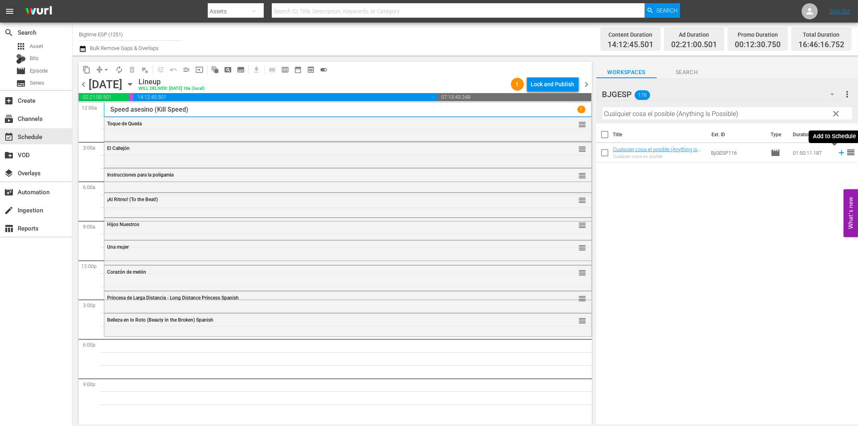
click at [837, 150] on icon at bounding box center [841, 152] width 9 height 9
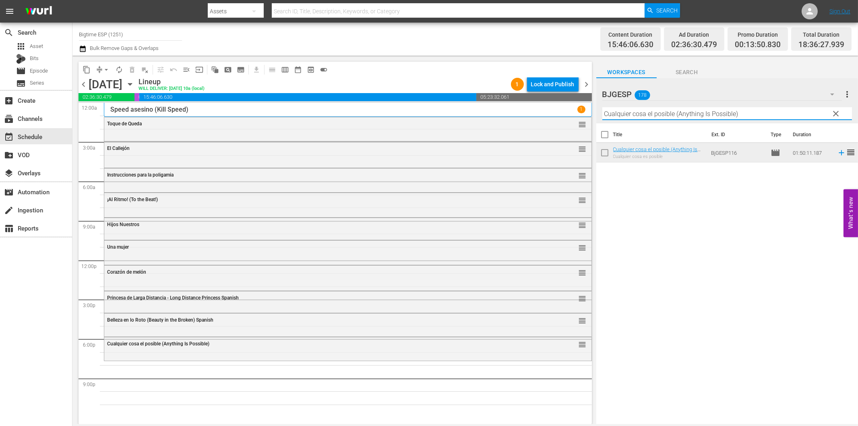
click at [687, 110] on input "Cualquier cosa el posible (Anything Is Possible)" at bounding box center [727, 113] width 250 height 13
paste input "USS Seaviper Spanish"
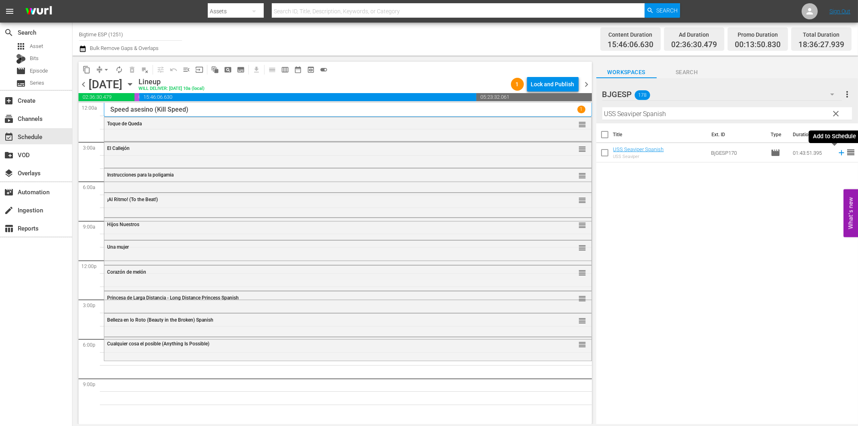
click at [837, 150] on icon at bounding box center [841, 152] width 9 height 9
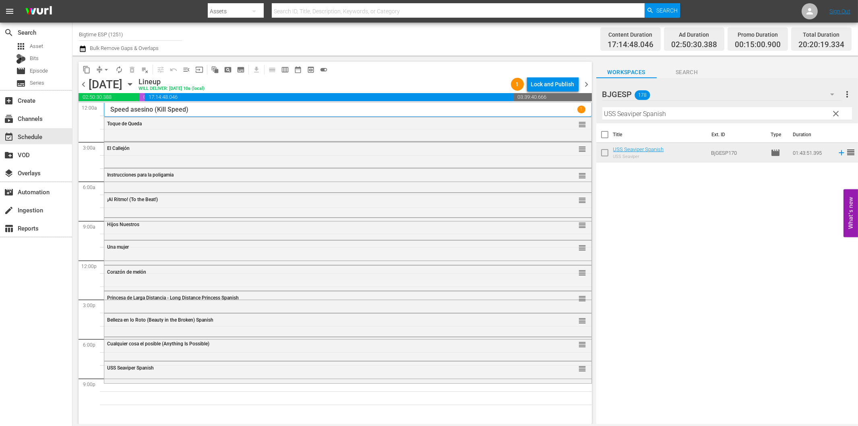
click at [691, 117] on input "USS Seaviper Spanish" at bounding box center [727, 113] width 250 height 13
paste input "Contención (Containment)"
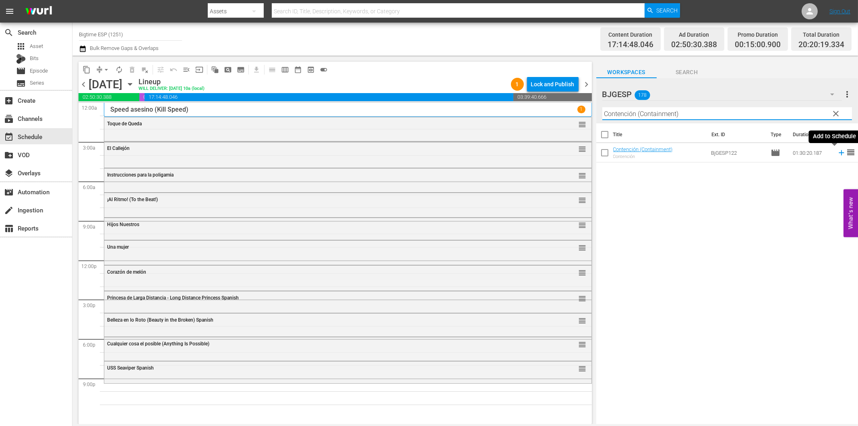
click at [838, 153] on icon at bounding box center [841, 152] width 9 height 9
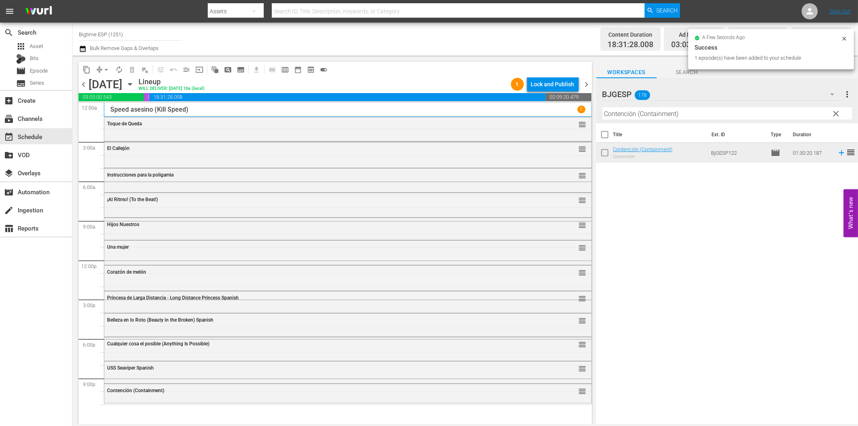
click at [639, 110] on input "Contención (Containment)" at bounding box center [727, 113] width 250 height 13
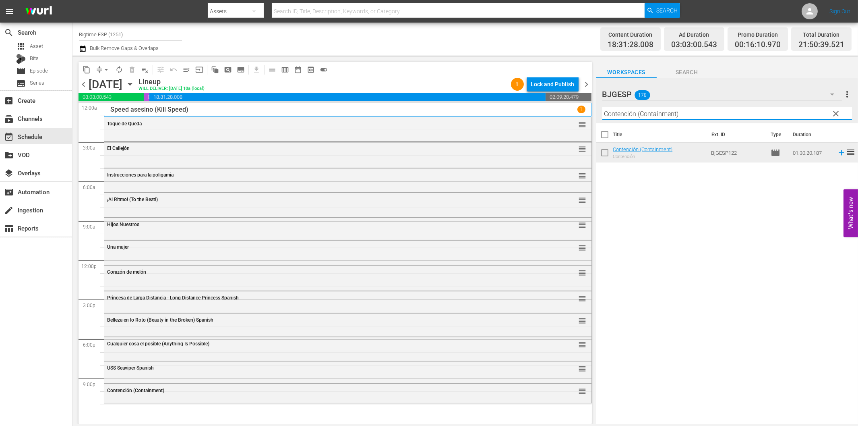
paste input "Lleno de ruido y dolor"
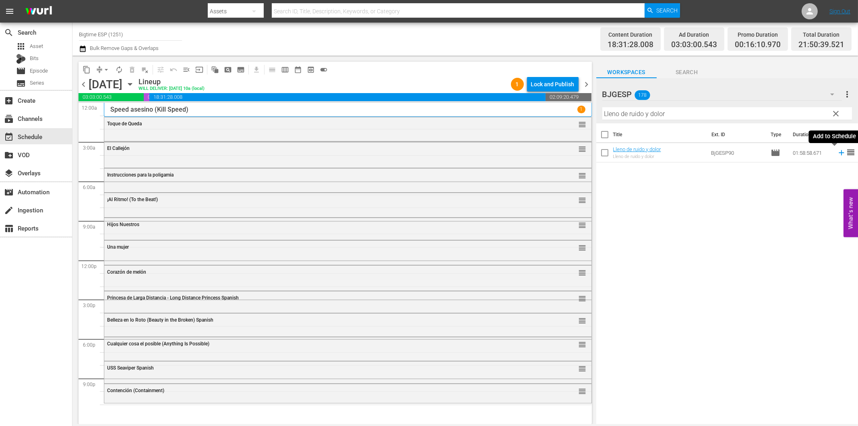
click at [839, 152] on icon at bounding box center [841, 152] width 5 height 5
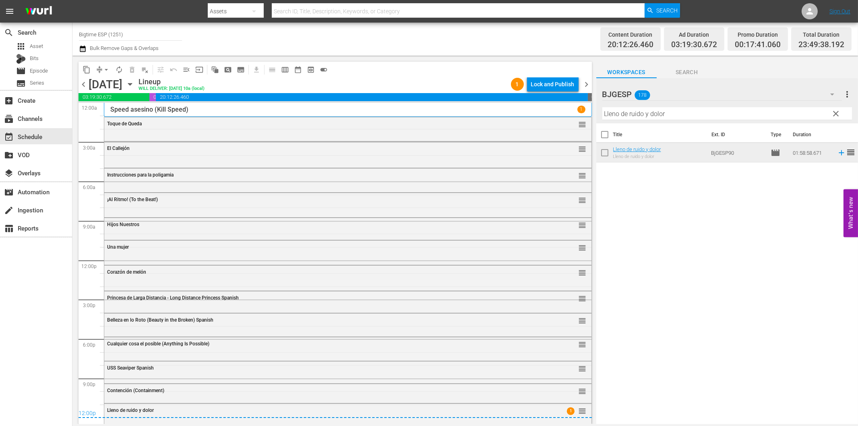
click at [589, 83] on span "chevron_right" at bounding box center [587, 84] width 10 height 10
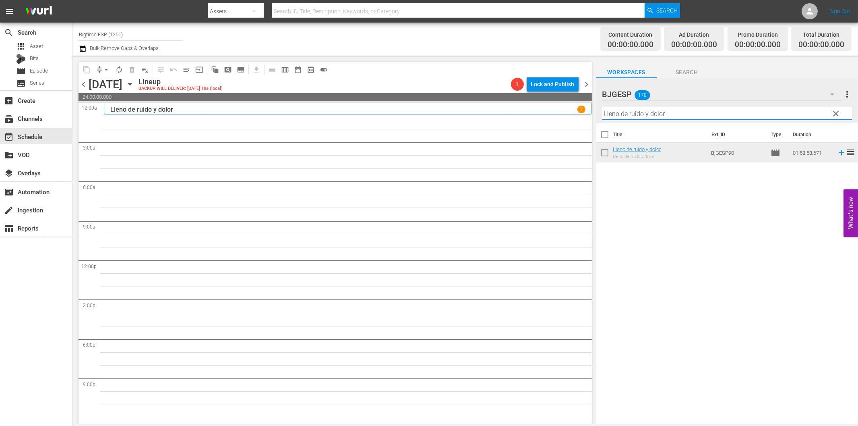
click at [629, 114] on input "Lleno de ruido y dolor" at bounding box center [727, 113] width 250 height 13
paste input "a copa (The Cup)"
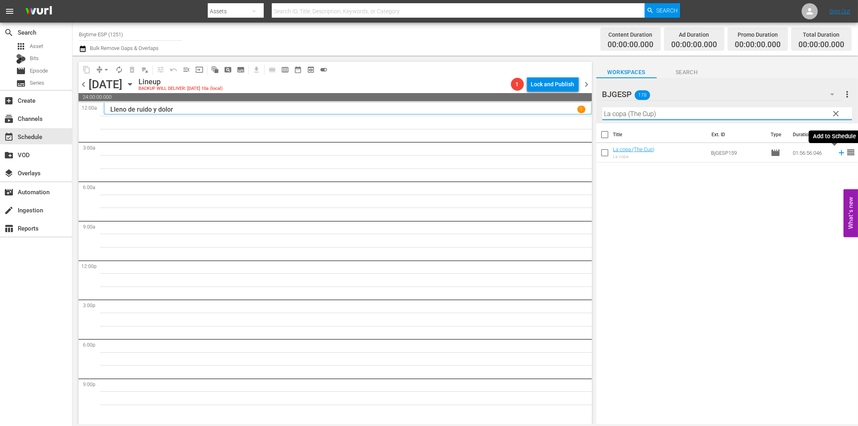
click at [837, 153] on icon at bounding box center [841, 152] width 9 height 9
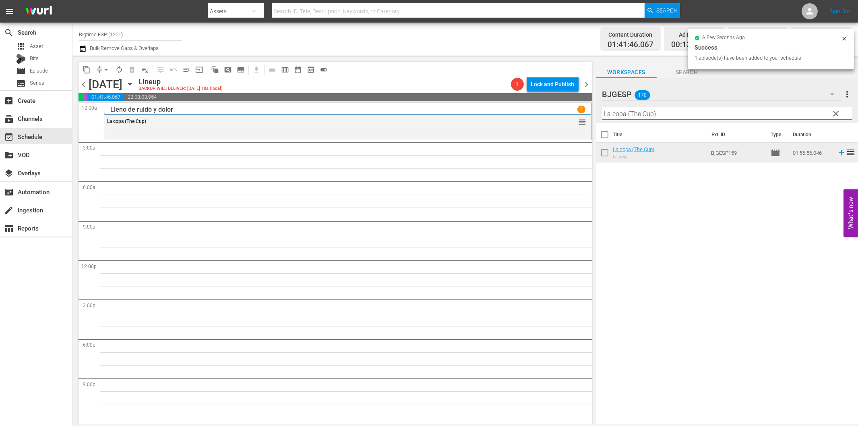
click at [703, 113] on input "La copa (The Cup)" at bounding box center [727, 113] width 250 height 13
paste input "Speed asesino (Kill Speed"
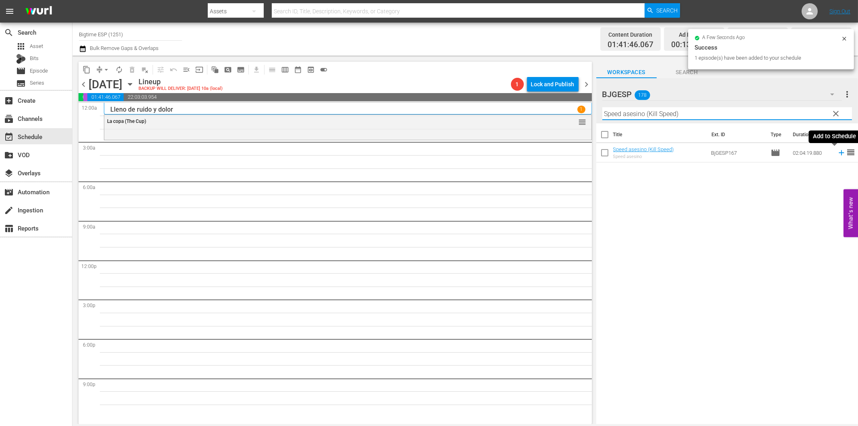
click at [839, 153] on icon at bounding box center [841, 152] width 5 height 5
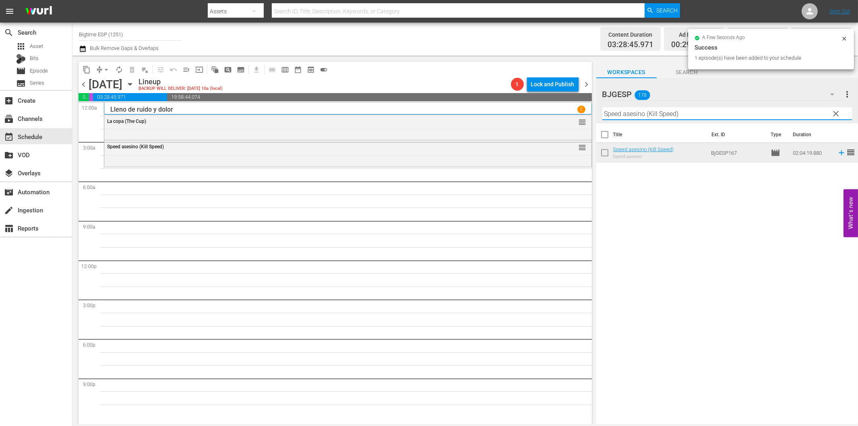
click at [643, 113] on input "Speed asesino (Kill Speed)" at bounding box center [727, 113] width 250 height 13
paste input "El fuego inolvidable"
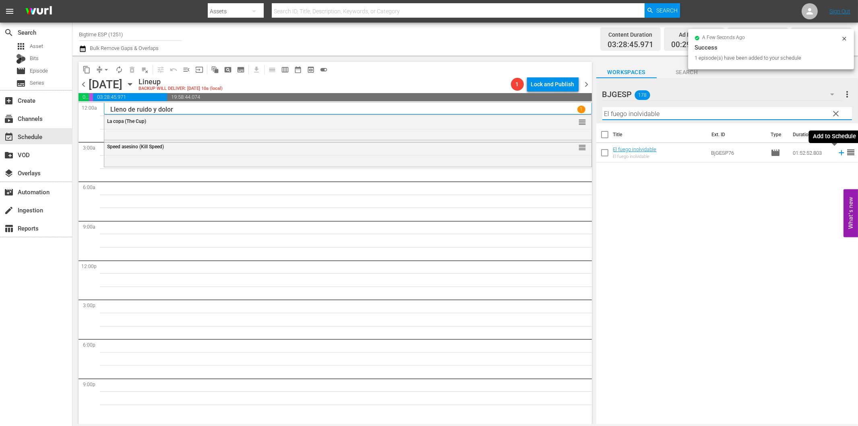
click at [839, 152] on icon at bounding box center [841, 152] width 5 height 5
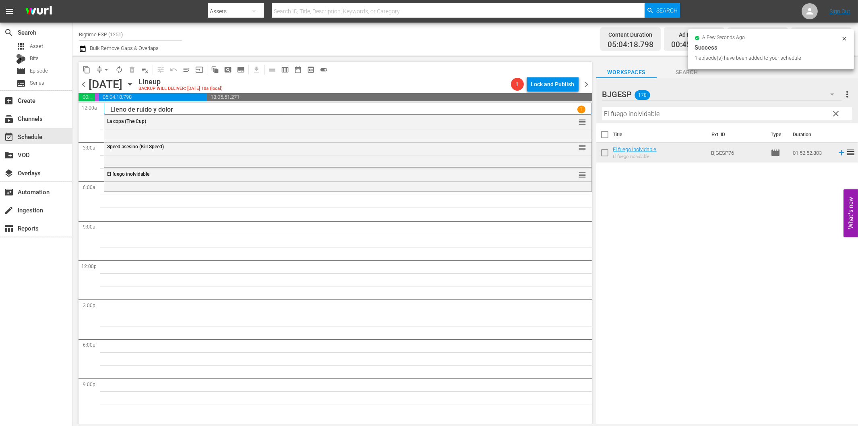
click at [651, 114] on input "El fuego inolvidable" at bounding box center [727, 113] width 250 height 13
paste input "Reus"
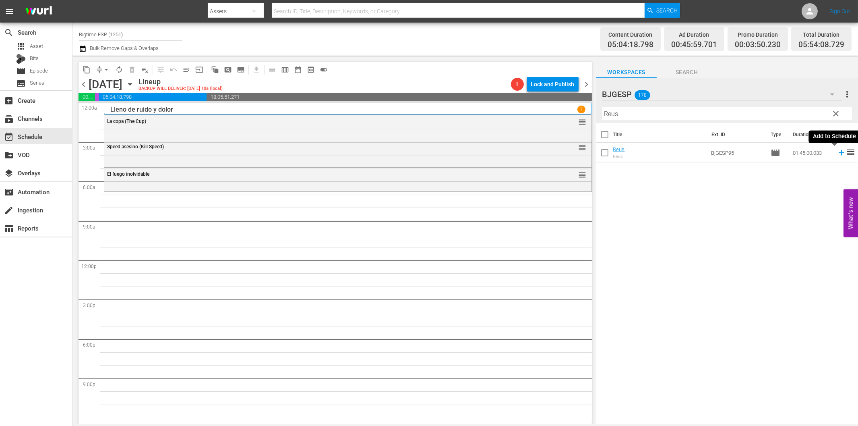
click at [837, 152] on icon at bounding box center [841, 152] width 9 height 9
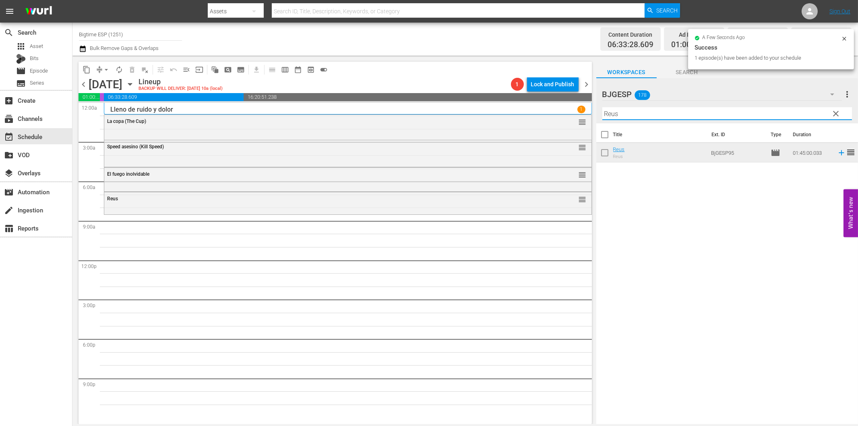
click at [683, 112] on input "Reus" at bounding box center [727, 113] width 250 height 13
paste input "La leyenda del príncipe (Prince of Jutland)"
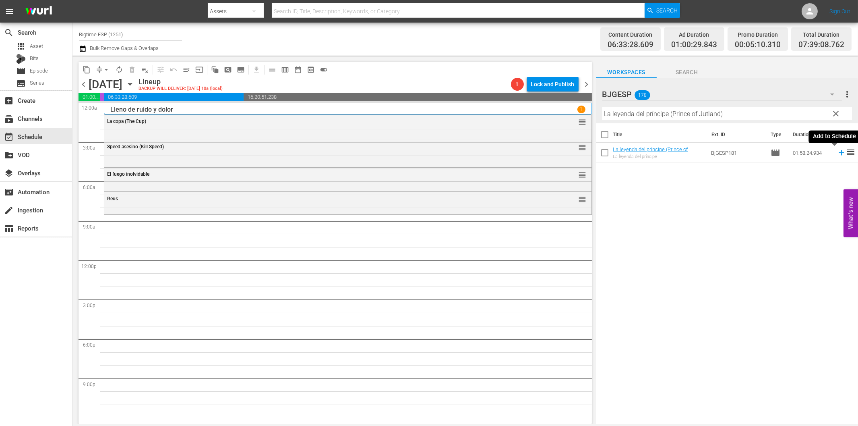
click at [839, 153] on icon at bounding box center [841, 152] width 5 height 5
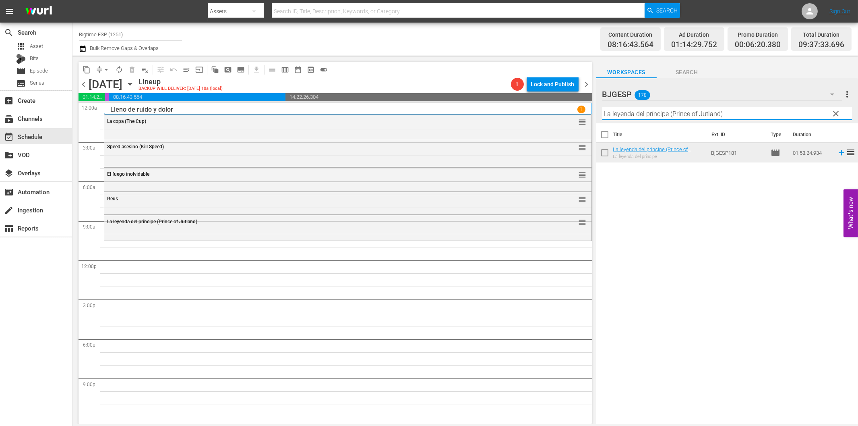
click at [747, 112] on input "La leyenda del príncipe (Prince of Jutland)" at bounding box center [727, 113] width 250 height 13
paste input "A ciegas (Blind Man"
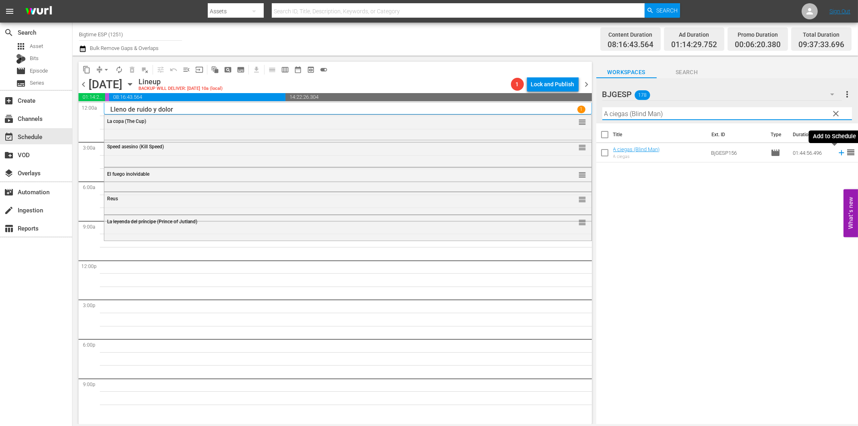
click at [839, 154] on icon at bounding box center [841, 152] width 5 height 5
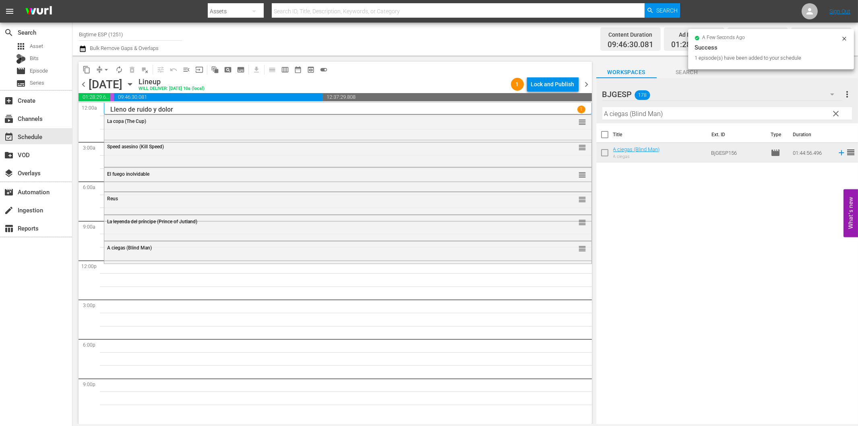
click at [628, 116] on input "A ciegas (Blind Man)" at bounding box center [727, 113] width 250 height 13
paste input "Jinetes Espirituales (Spirit Riders"
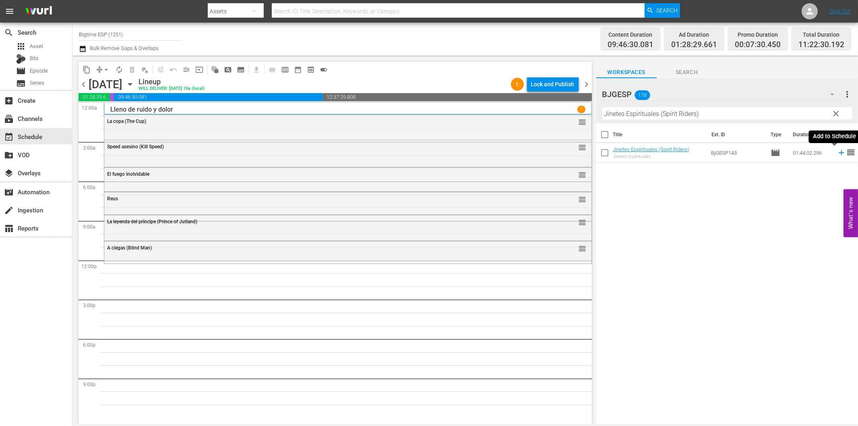
click at [839, 152] on icon at bounding box center [841, 152] width 5 height 5
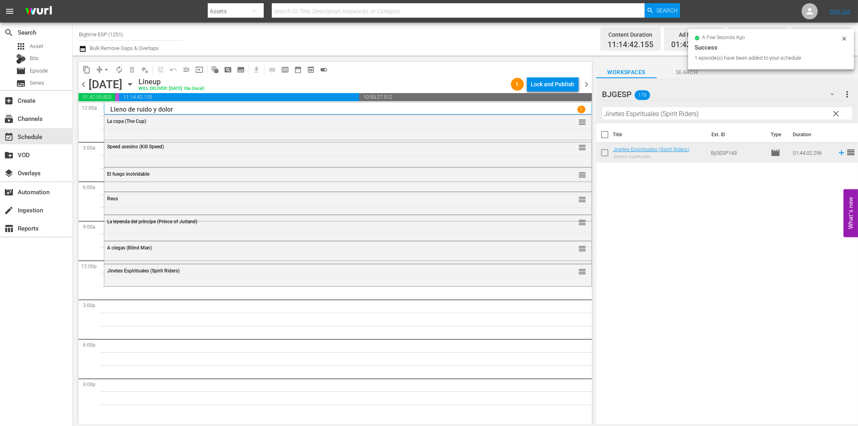
click at [710, 115] on input "Jinetes Espirituales (Spirit Riders)" at bounding box center [727, 113] width 250 height 13
paste input "Dos aguas"
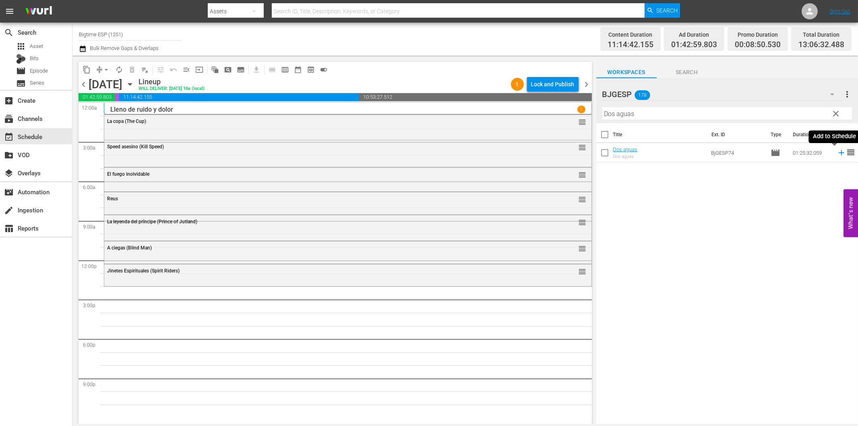
click at [837, 154] on icon at bounding box center [841, 152] width 9 height 9
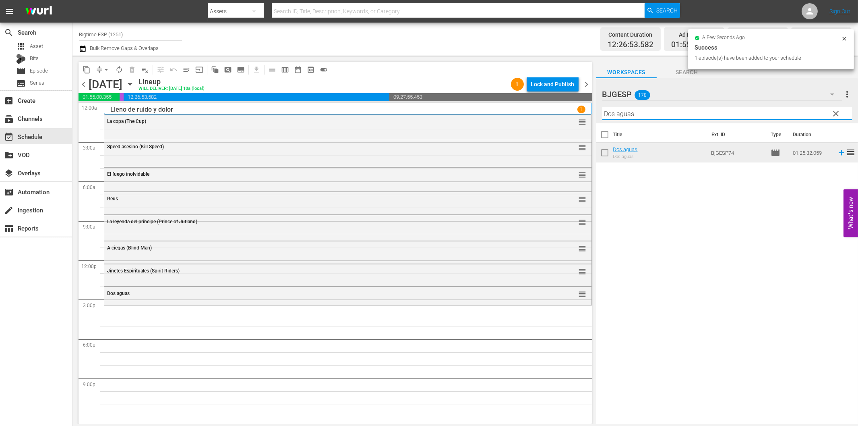
click at [661, 114] on input "Dos aguas" at bounding box center [727, 113] width 250 height 13
paste input "El hombre del presidente 2 (The President's Man A Line in the Sand)"
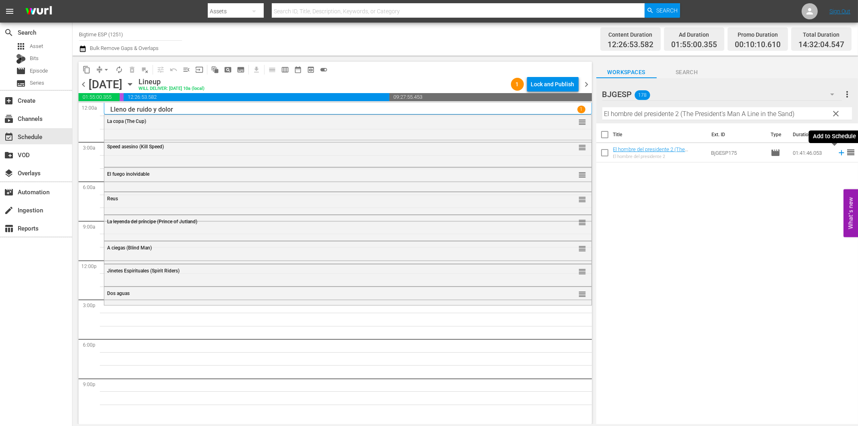
click at [837, 152] on icon at bounding box center [841, 152] width 9 height 9
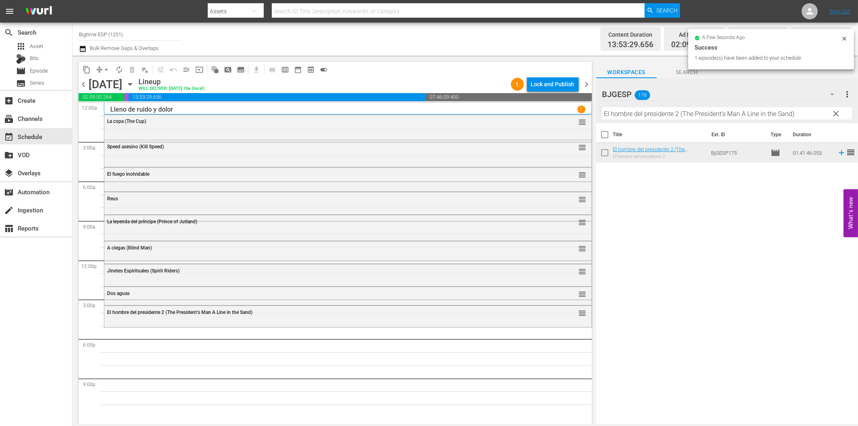
click at [634, 115] on input "El hombre del presidente 2 (The President's Man A Line in the Sand)" at bounding box center [727, 113] width 250 height 13
paste input "Fallax"
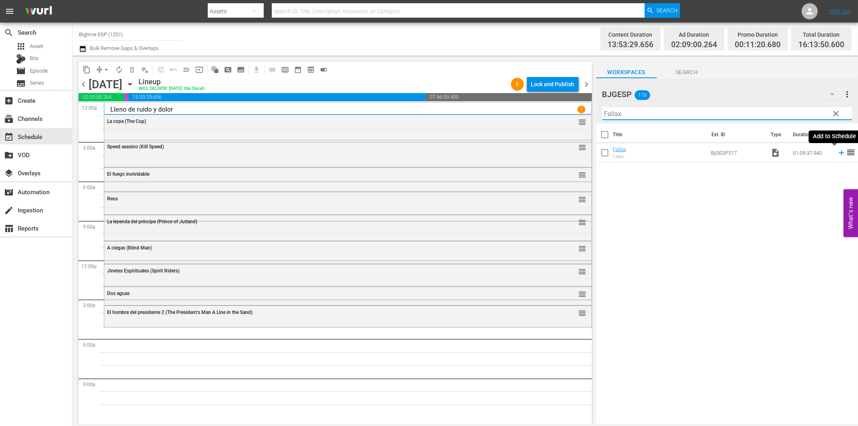
click at [839, 154] on icon at bounding box center [841, 152] width 5 height 5
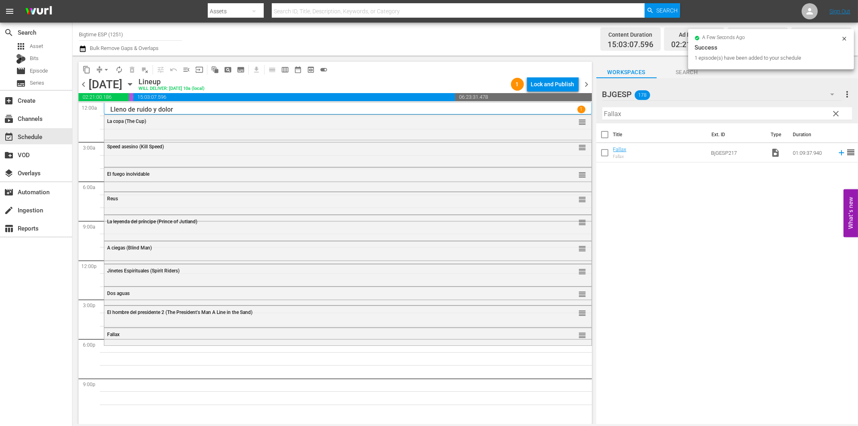
click at [639, 112] on input "Fallax" at bounding box center [727, 113] width 250 height 13
paste input "The Employer"
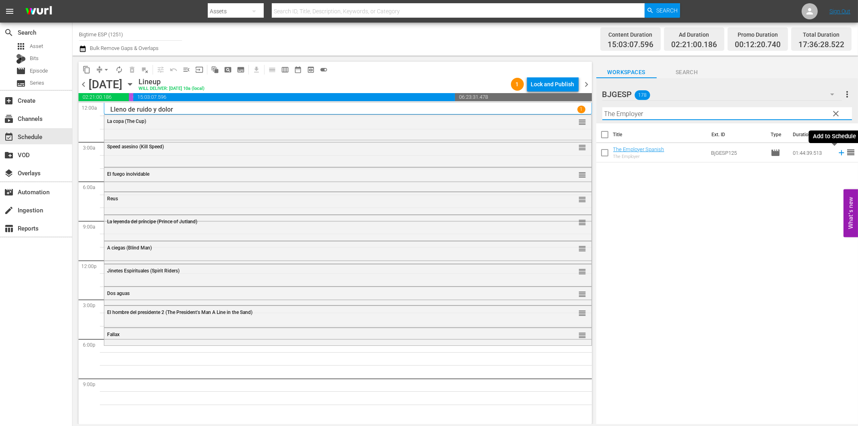
click at [839, 152] on icon at bounding box center [841, 152] width 5 height 5
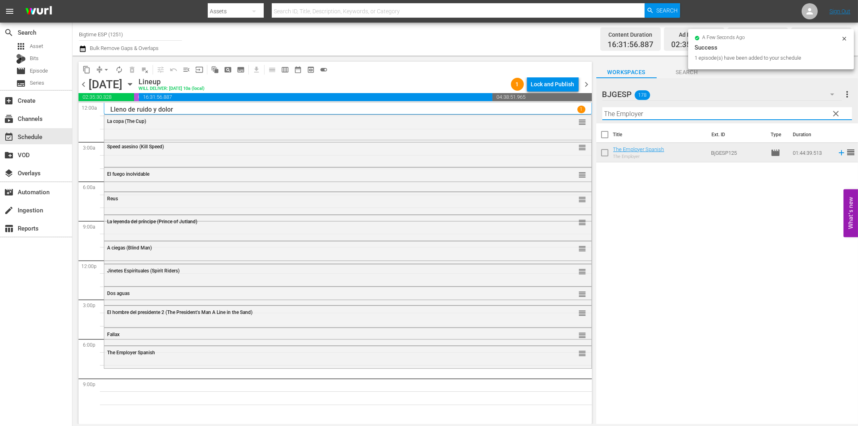
click at [654, 114] on input "The Employer" at bounding box center [727, 113] width 250 height 13
paste input "El protector (The Defender)"
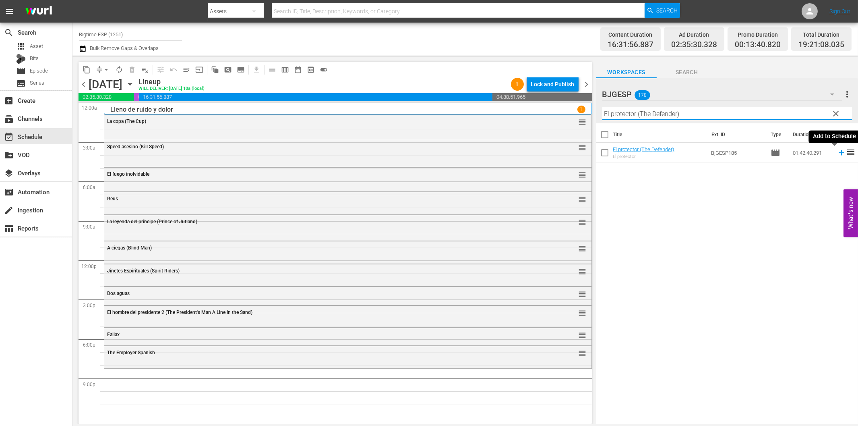
click at [839, 153] on icon at bounding box center [841, 152] width 5 height 5
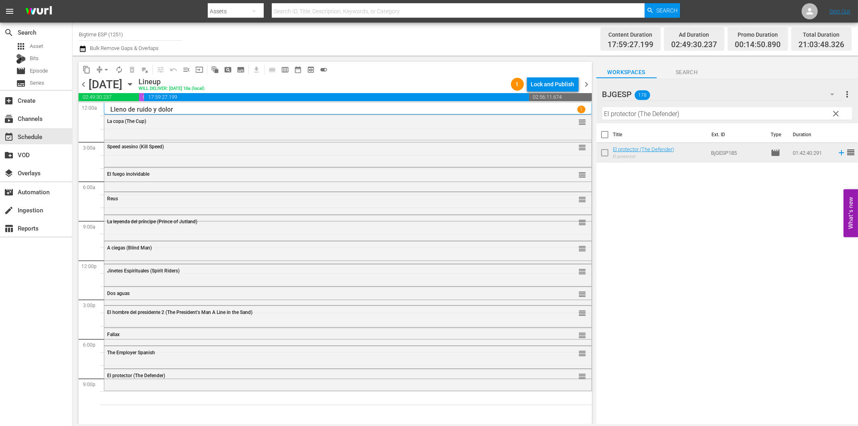
click at [699, 112] on input "El protector (The Defender)" at bounding box center [727, 113] width 250 height 13
paste input "Gente sombra (The Shadow People"
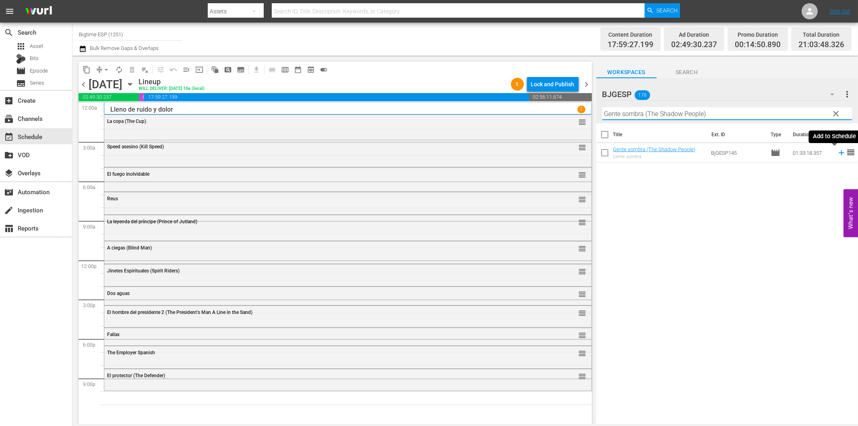
click at [837, 152] on icon at bounding box center [841, 152] width 9 height 9
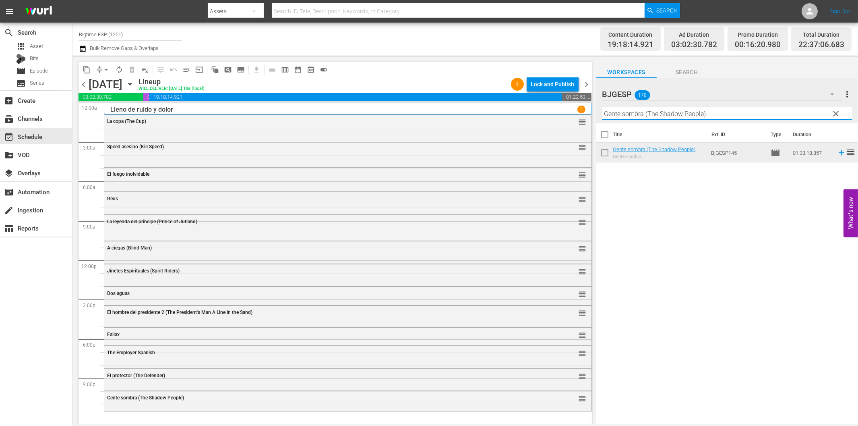
click at [647, 115] on input "Gente sombra (The Shadow People)" at bounding box center [727, 113] width 250 height 13
paste input "[PERSON_NAME] de los malditos (Battle of the Damned"
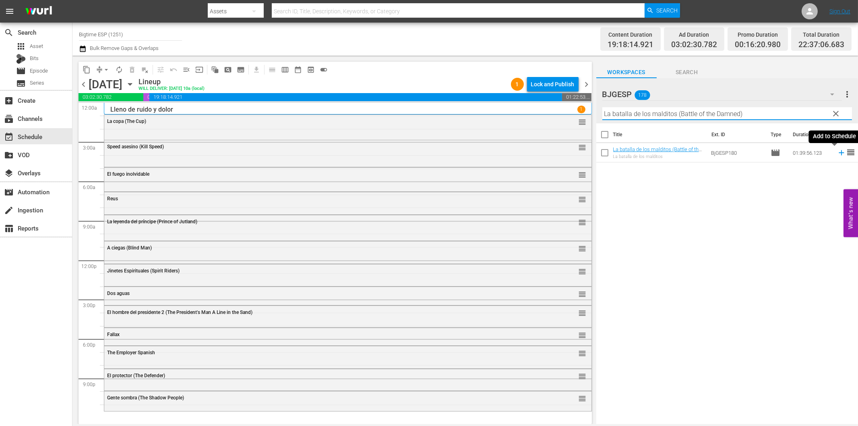
type input "La batalla de los malditos (Battle of the Damned)"
click at [837, 154] on icon at bounding box center [841, 152] width 9 height 9
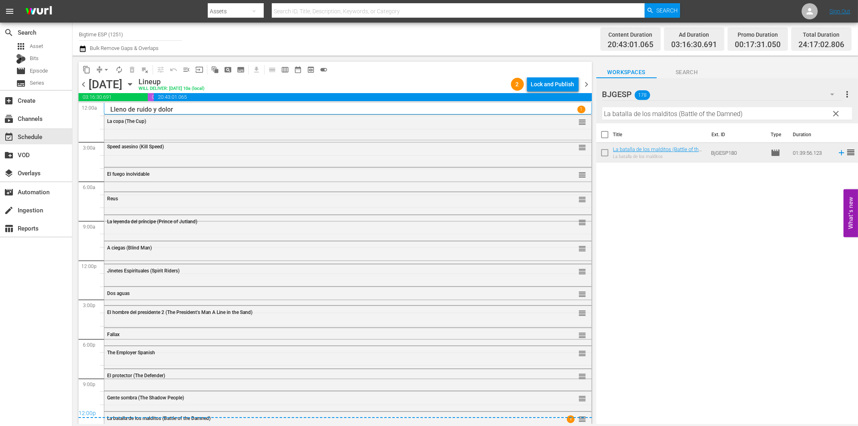
click at [134, 86] on icon "button" at bounding box center [130, 84] width 9 height 9
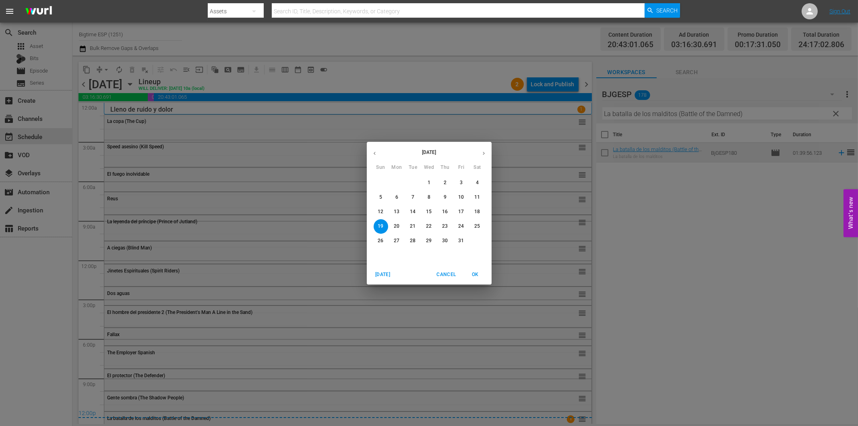
click at [397, 211] on p "13" at bounding box center [397, 211] width 6 height 7
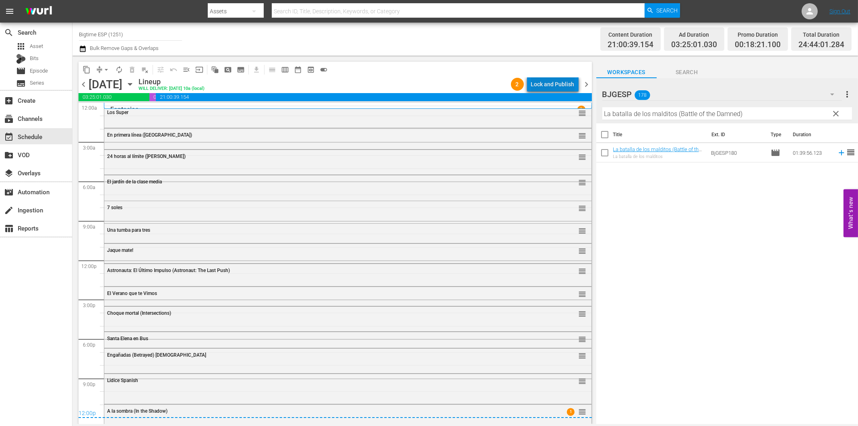
click at [564, 84] on div "Lock and Publish" at bounding box center [552, 84] width 43 height 14
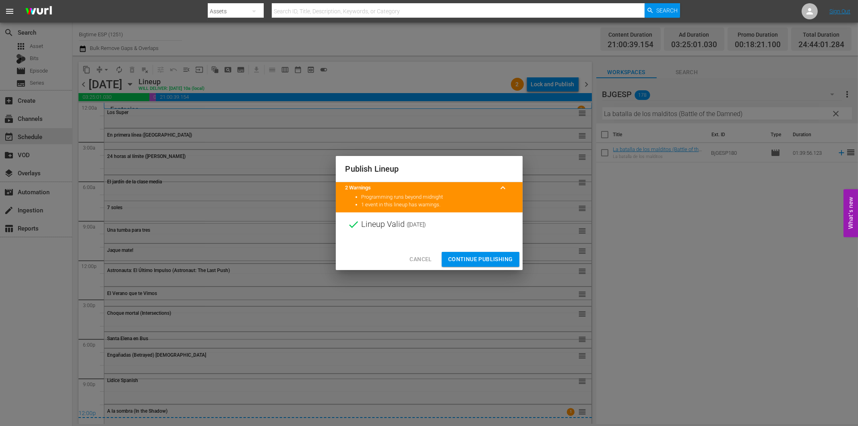
click at [418, 259] on span "Cancel" at bounding box center [420, 259] width 22 height 10
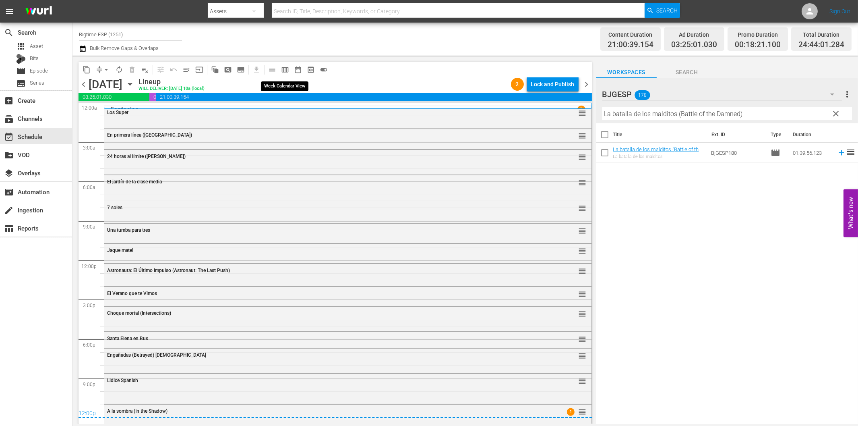
click at [282, 72] on span "calendar_view_week_outlined" at bounding box center [285, 70] width 8 height 8
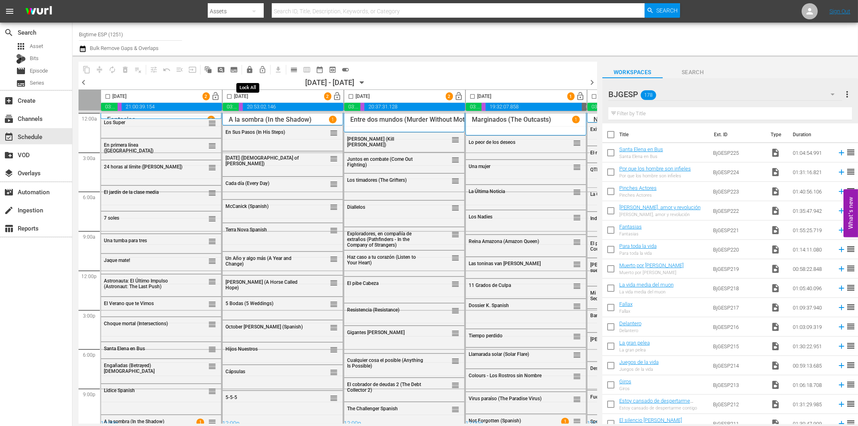
click at [250, 72] on span "lock" at bounding box center [250, 70] width 8 height 8
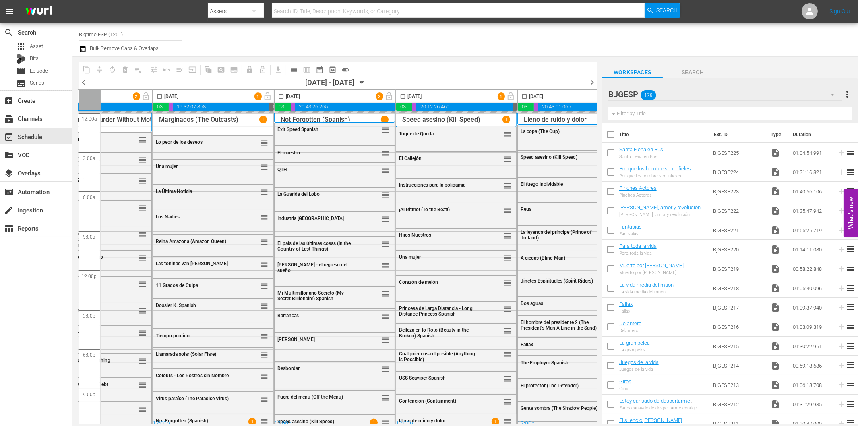
scroll to position [0, 359]
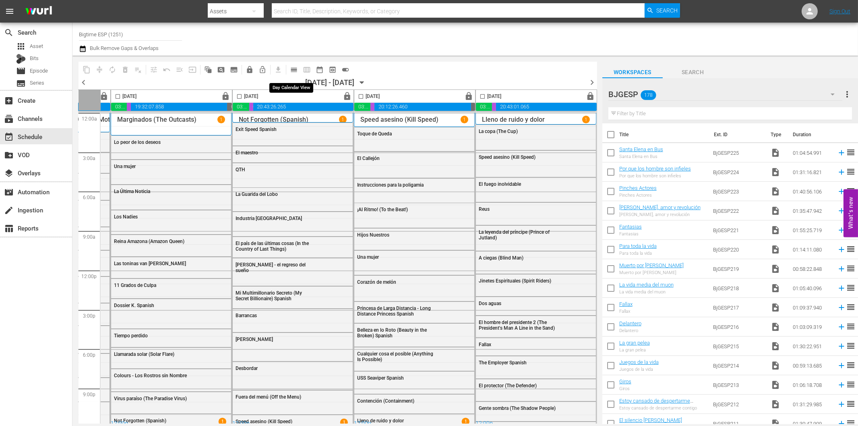
click at [296, 68] on span "calendar_view_day_outlined" at bounding box center [294, 70] width 8 height 8
